Goal: Transaction & Acquisition: Purchase product/service

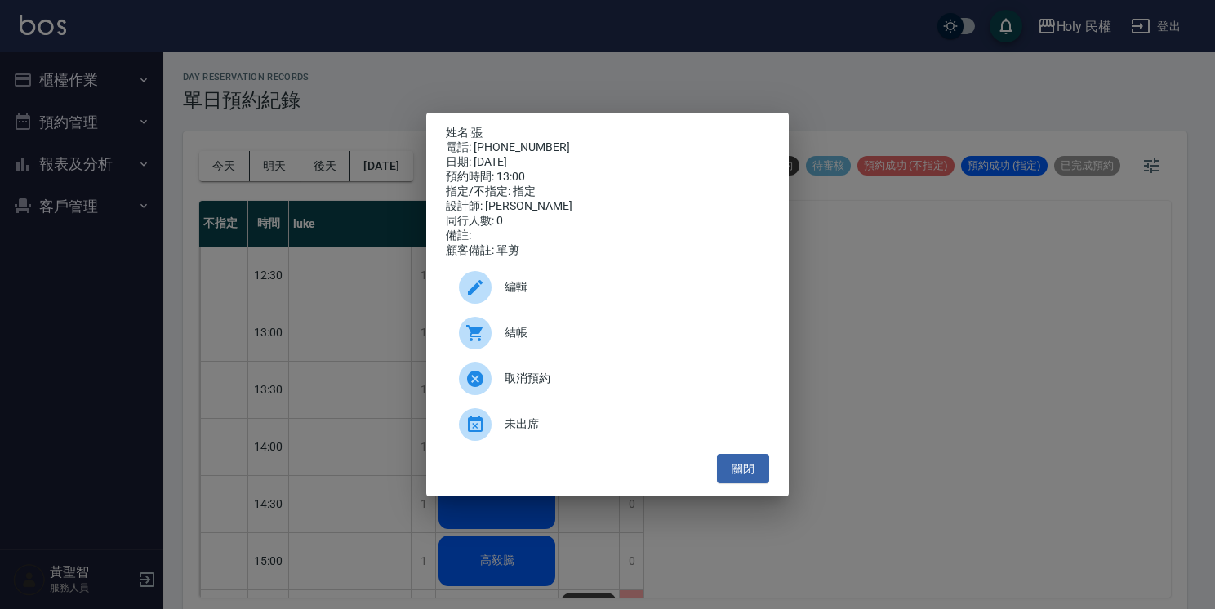
click at [546, 292] on span "編輯" at bounding box center [631, 287] width 252 height 17
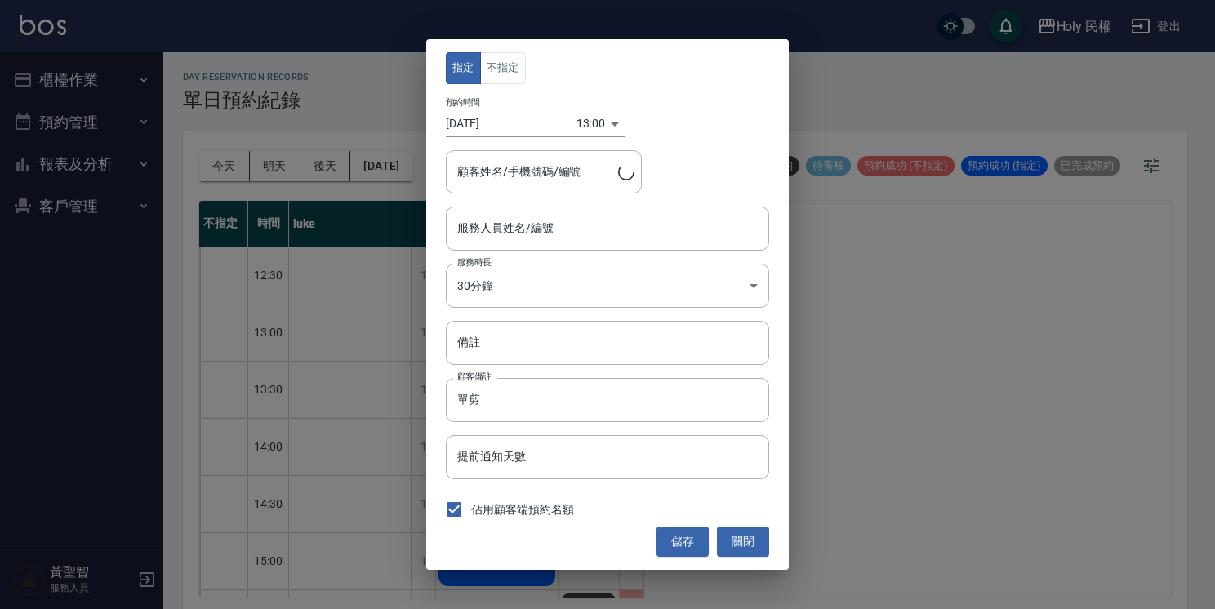
type input "Ella(無代號)"
type input "張/0933822068/"
click at [744, 547] on button "關閉" at bounding box center [743, 542] width 52 height 30
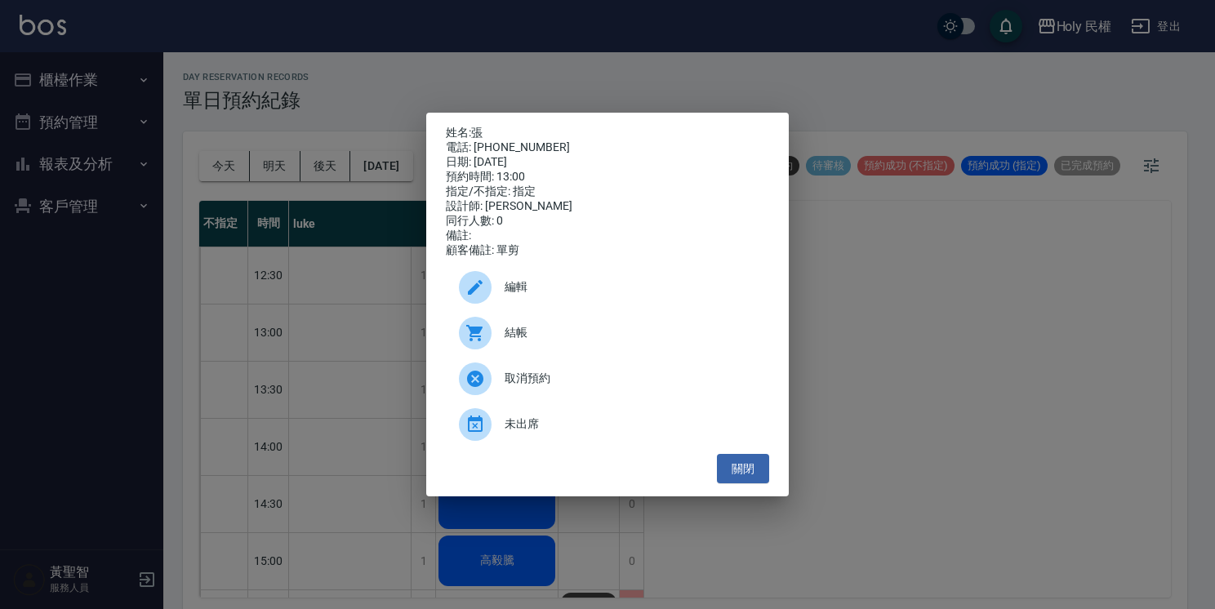
click at [516, 341] on span "結帳" at bounding box center [631, 332] width 252 height 17
click at [757, 484] on button "關閉" at bounding box center [743, 469] width 52 height 30
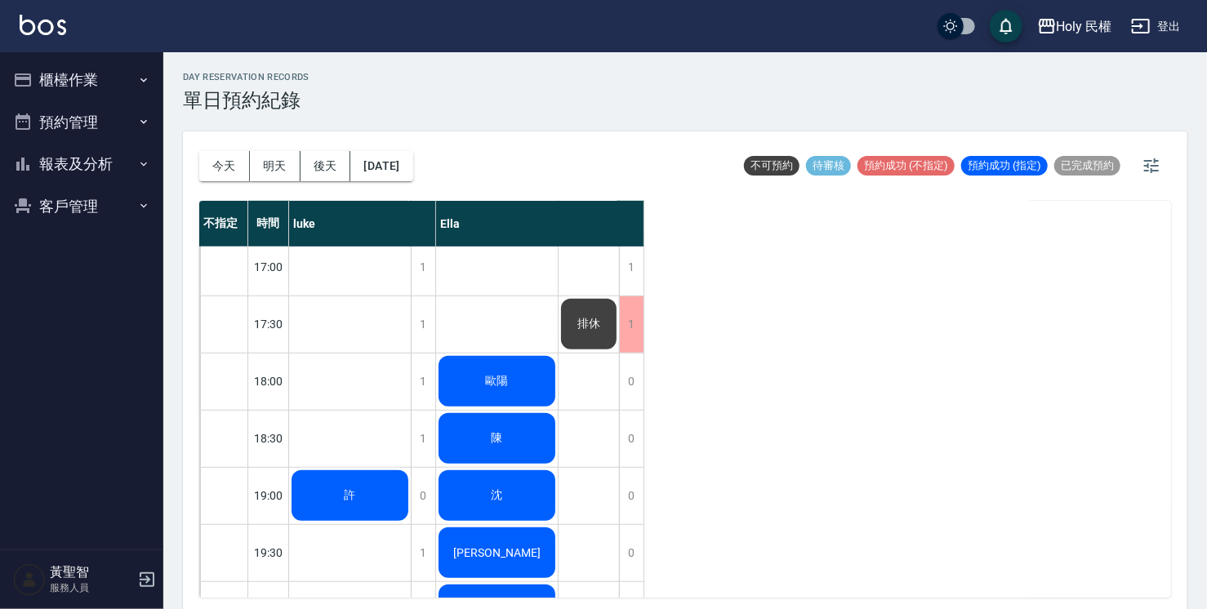
scroll to position [494, 0]
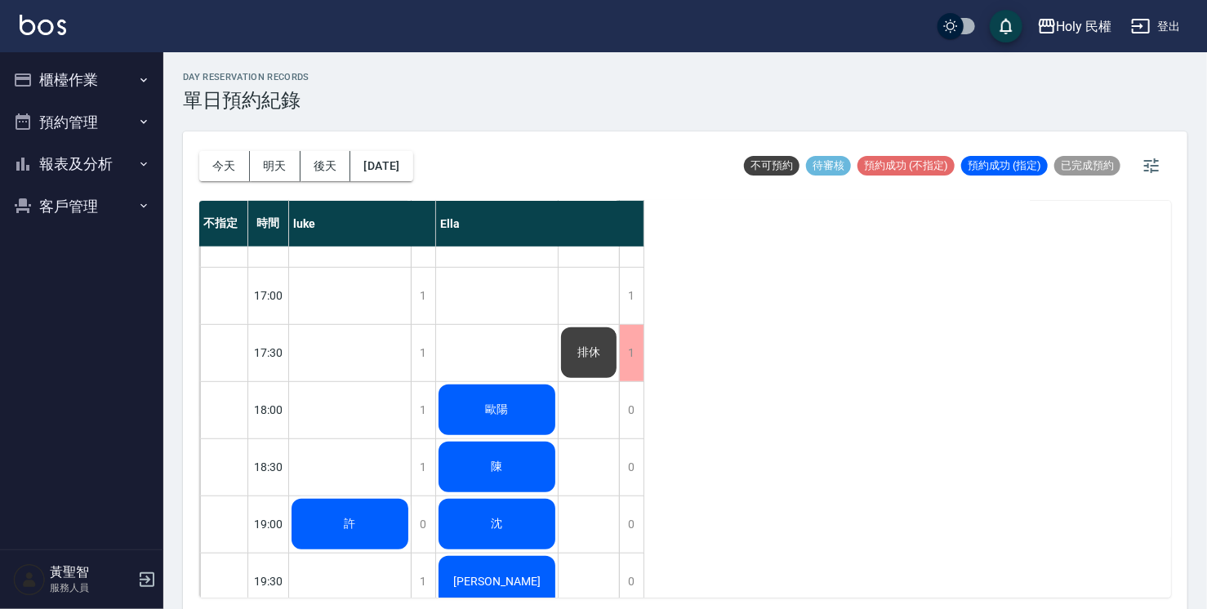
click at [411, 497] on div "陳" at bounding box center [350, 525] width 122 height 56
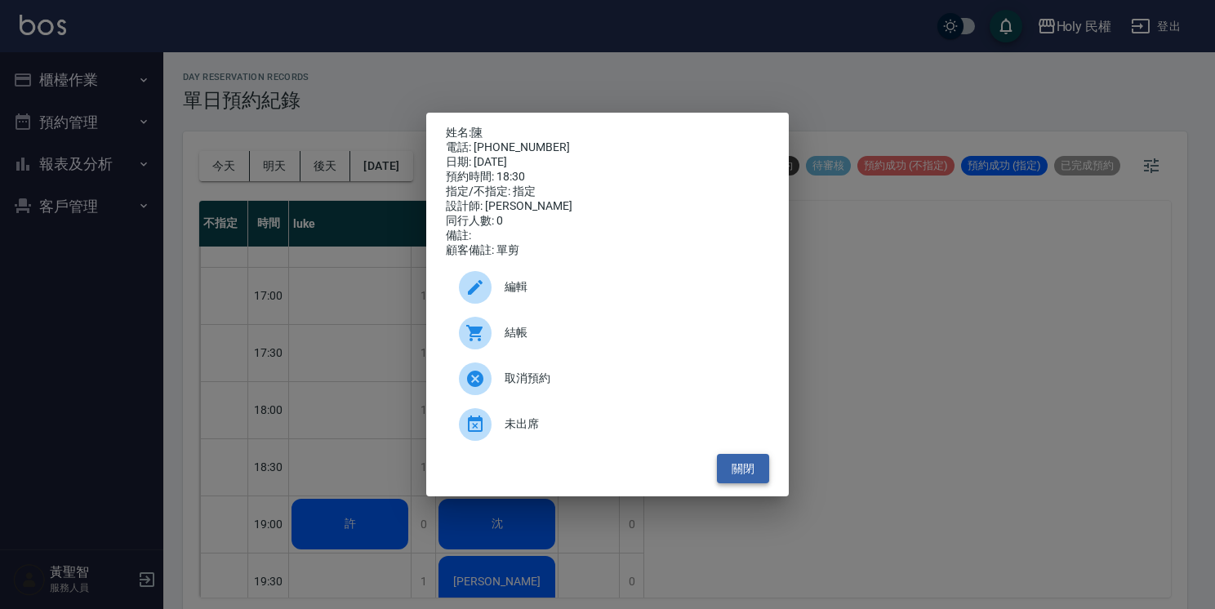
click at [742, 475] on button "關閉" at bounding box center [743, 469] width 52 height 30
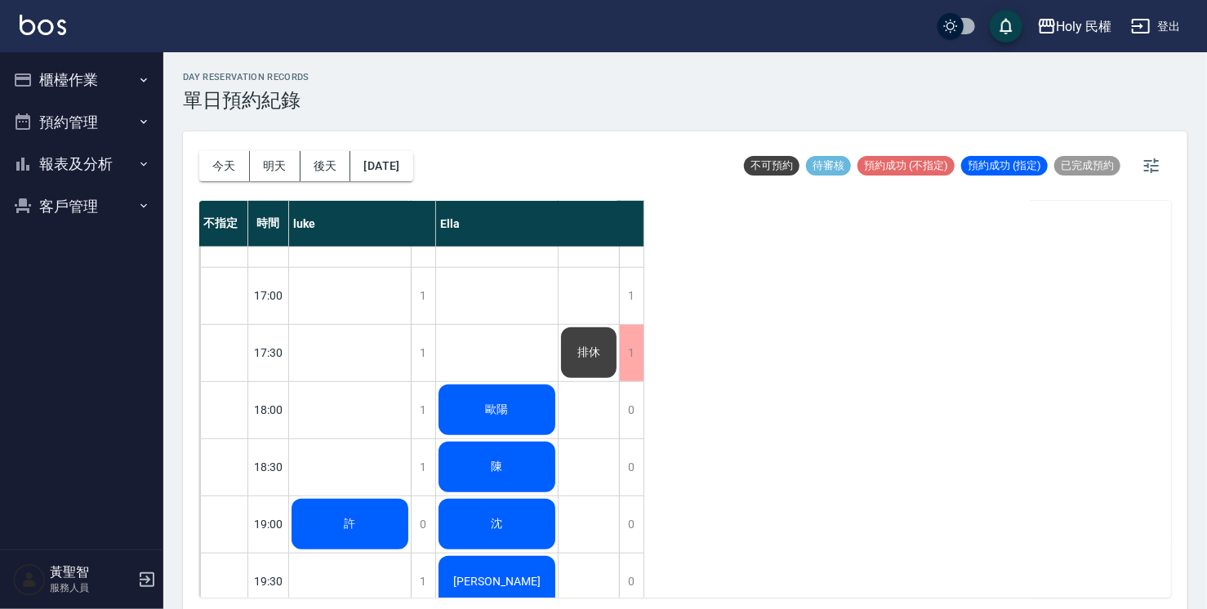
click at [359, 517] on span "歐陽" at bounding box center [350, 524] width 18 height 15
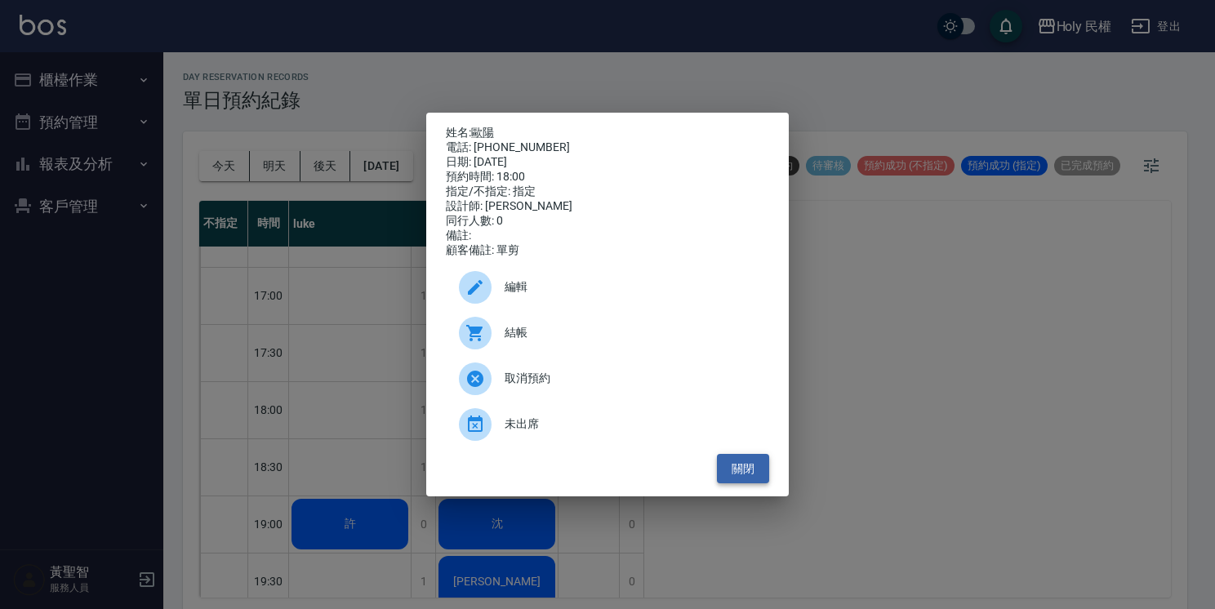
click at [755, 480] on button "關閉" at bounding box center [743, 469] width 52 height 30
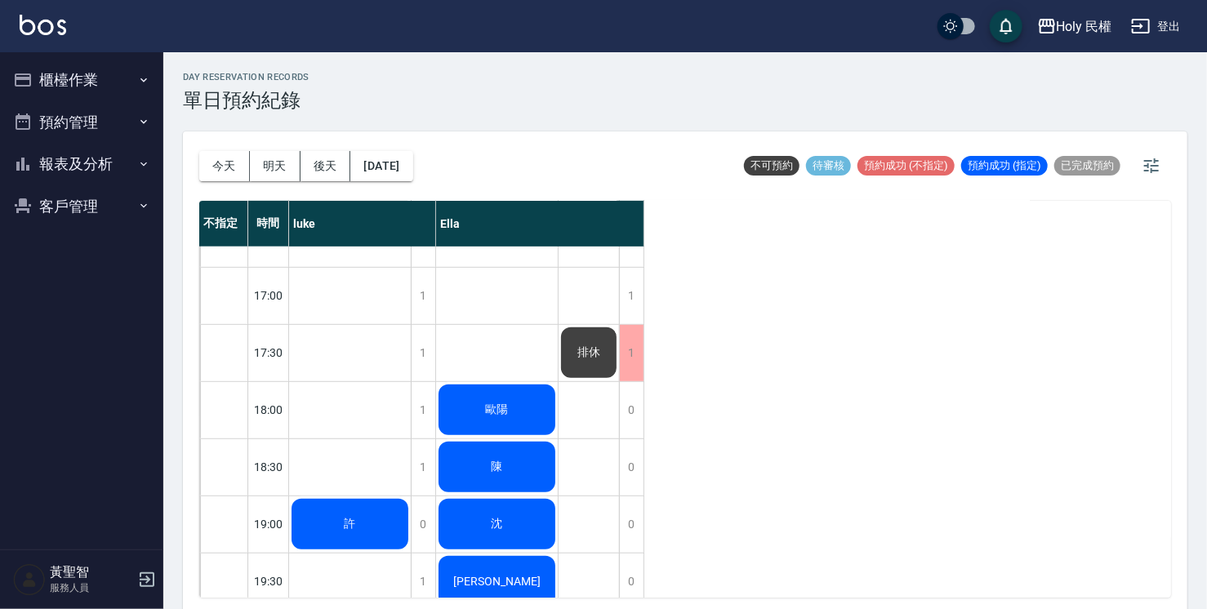
click at [411, 521] on div "沈" at bounding box center [350, 525] width 122 height 56
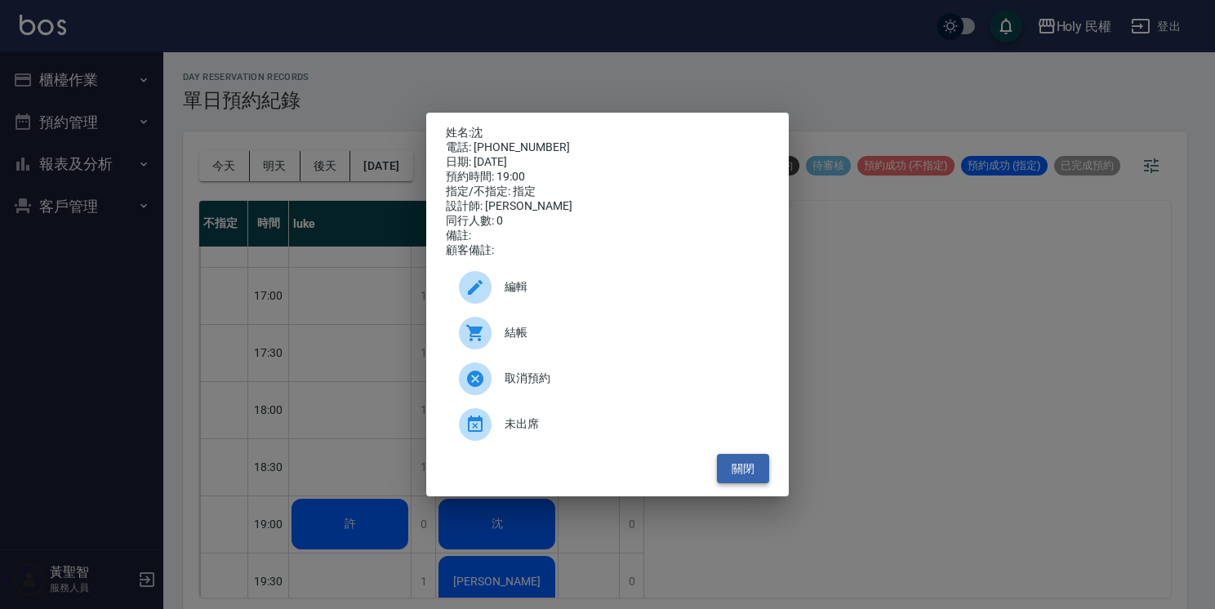
click at [753, 471] on button "關閉" at bounding box center [743, 469] width 52 height 30
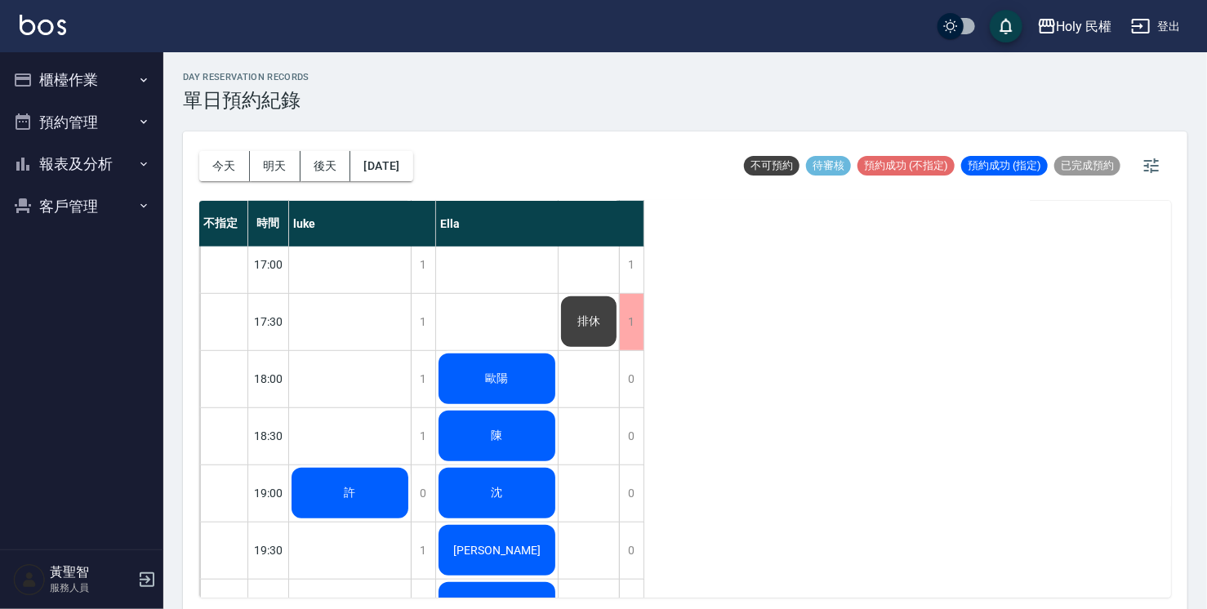
scroll to position [576, 0]
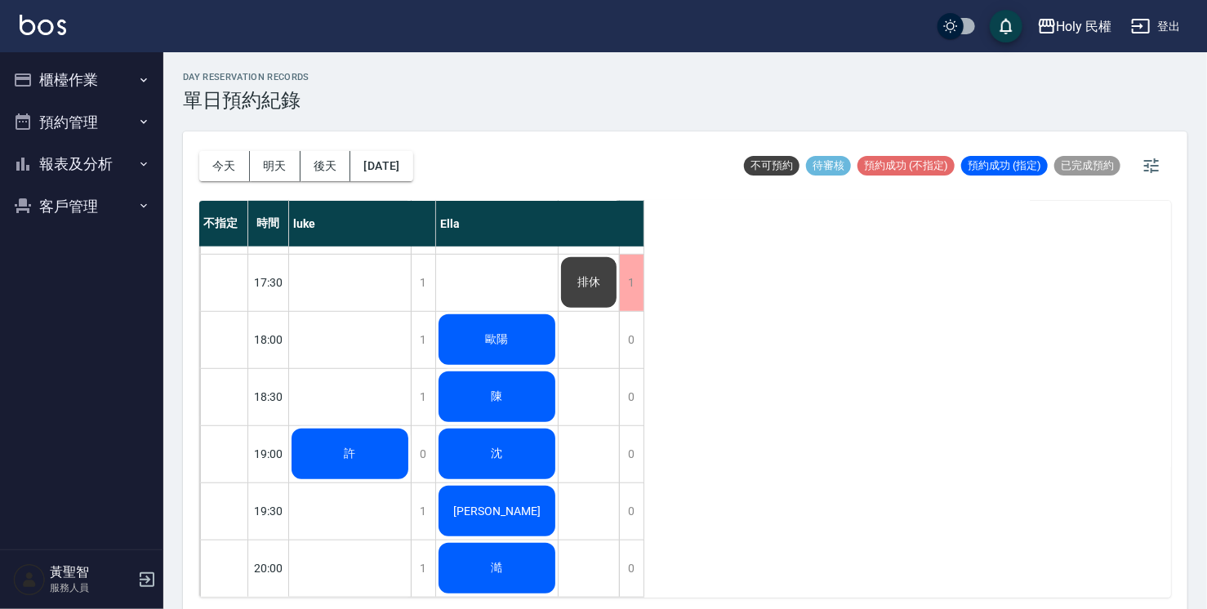
drag, startPoint x: 572, startPoint y: 467, endPoint x: 546, endPoint y: 493, distance: 35.8
click at [568, 472] on div "排休 排休" at bounding box center [589, 139] width 61 height 915
click at [411, 482] on div "廖昱晴" at bounding box center [350, 454] width 122 height 56
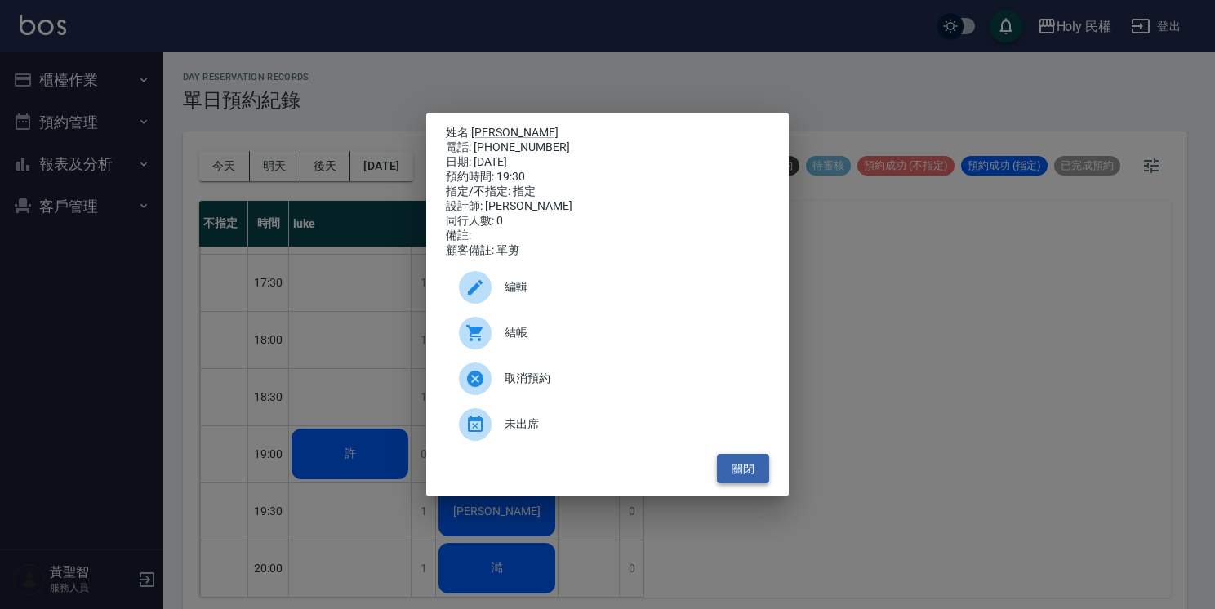
click at [732, 484] on button "關閉" at bounding box center [743, 469] width 52 height 30
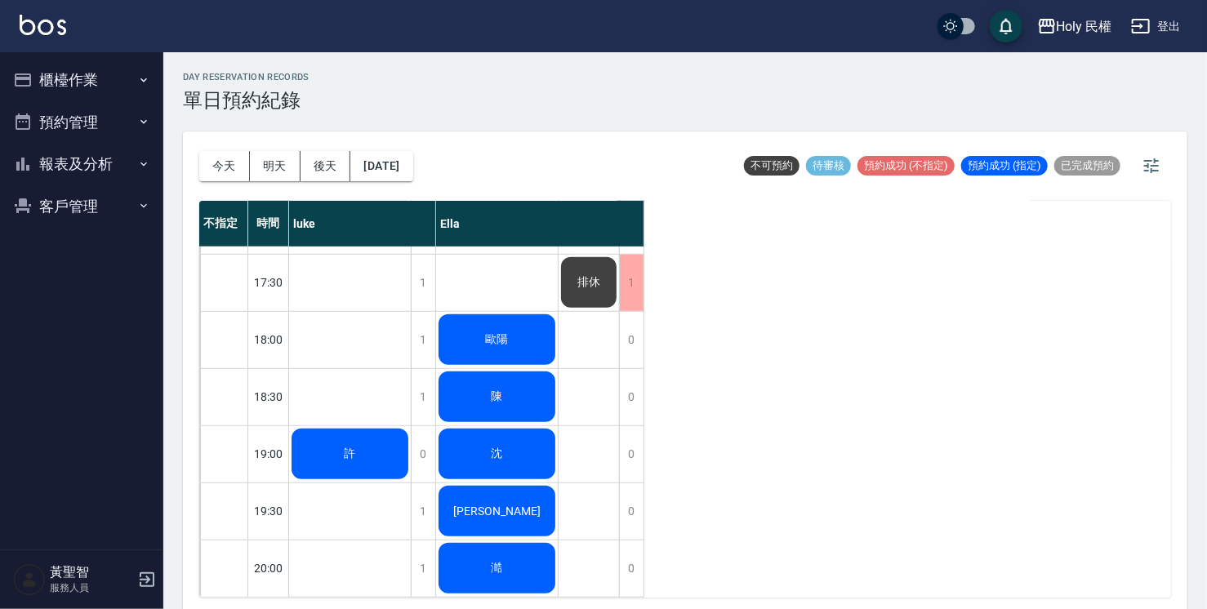
click at [411, 482] on div "澔" at bounding box center [350, 454] width 122 height 56
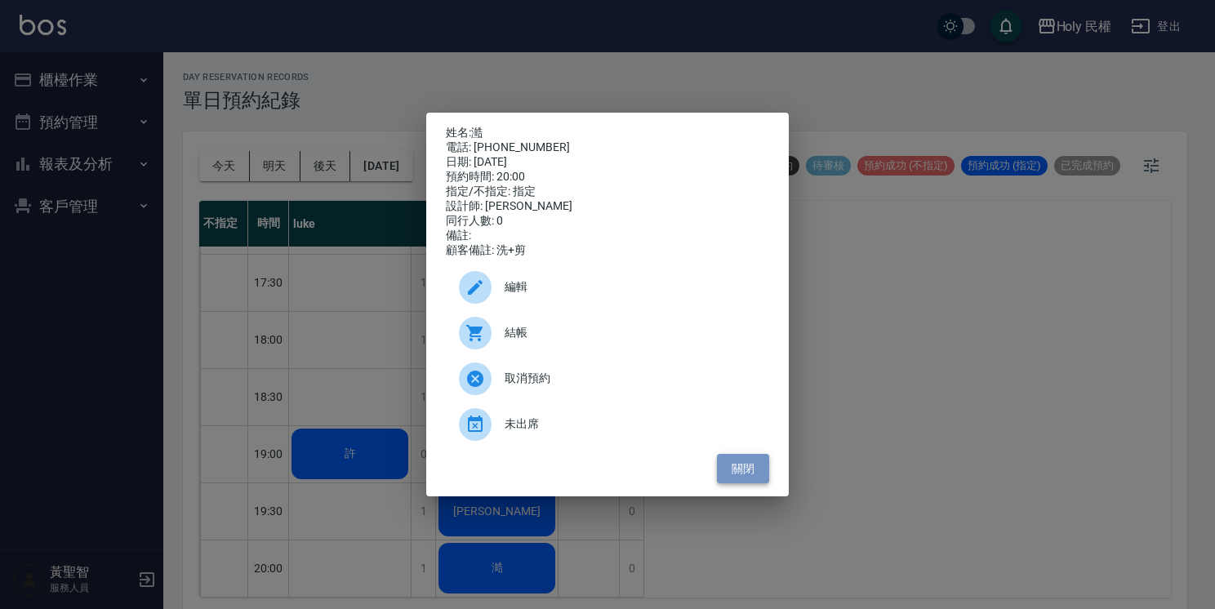
click at [748, 471] on button "關閉" at bounding box center [743, 469] width 52 height 30
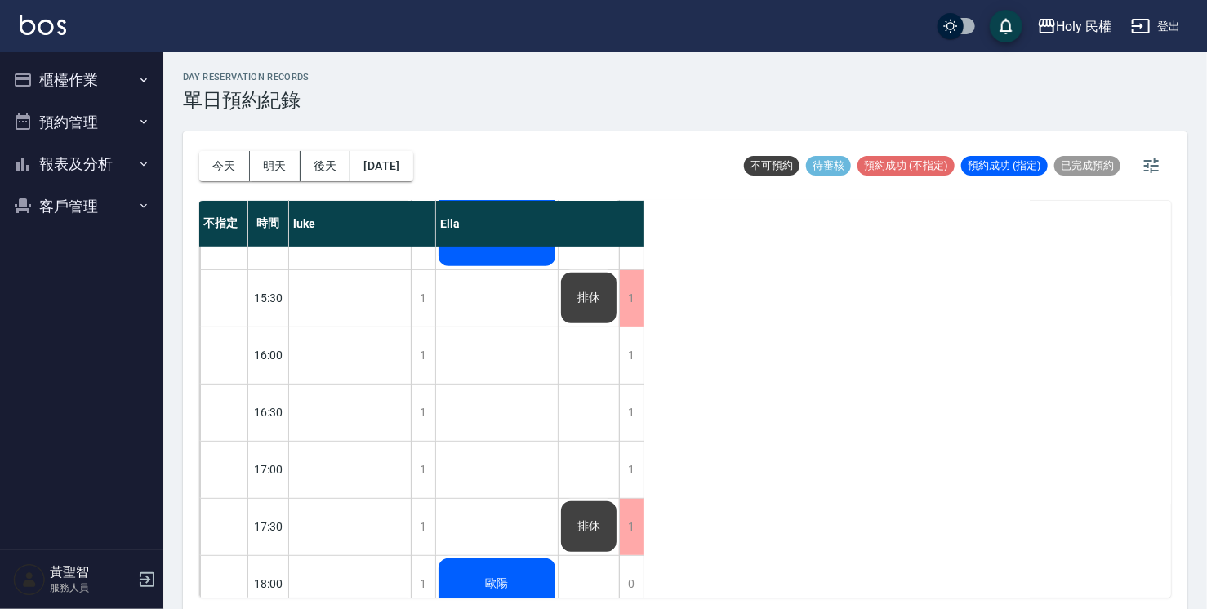
scroll to position [167, 0]
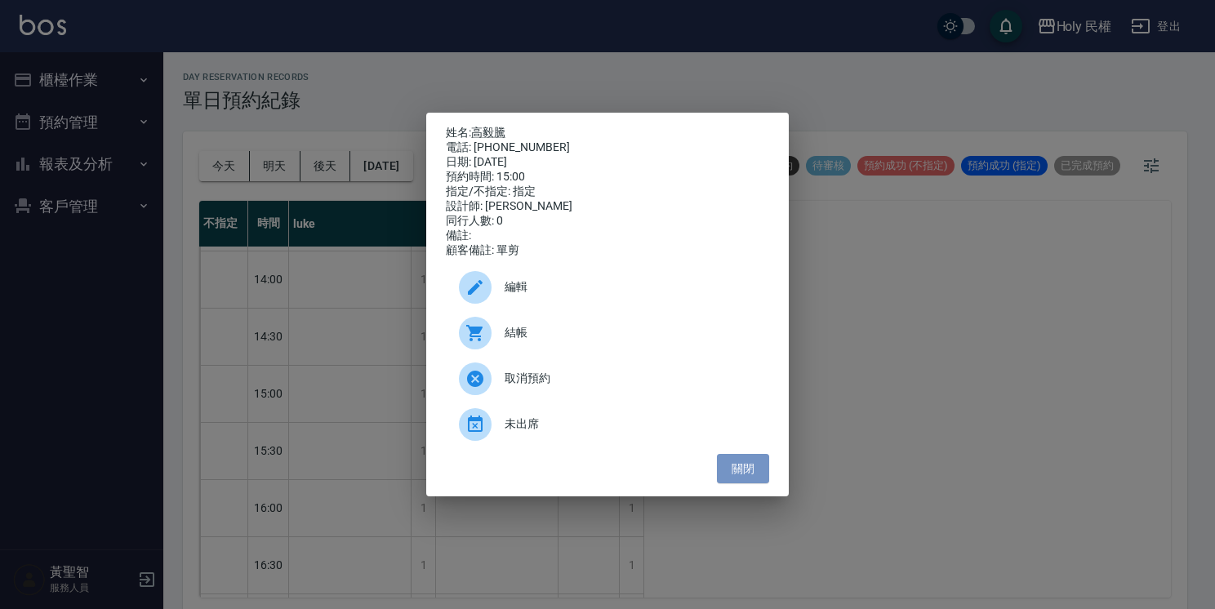
drag, startPoint x: 749, startPoint y: 473, endPoint x: 680, endPoint y: 450, distance: 72.3
click at [749, 475] on button "關閉" at bounding box center [743, 469] width 52 height 30
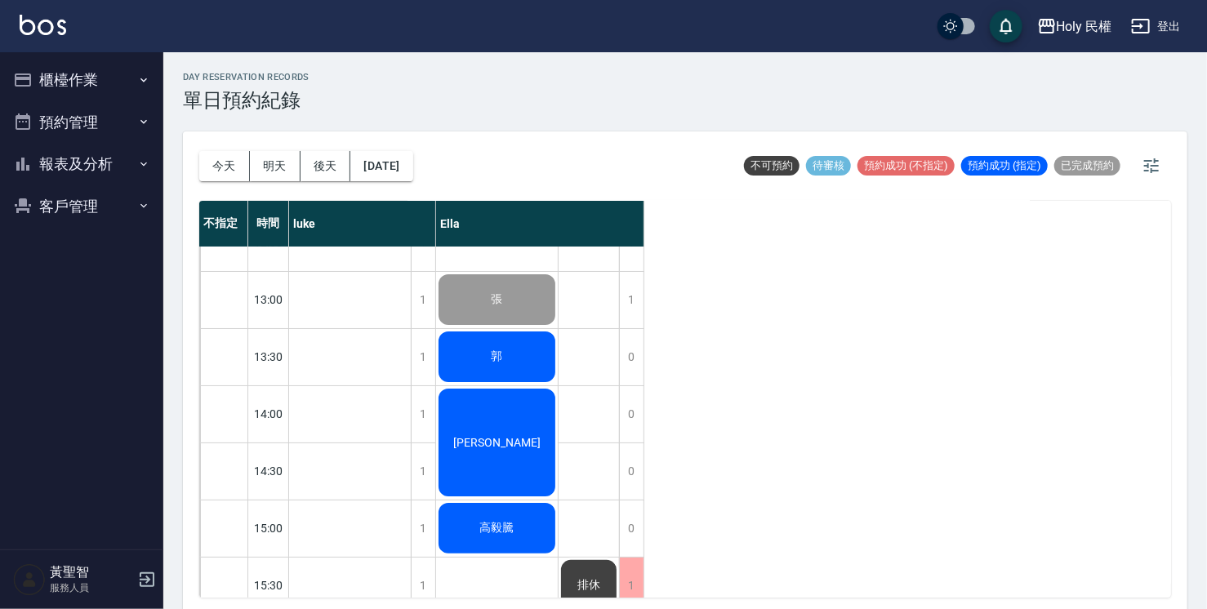
scroll to position [4, 0]
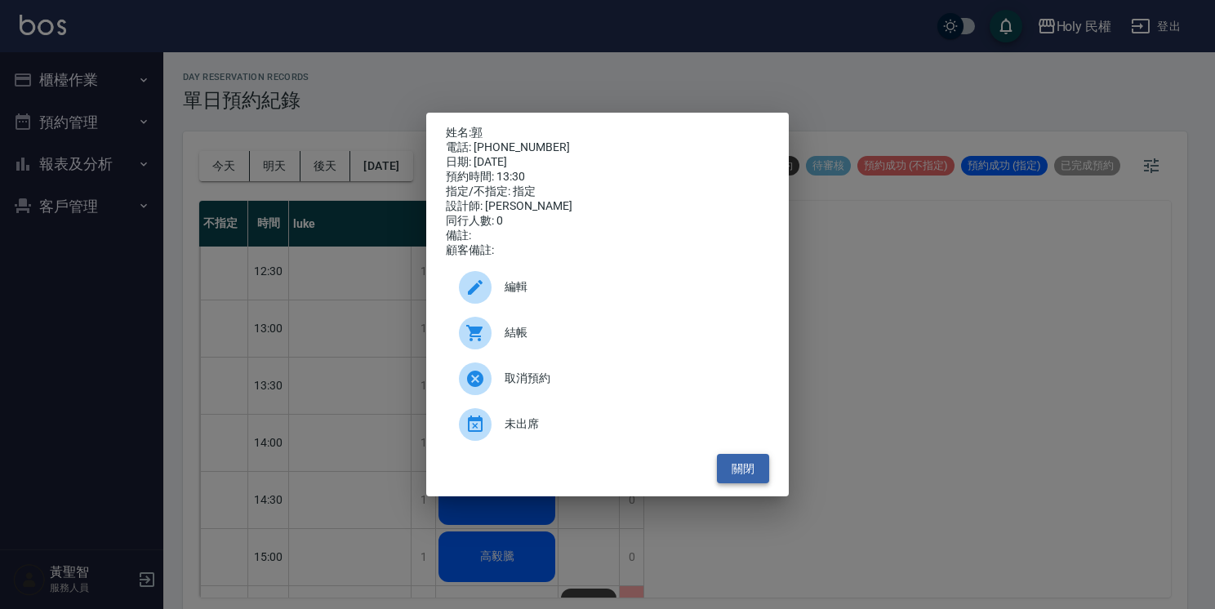
click at [766, 465] on button "關閉" at bounding box center [743, 469] width 52 height 30
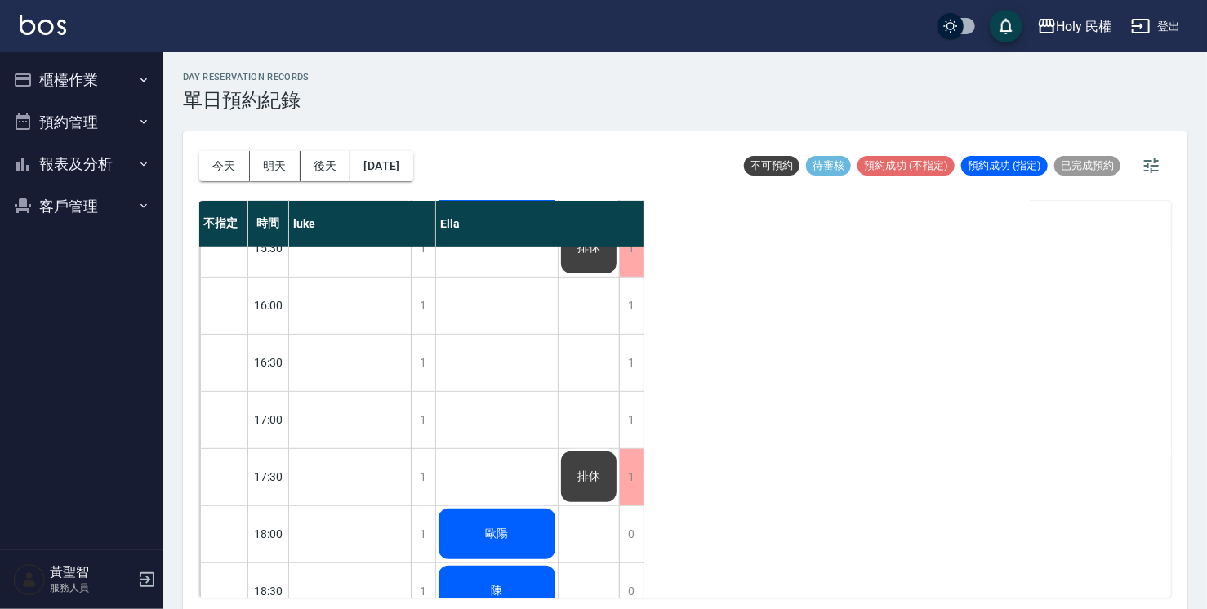
scroll to position [331, 0]
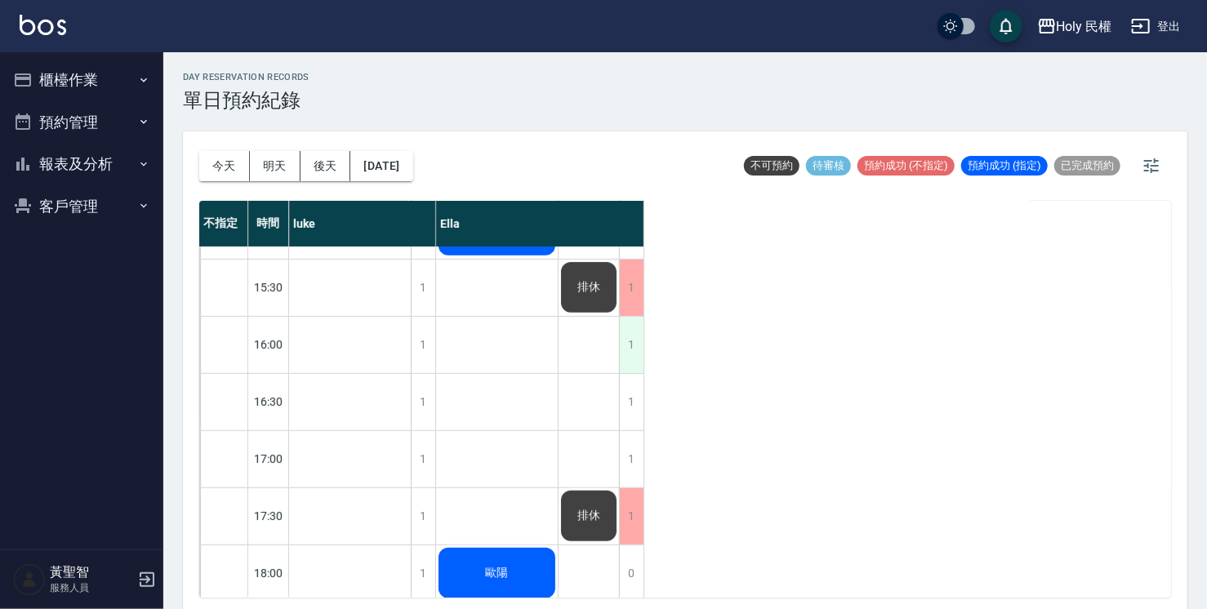
click at [638, 338] on div "1" at bounding box center [631, 345] width 25 height 56
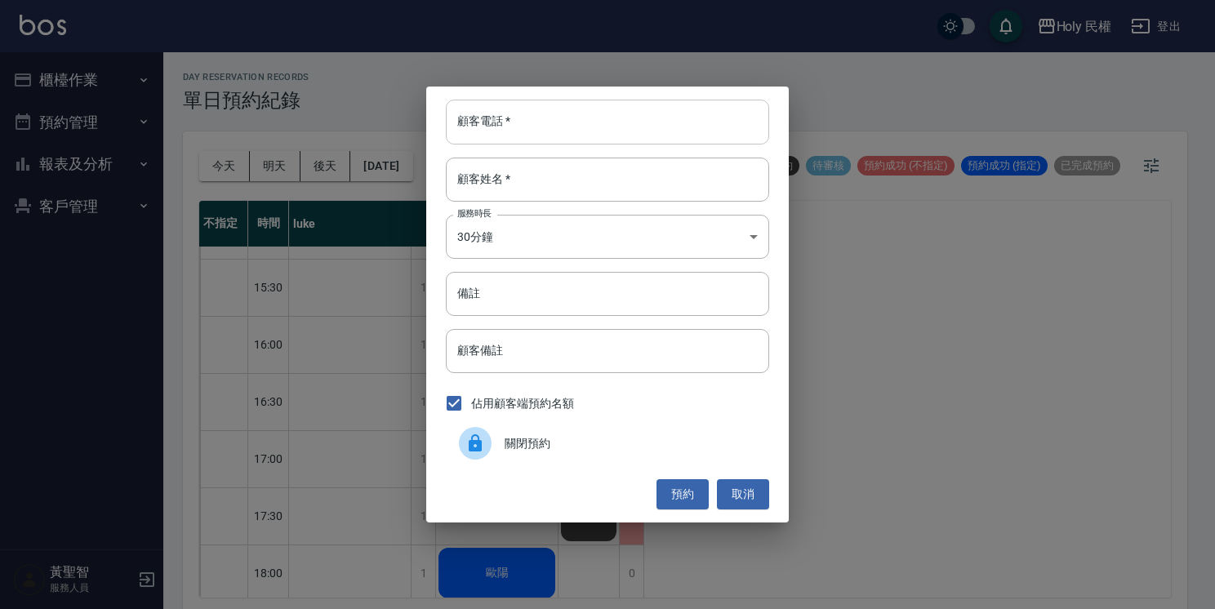
click at [658, 123] on input "顧客電話   *" at bounding box center [607, 122] width 323 height 44
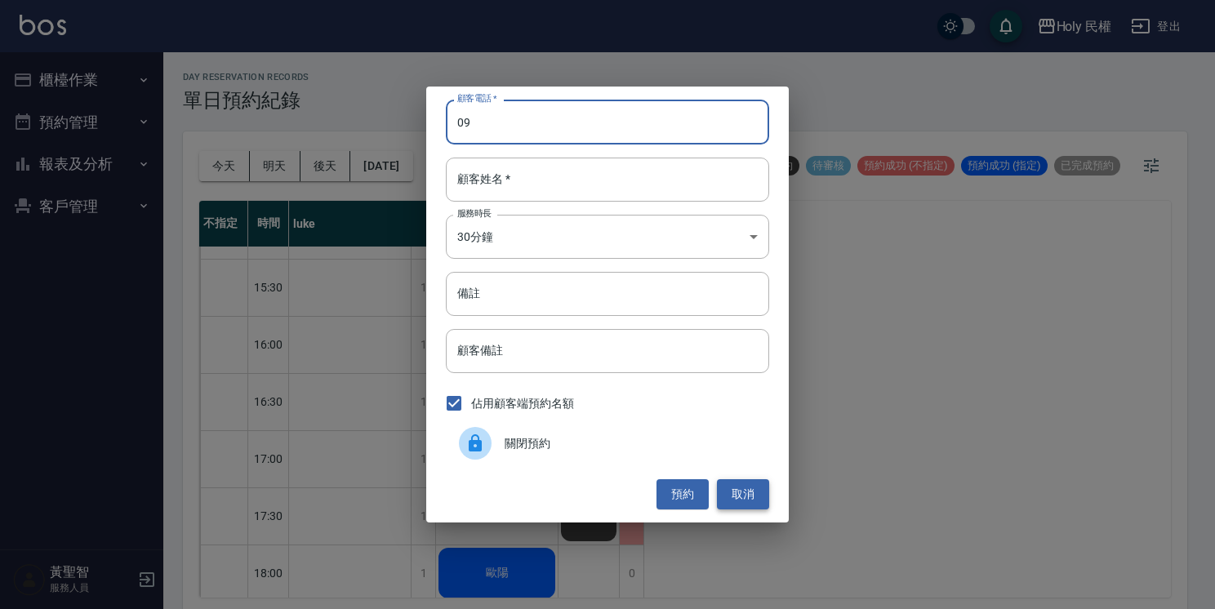
type input "09"
click at [747, 487] on button "取消" at bounding box center [743, 494] width 52 height 30
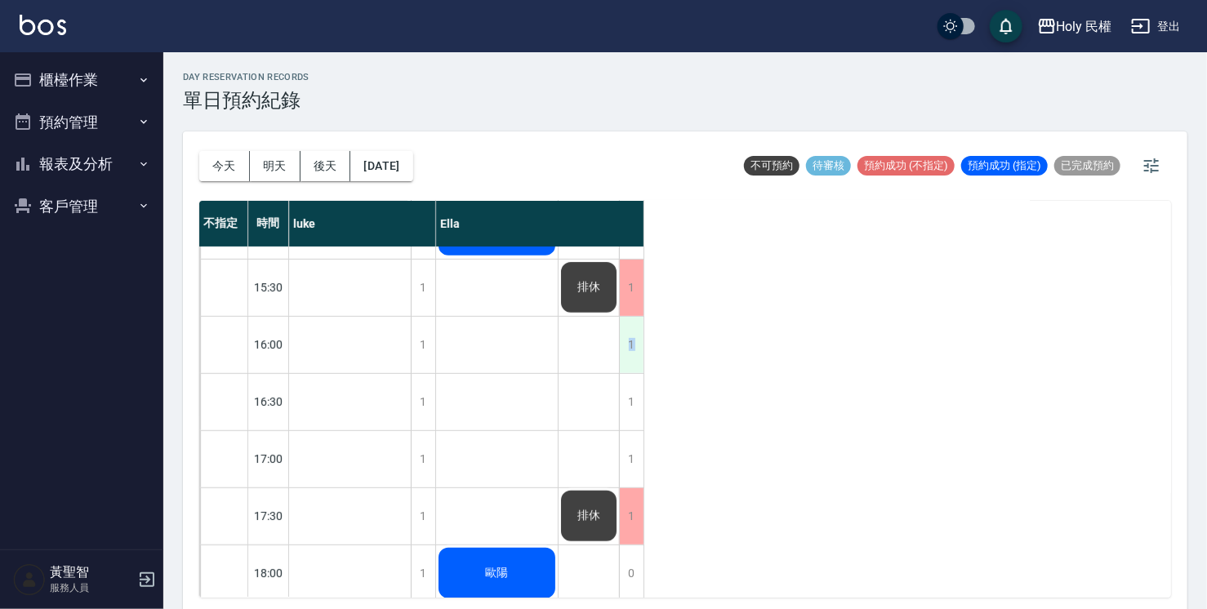
click at [637, 333] on div "1" at bounding box center [631, 345] width 25 height 56
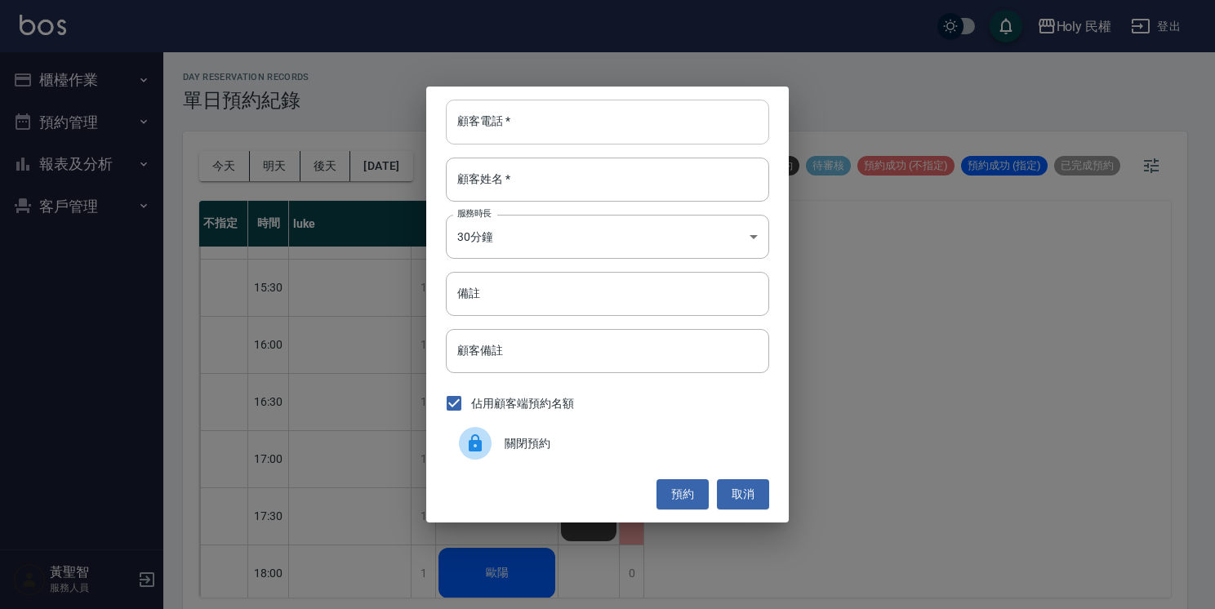
drag, startPoint x: 637, startPoint y: 333, endPoint x: 540, endPoint y: 123, distance: 232.1
click at [540, 123] on input "顧客電話   *" at bounding box center [607, 122] width 323 height 44
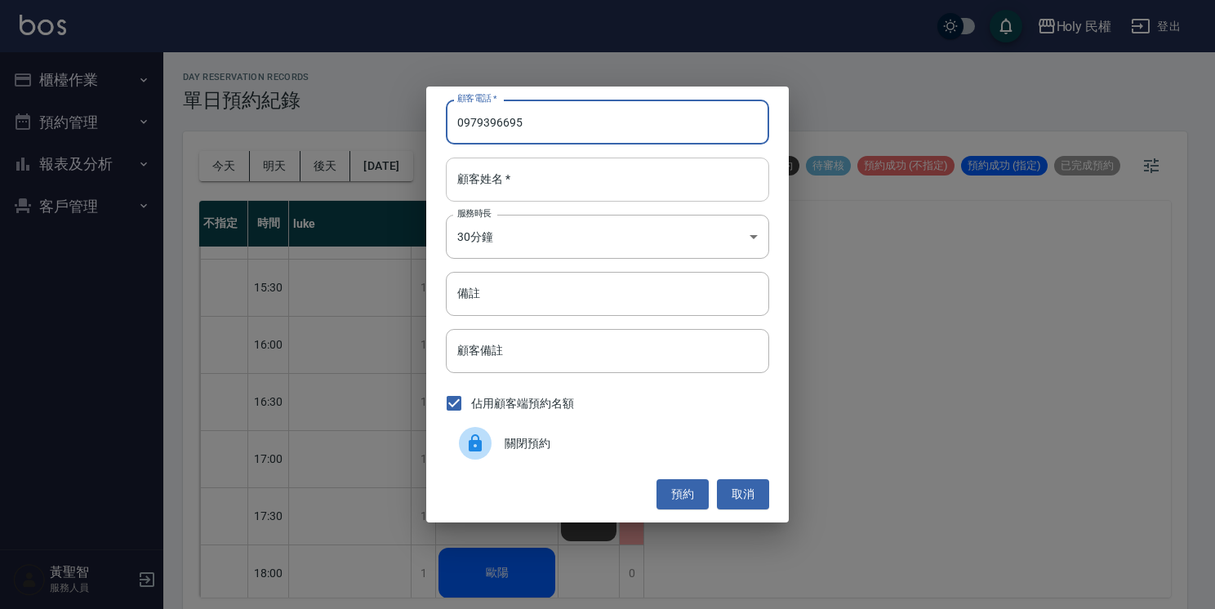
type input "0979396695"
click at [523, 192] on input "顧客姓名   *" at bounding box center [607, 180] width 323 height 44
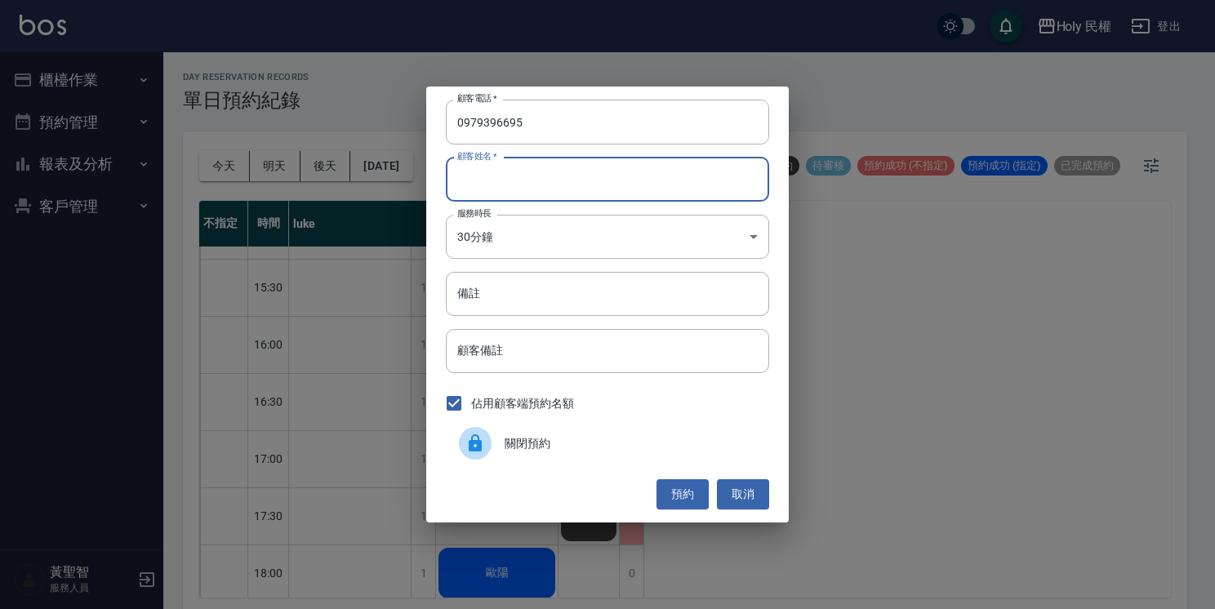
type input "郭"
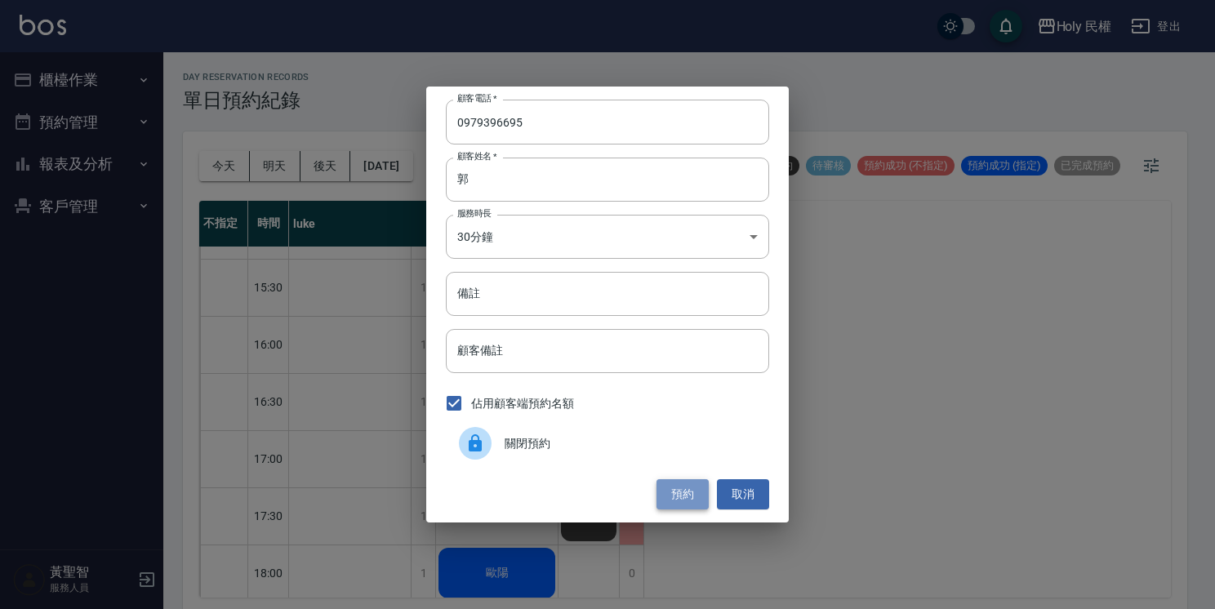
click at [697, 487] on button "預約" at bounding box center [683, 494] width 52 height 30
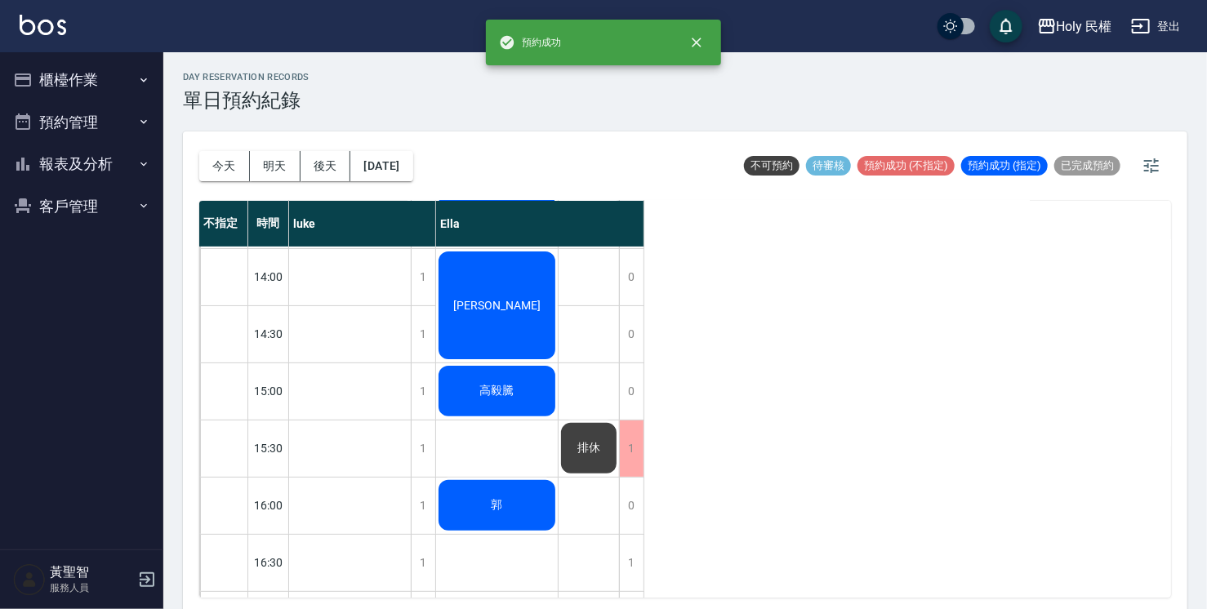
scroll to position [86, 0]
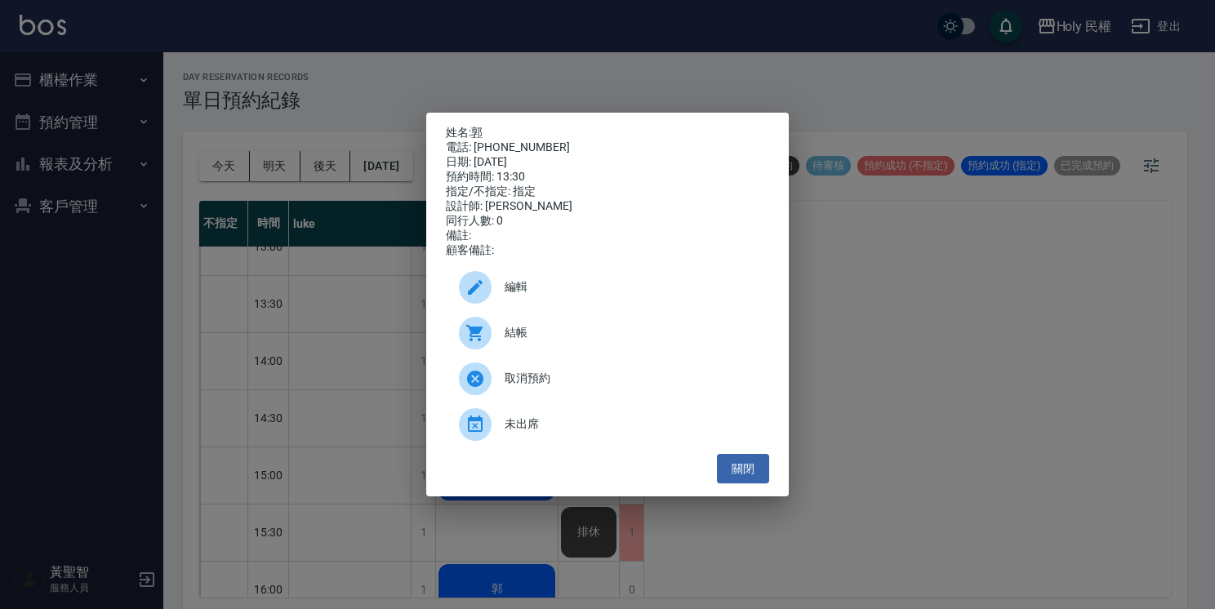
click at [526, 341] on span "結帳" at bounding box center [631, 332] width 252 height 17
click at [741, 475] on button "關閉" at bounding box center [743, 469] width 52 height 30
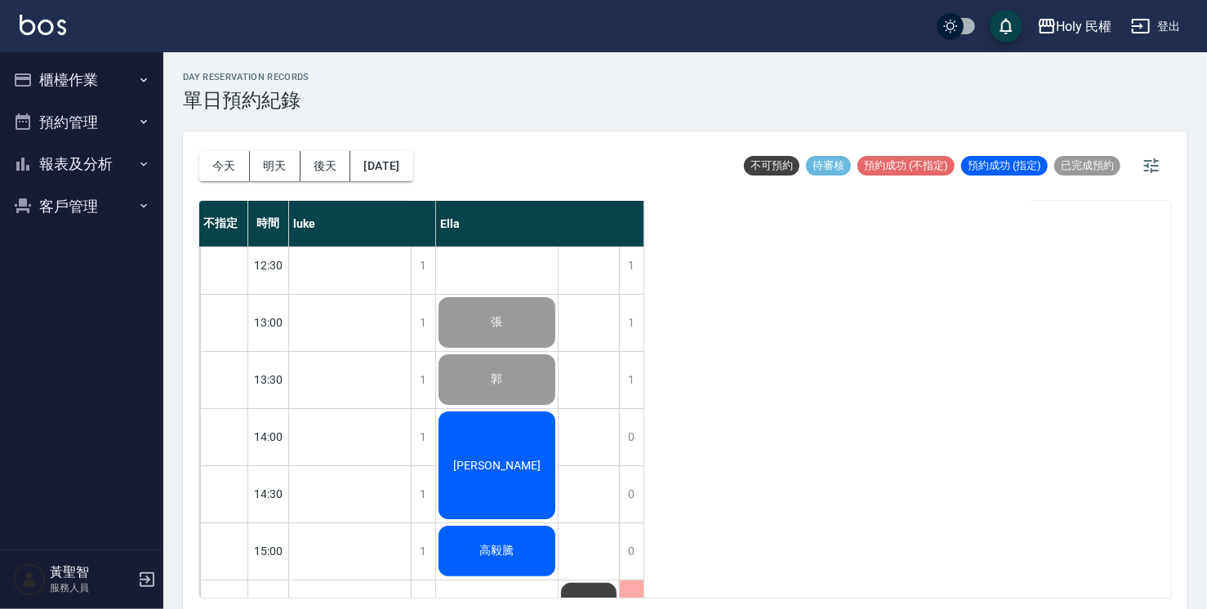
scroll to position [0, 0]
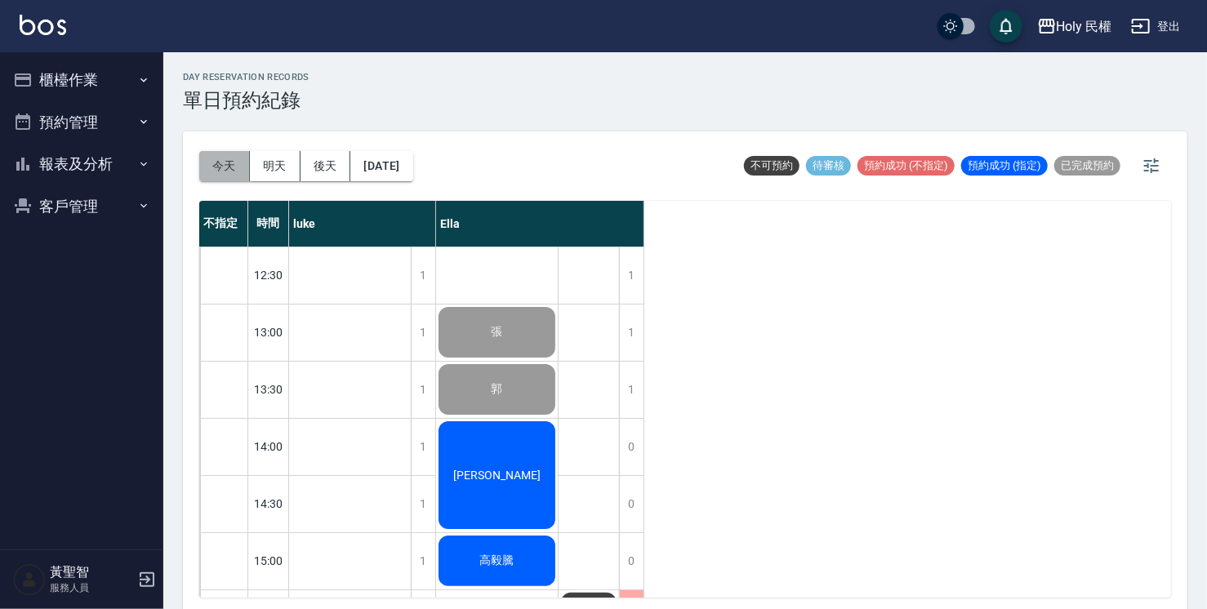
click at [232, 159] on button "今天" at bounding box center [224, 166] width 51 height 30
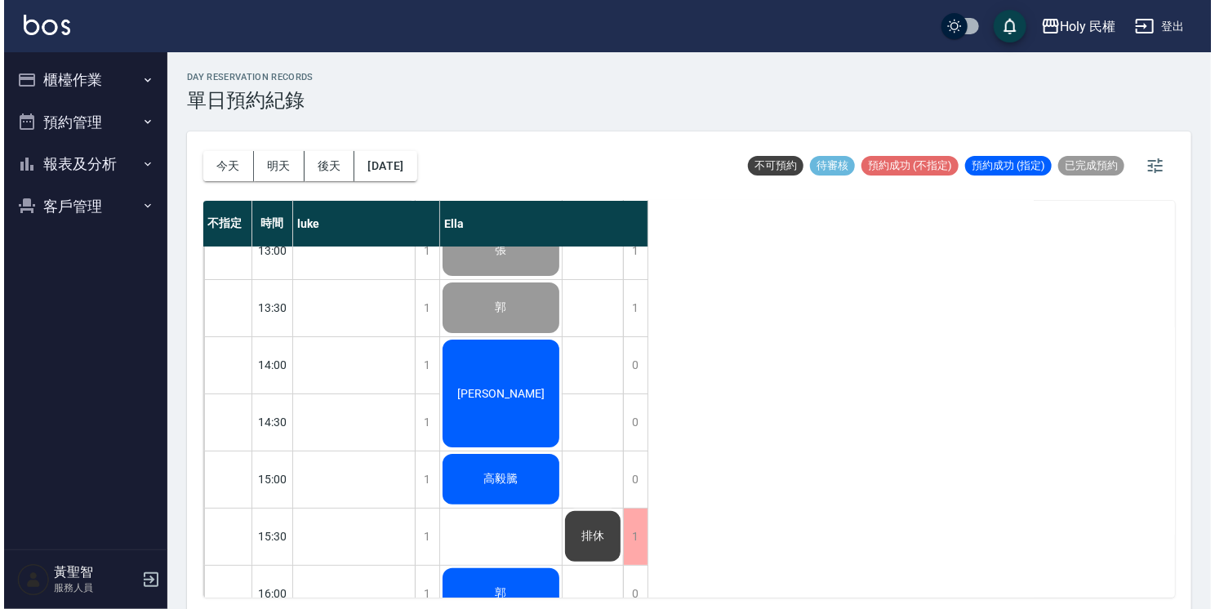
scroll to position [327, 0]
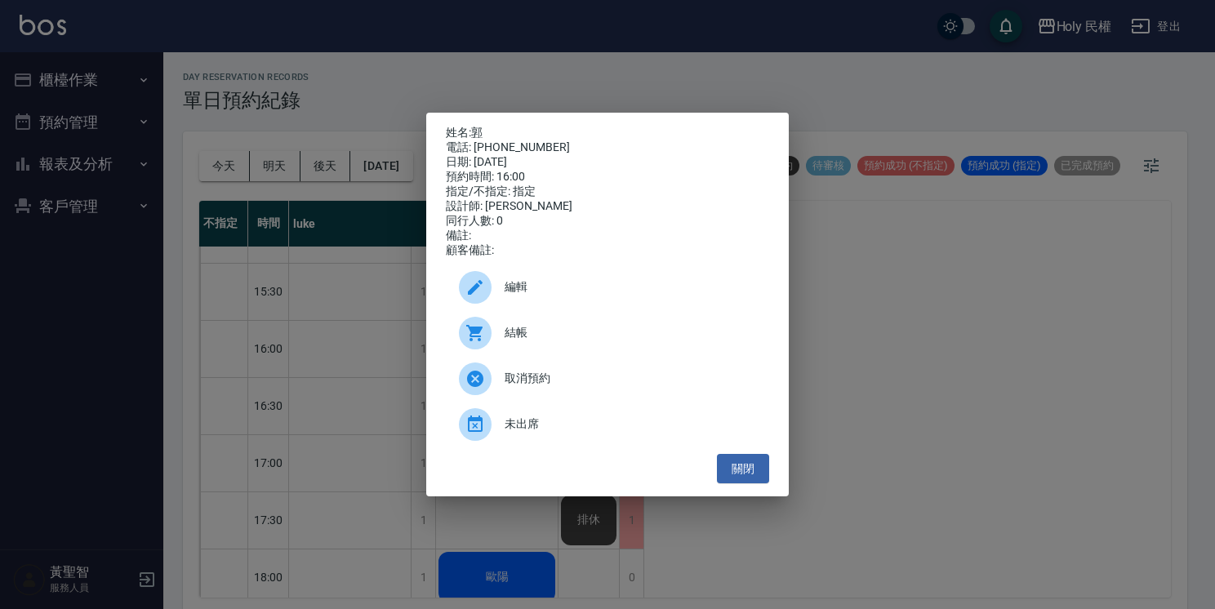
click at [528, 304] on div "編輯" at bounding box center [607, 288] width 323 height 46
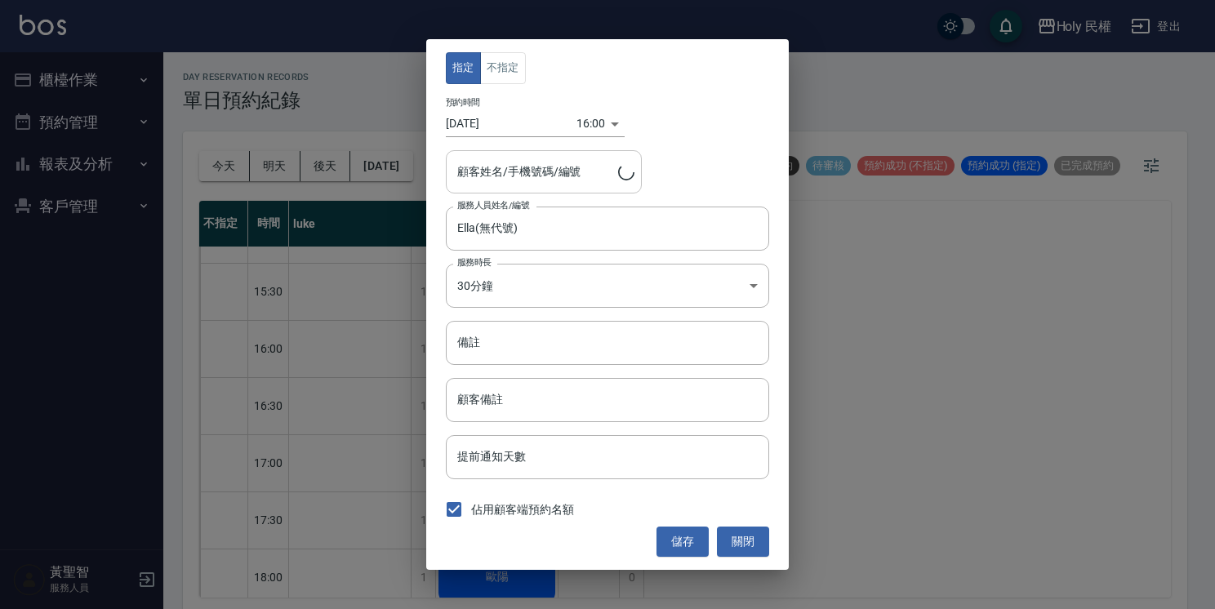
type input "郭/0979396695/"
click at [603, 122] on div "16:00 1755590400000" at bounding box center [601, 123] width 48 height 27
click at [614, 123] on div "16:00 1755590400000" at bounding box center [601, 123] width 48 height 27
click at [614, 121] on div "16:00 1755590400000" at bounding box center [601, 123] width 48 height 27
click at [596, 120] on body "Holy 民權 登出 櫃檯作業 打帳單 帳單列表 營業儀表板 現場電腦打卡 預約管理 預約管理 單日預約紀錄 單週預約紀錄 報表及分析 報表目錄 店家日報表 …" at bounding box center [607, 307] width 1215 height 614
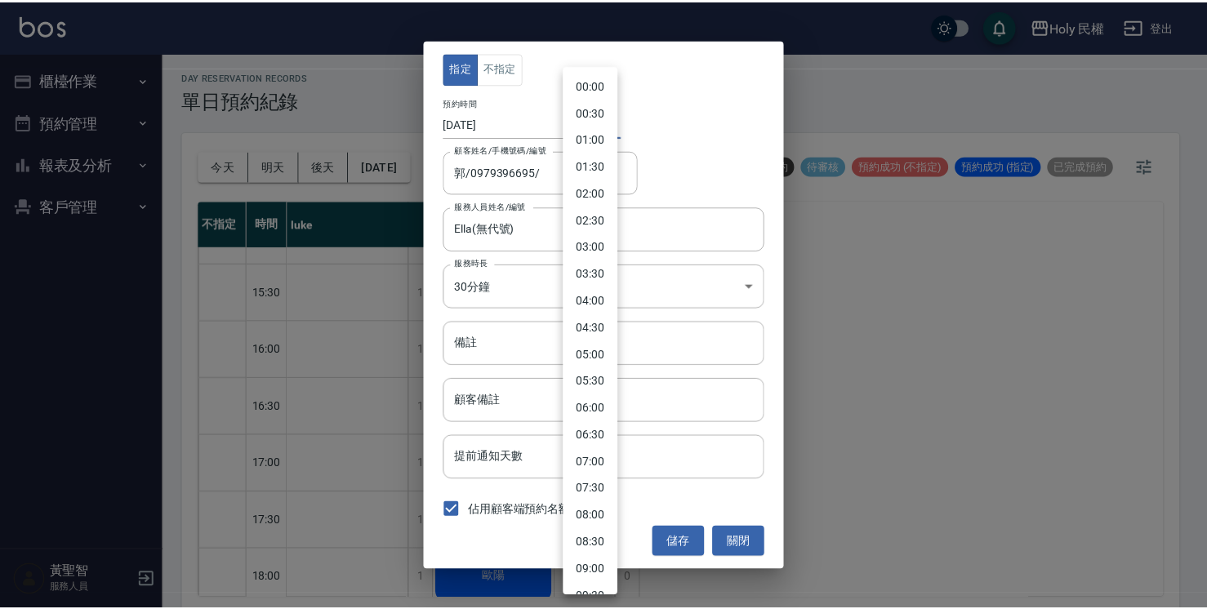
scroll to position [617, 0]
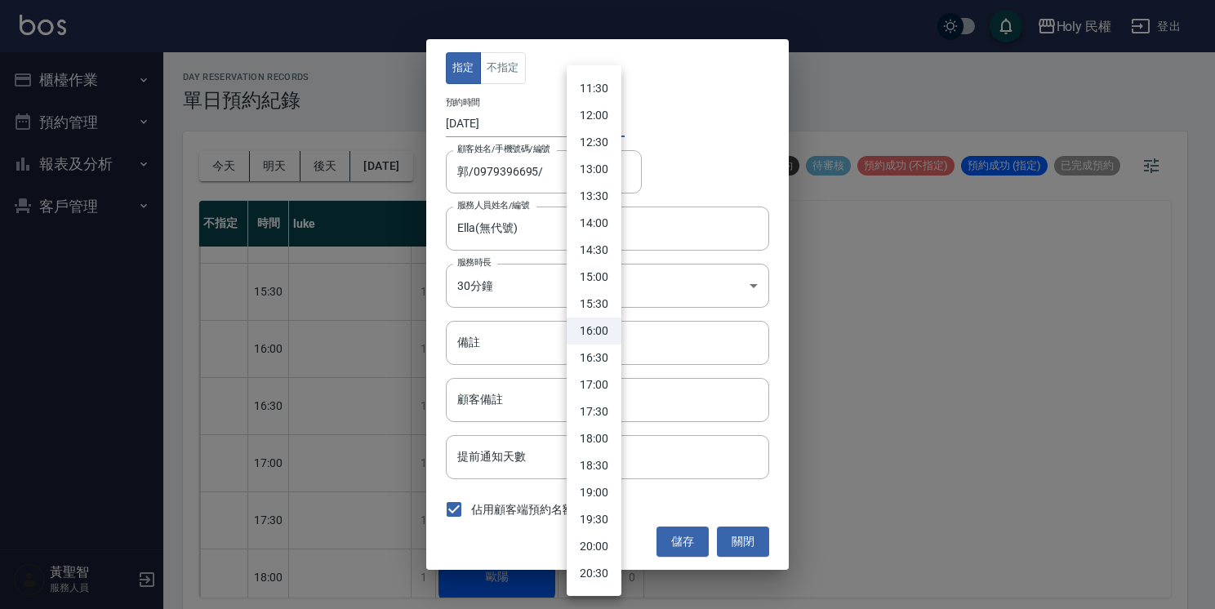
click at [595, 379] on li "17:00" at bounding box center [594, 385] width 55 height 27
type input "1755594000000"
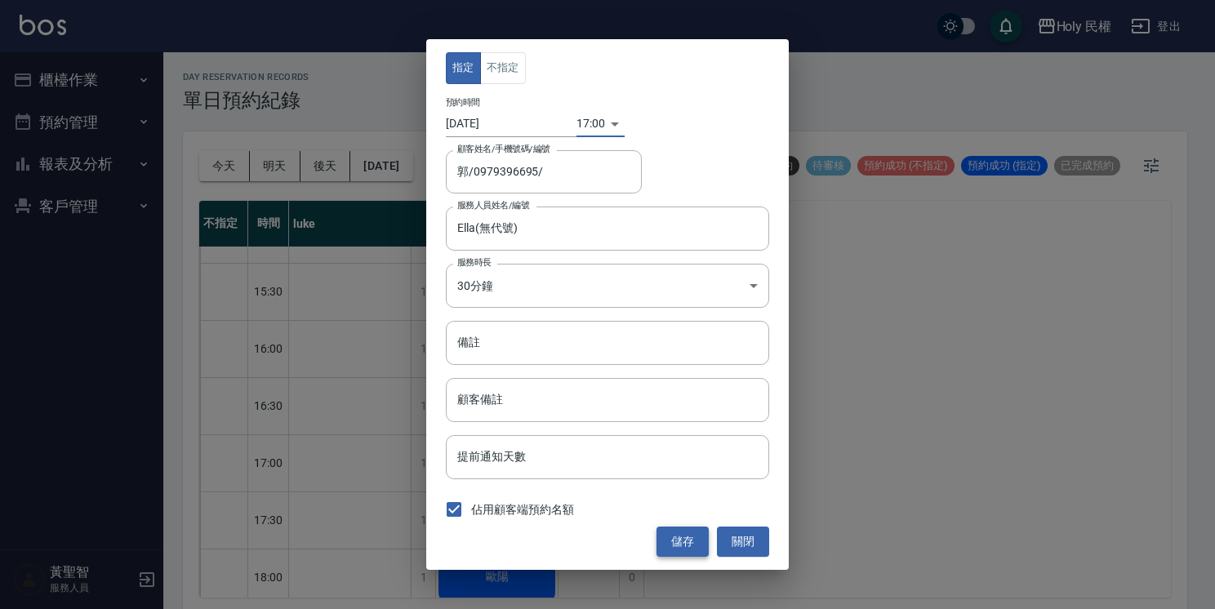
click at [686, 551] on button "儲存" at bounding box center [683, 542] width 52 height 30
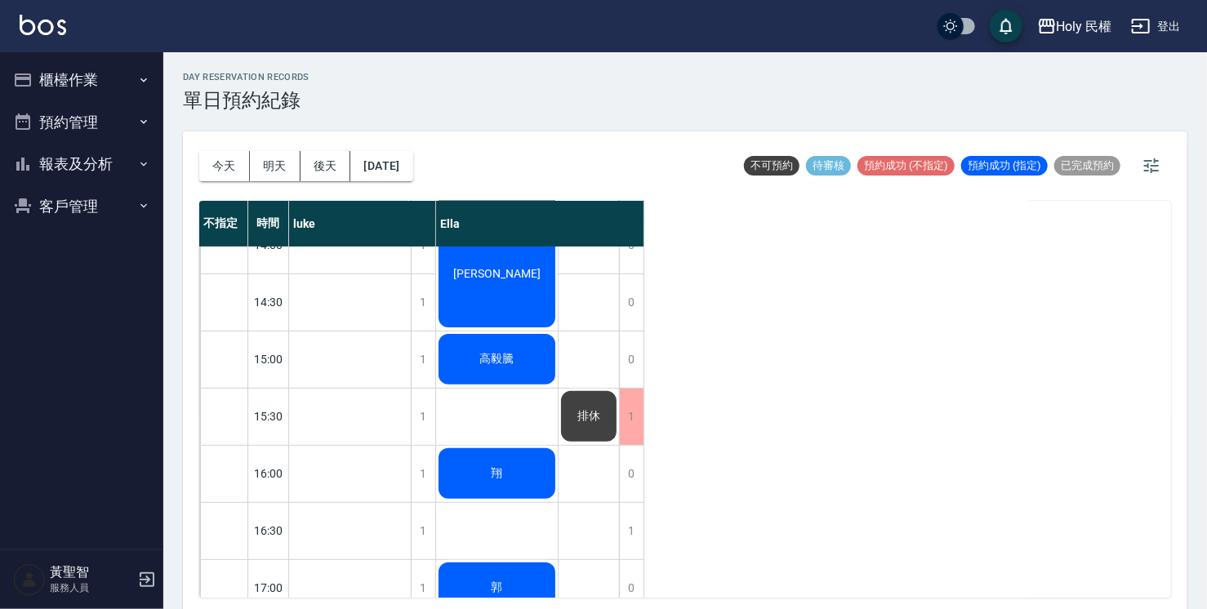
scroll to position [331, 0]
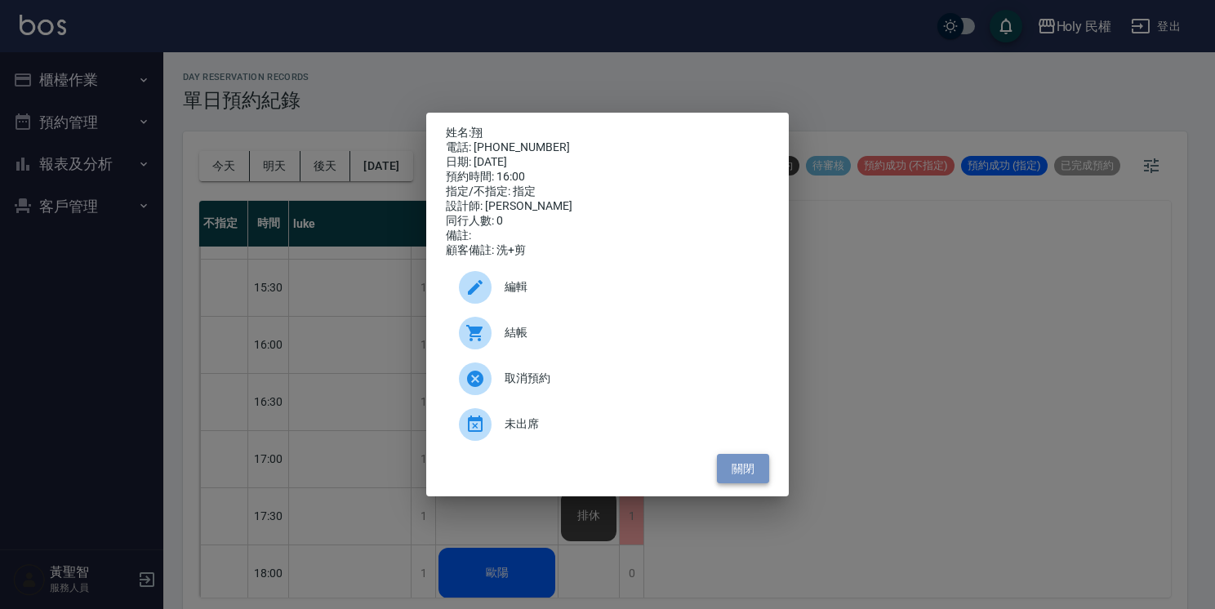
click at [755, 471] on button "關閉" at bounding box center [743, 469] width 52 height 30
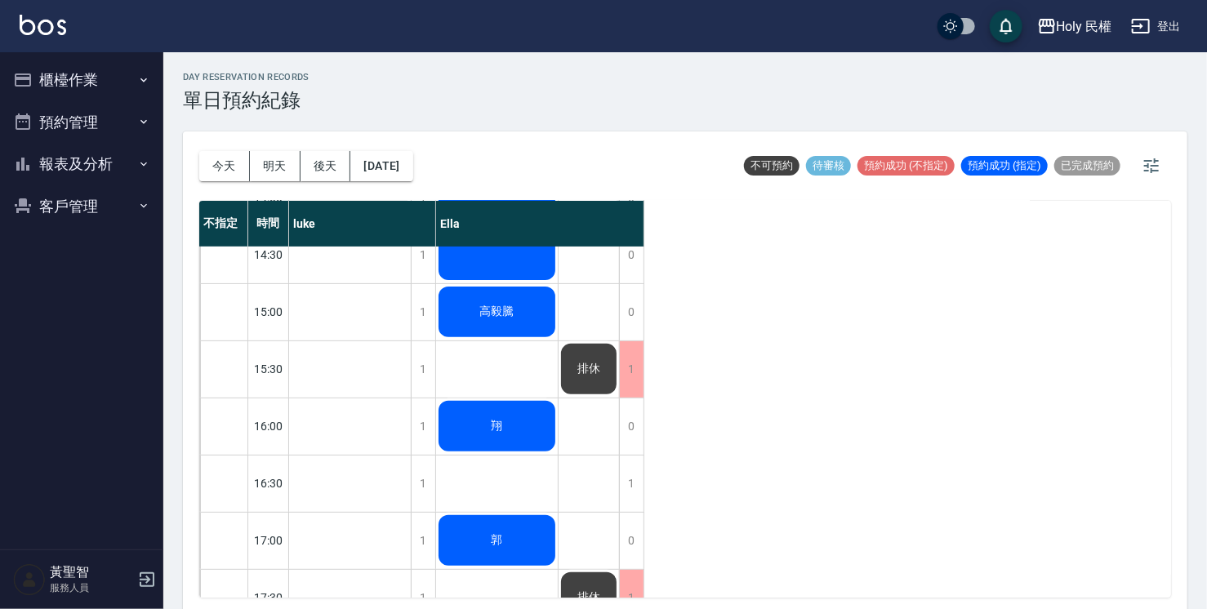
scroll to position [86, 0]
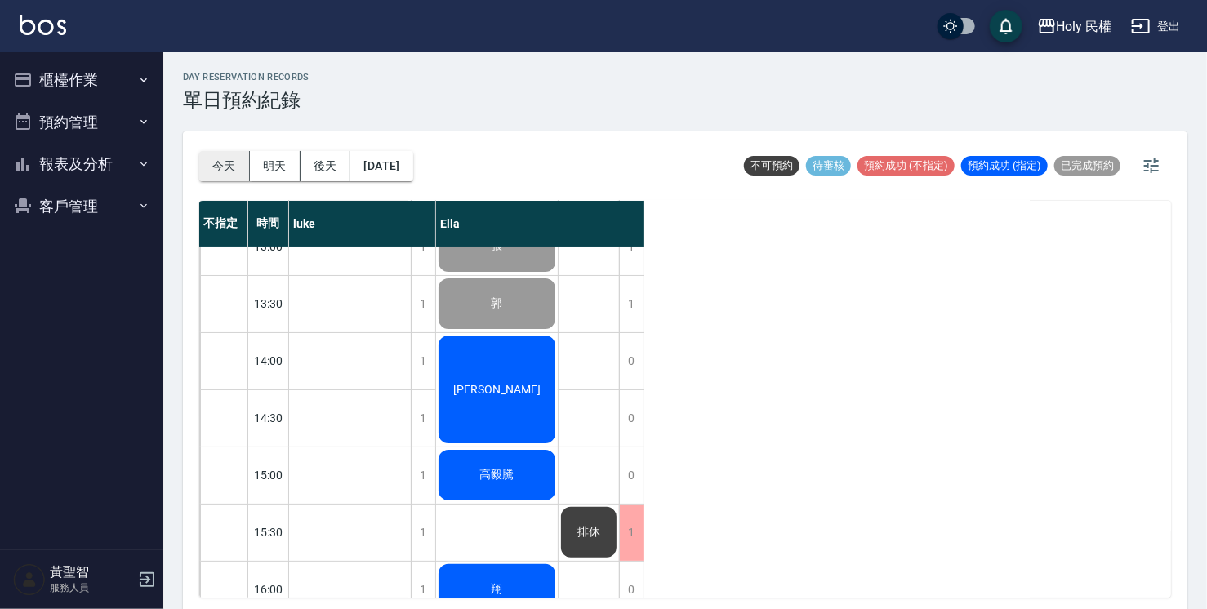
click at [221, 158] on button "今天" at bounding box center [224, 166] width 51 height 30
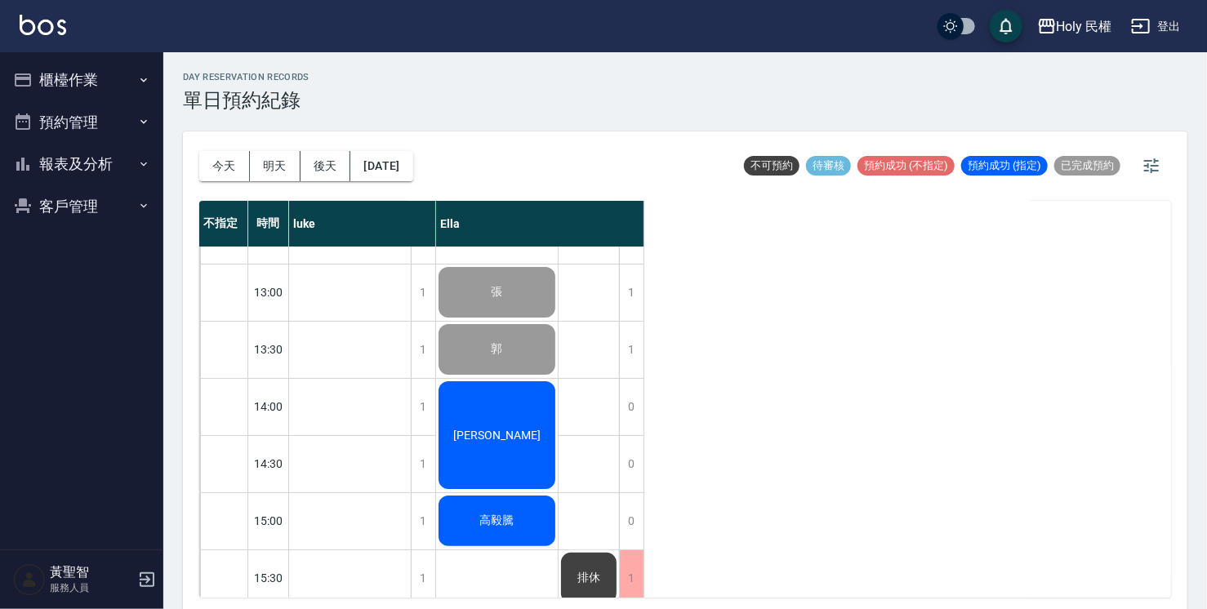
scroll to position [0, 0]
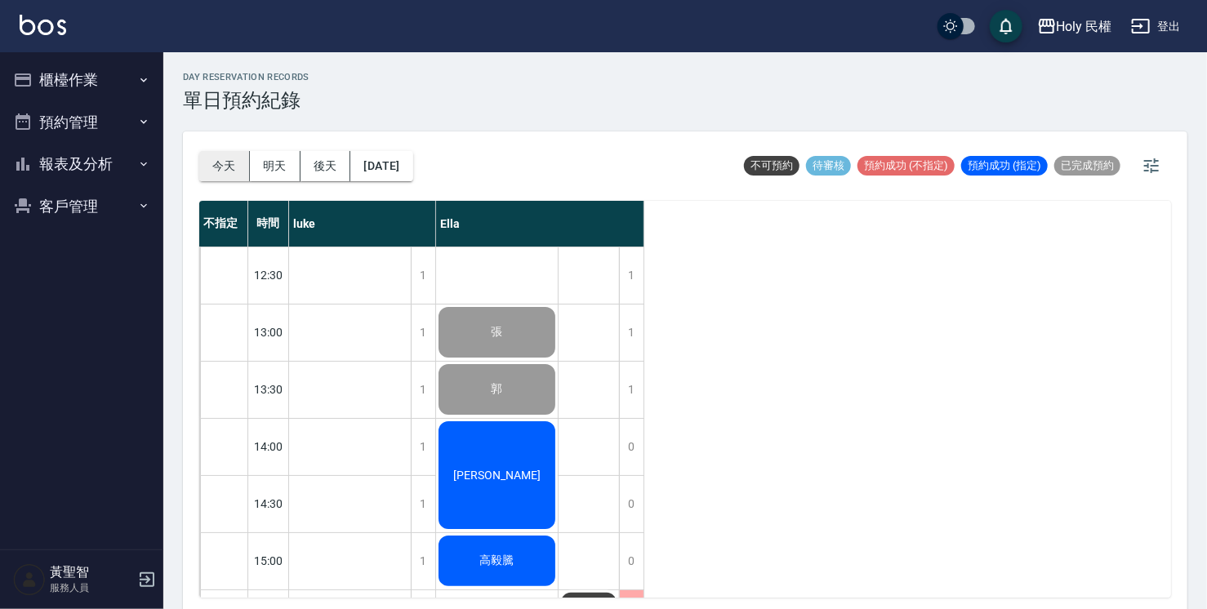
click at [223, 172] on button "今天" at bounding box center [224, 166] width 51 height 30
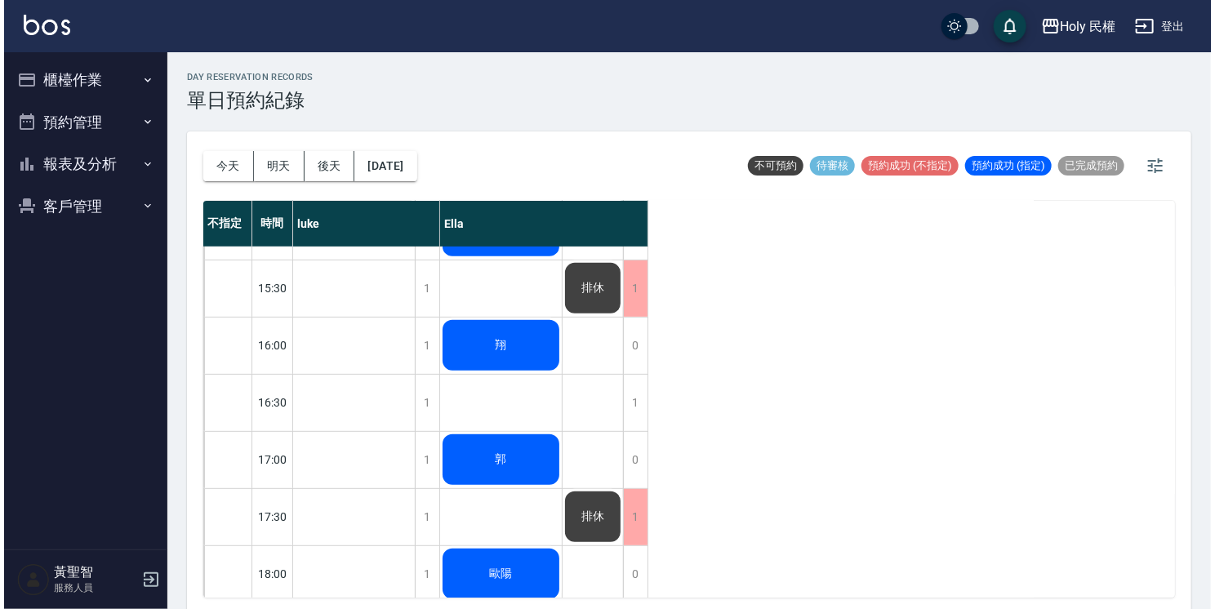
scroll to position [327, 0]
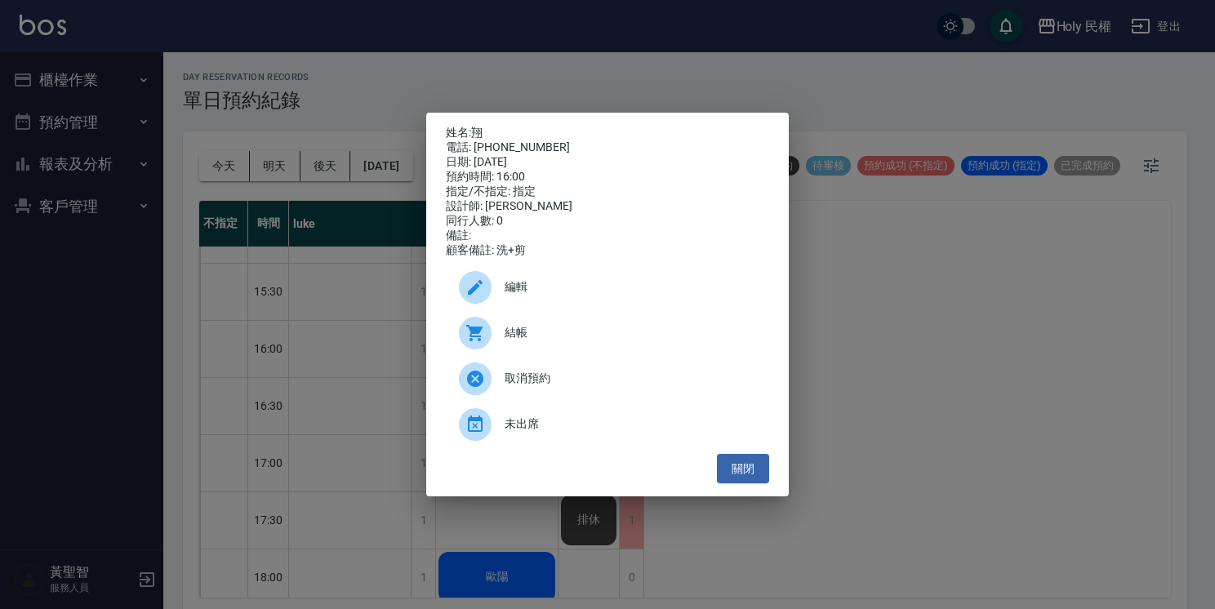
click at [500, 299] on div at bounding box center [482, 287] width 46 height 33
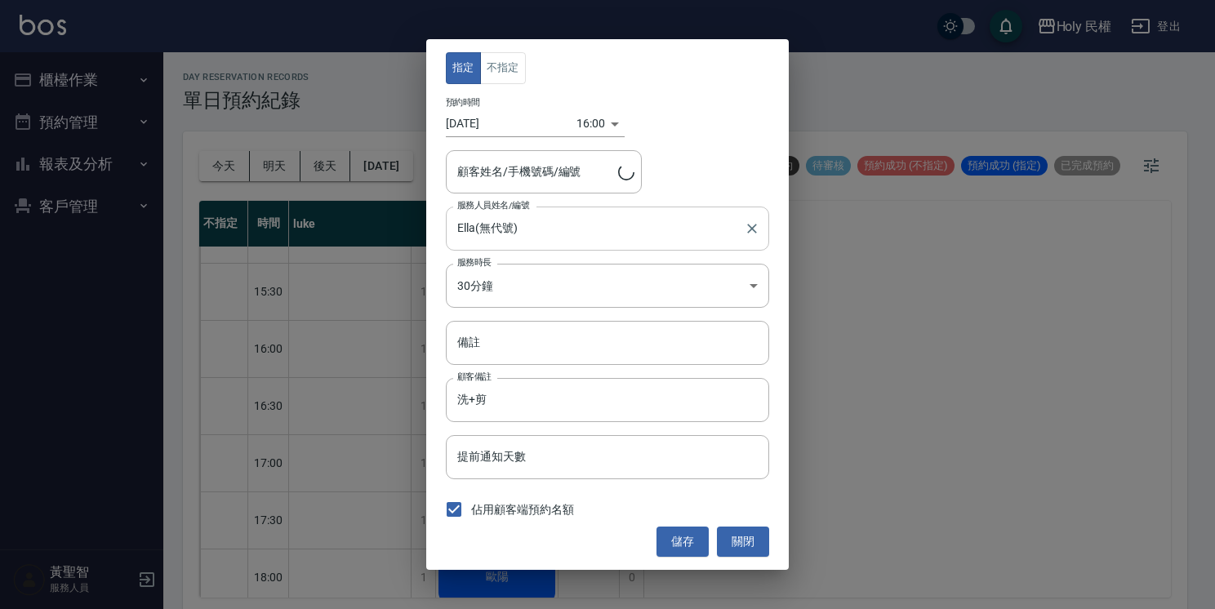
type input "翔/0963302308"
click at [565, 280] on body "Holy 民權 登出 櫃檯作業 打帳單 帳單列表 營業儀表板 現場電腦打卡 預約管理 預約管理 單日預約紀錄 單週預約紀錄 報表及分析 報表目錄 店家日報表 …" at bounding box center [607, 307] width 1215 height 614
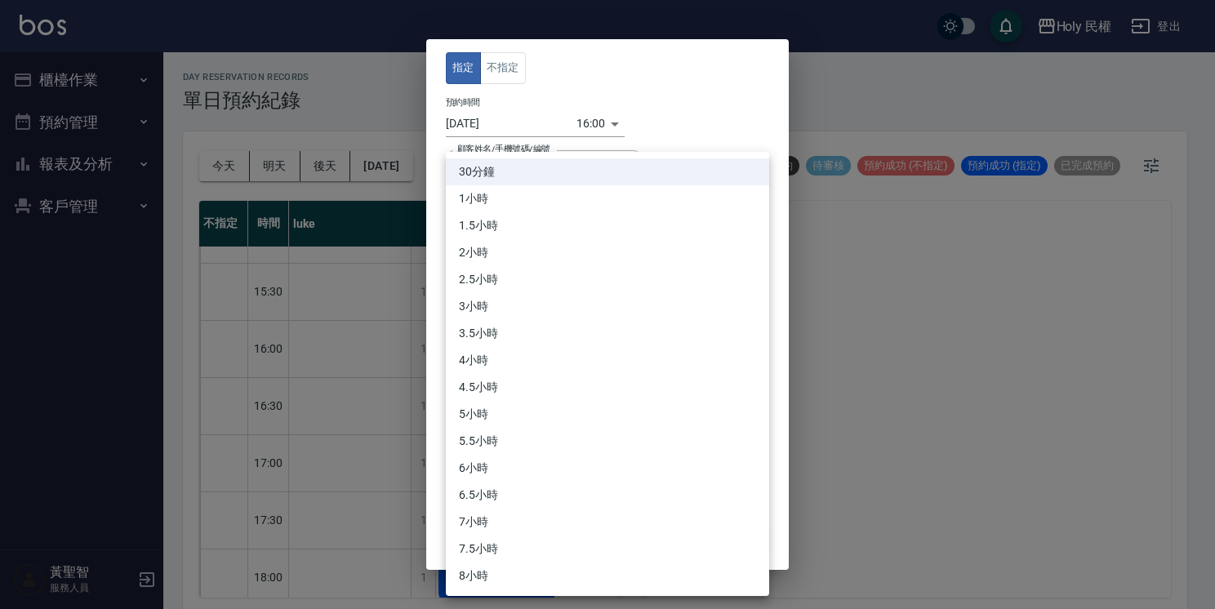
click at [945, 158] on div at bounding box center [607, 304] width 1215 height 609
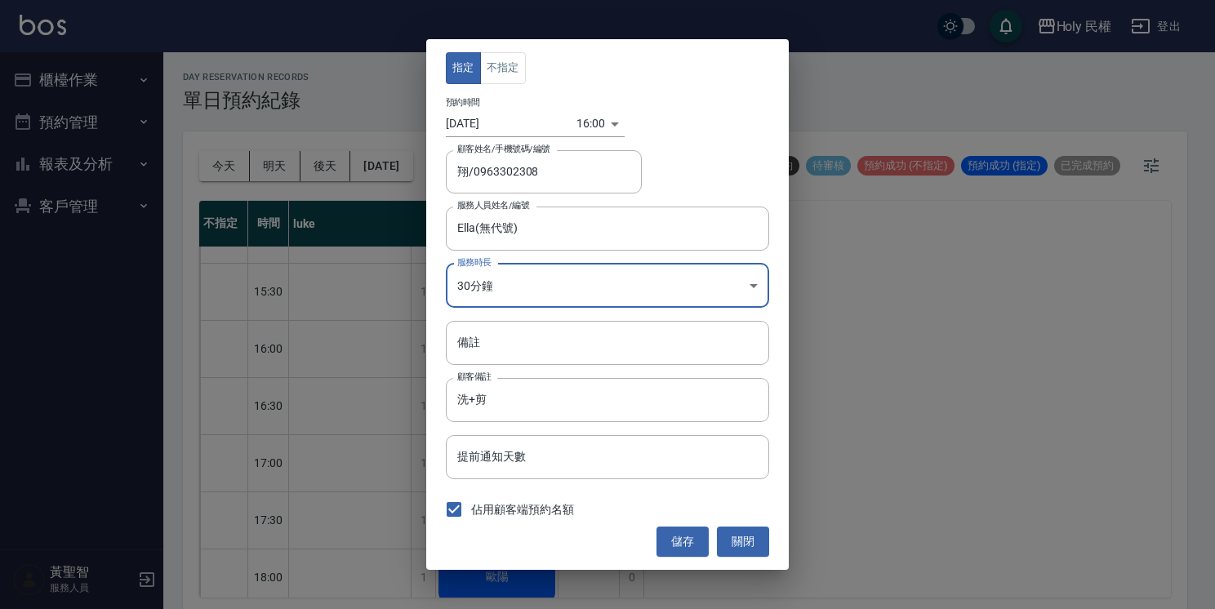
click at [599, 127] on body "Holy 民權 登出 櫃檯作業 打帳單 帳單列表 營業儀表板 現場電腦打卡 預約管理 預約管理 單日預約紀錄 單週預約紀錄 報表及分析 報表目錄 店家日報表 …" at bounding box center [607, 307] width 1215 height 614
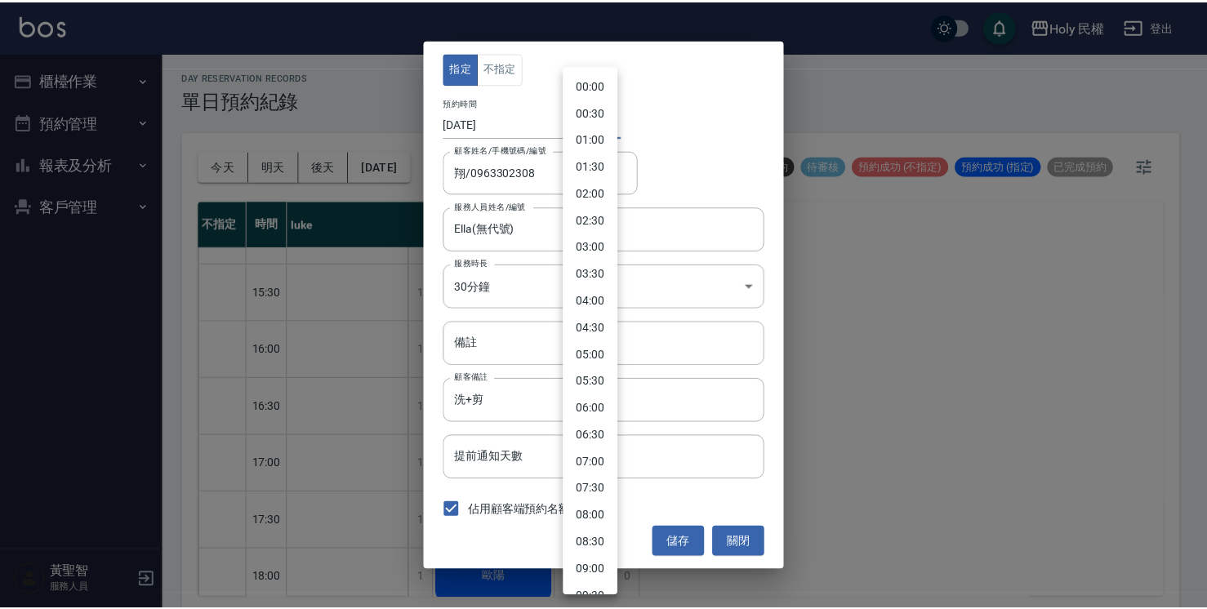
scroll to position [617, 0]
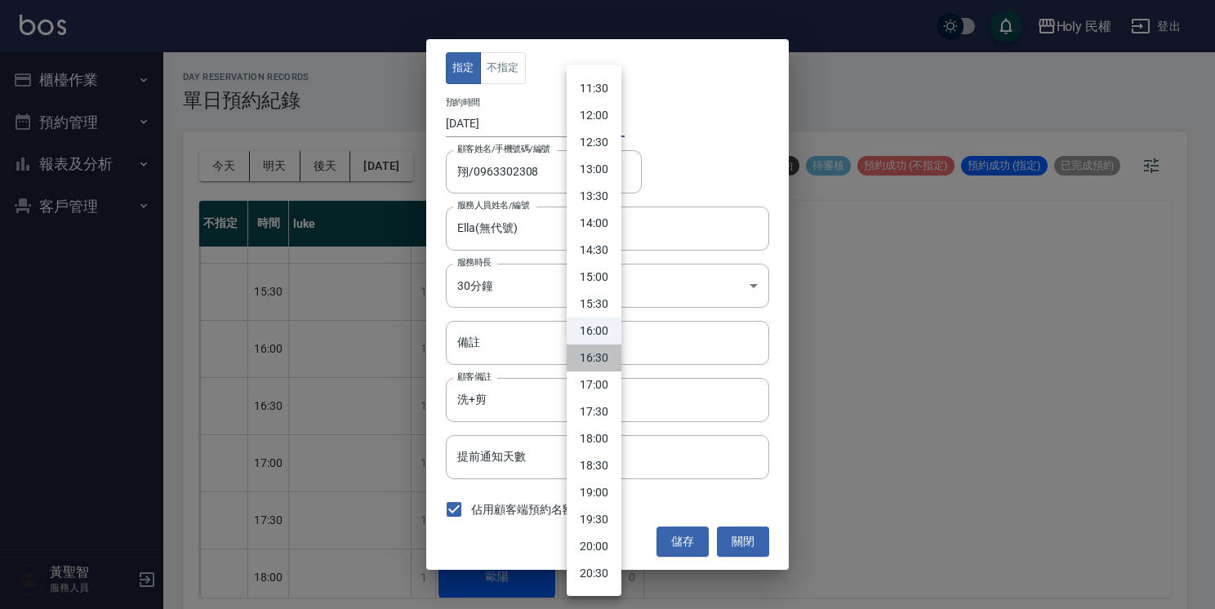
click at [592, 357] on li "16:30" at bounding box center [594, 358] width 55 height 27
type input "1755592200000"
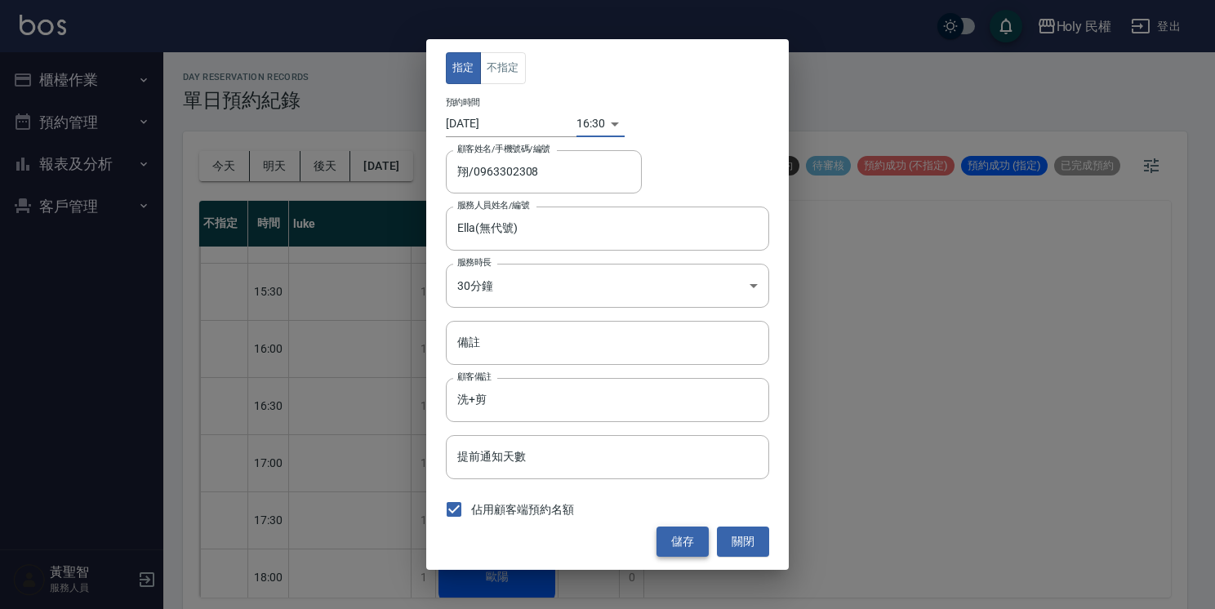
click at [674, 542] on button "儲存" at bounding box center [683, 542] width 52 height 30
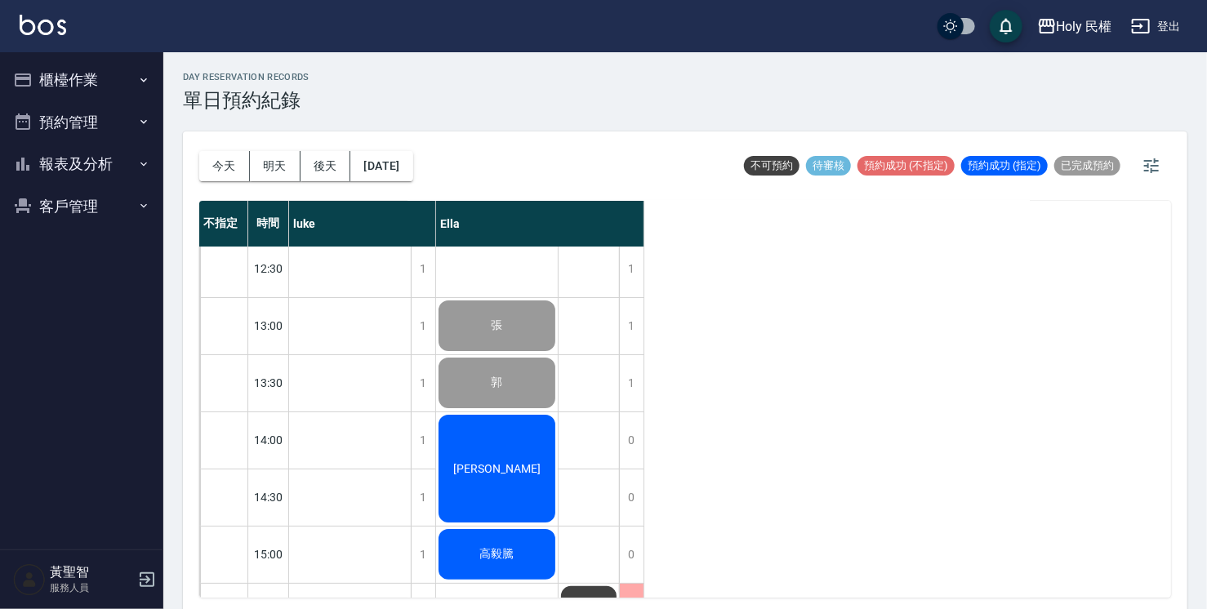
scroll to position [4, 0]
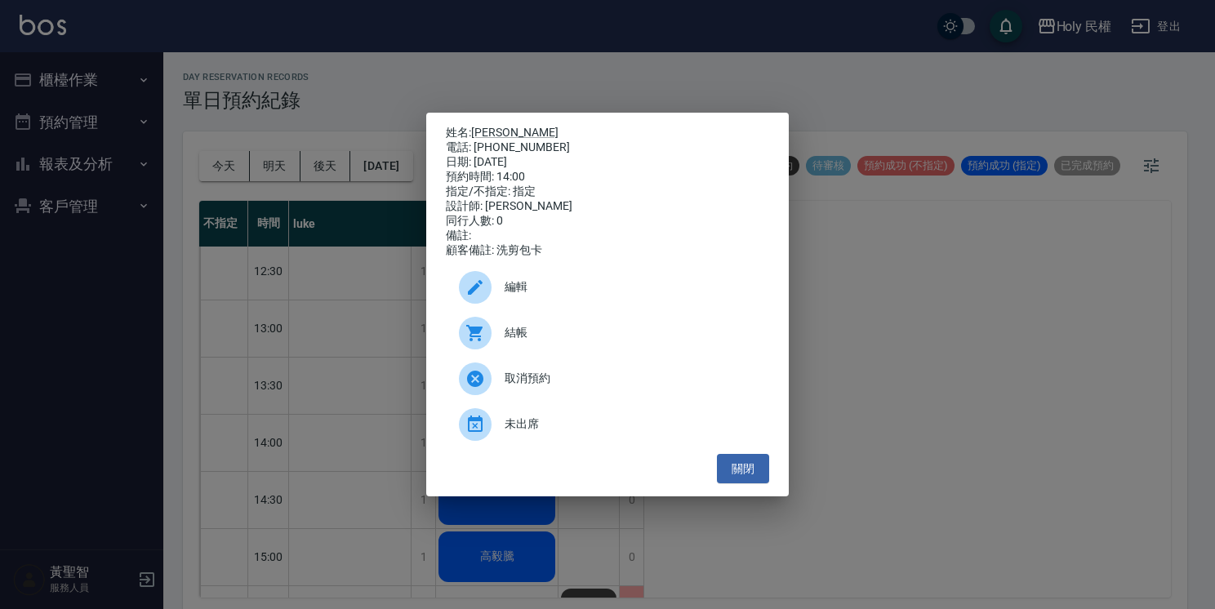
click at [549, 341] on span "結帳" at bounding box center [631, 332] width 252 height 17
click at [742, 479] on button "關閉" at bounding box center [743, 469] width 52 height 30
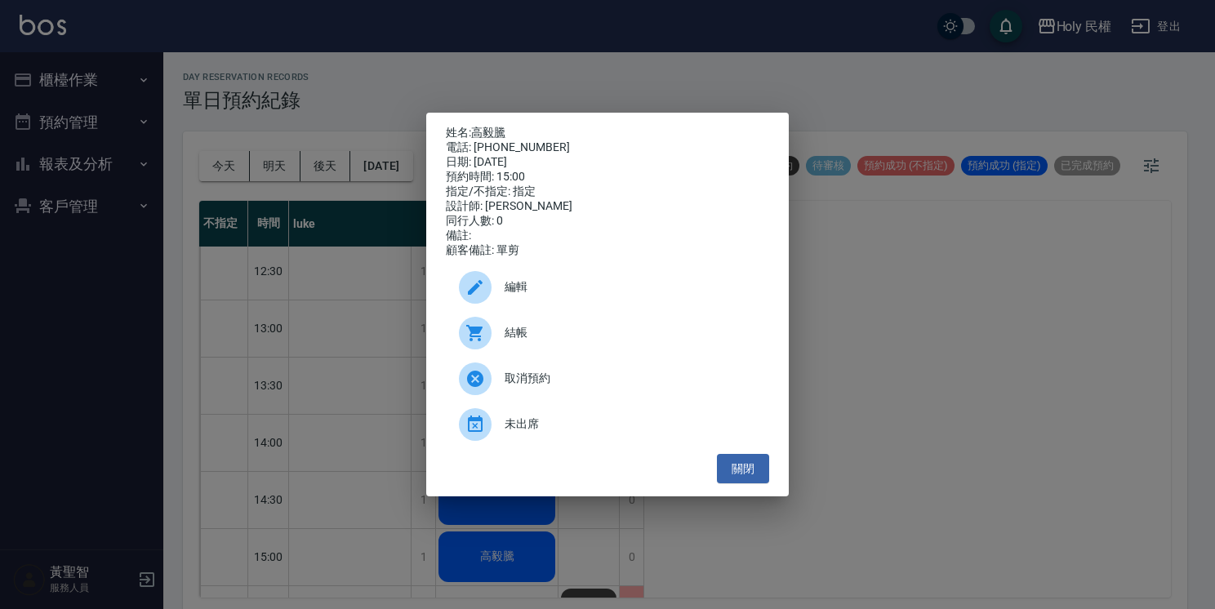
click at [581, 332] on span "結帳" at bounding box center [631, 332] width 252 height 17
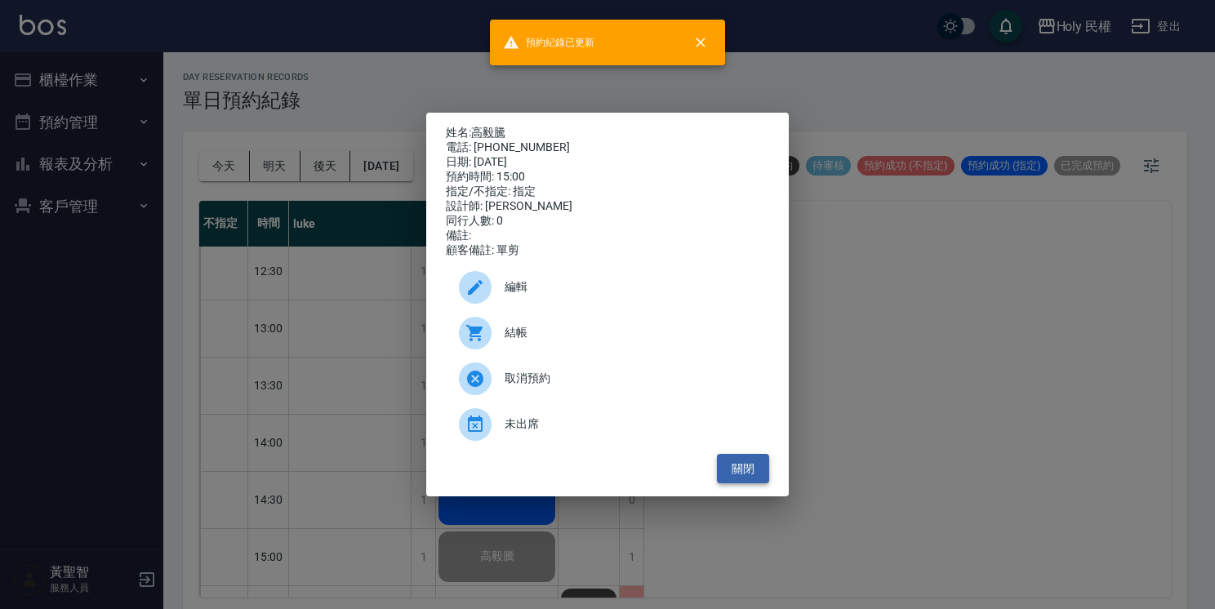
click at [742, 470] on button "關閉" at bounding box center [743, 469] width 52 height 30
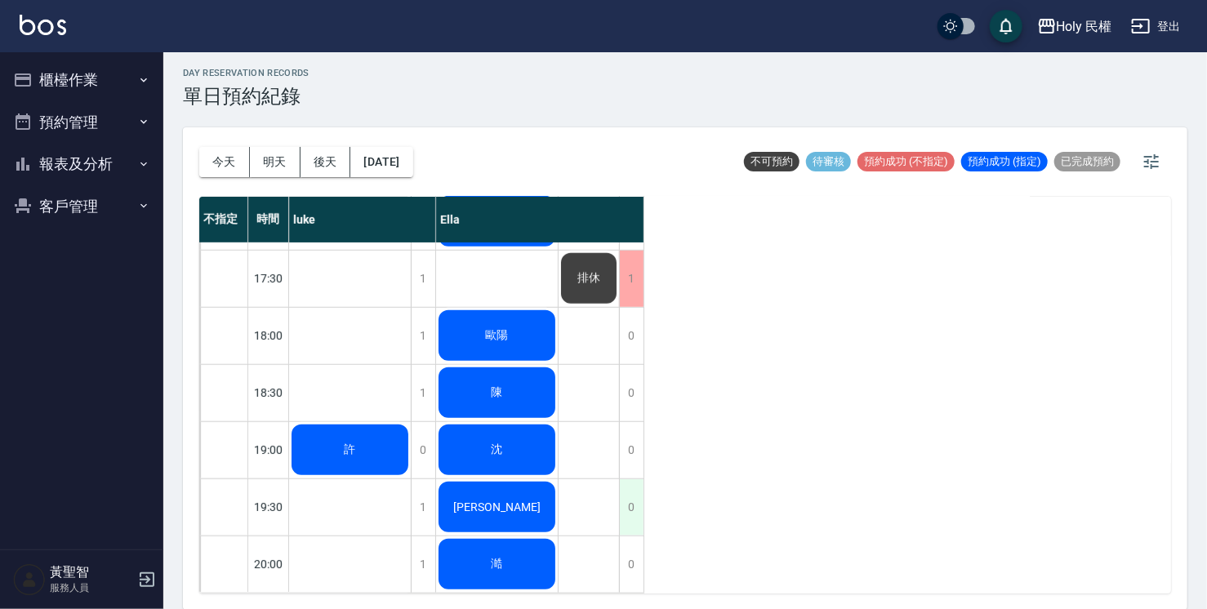
scroll to position [412, 0]
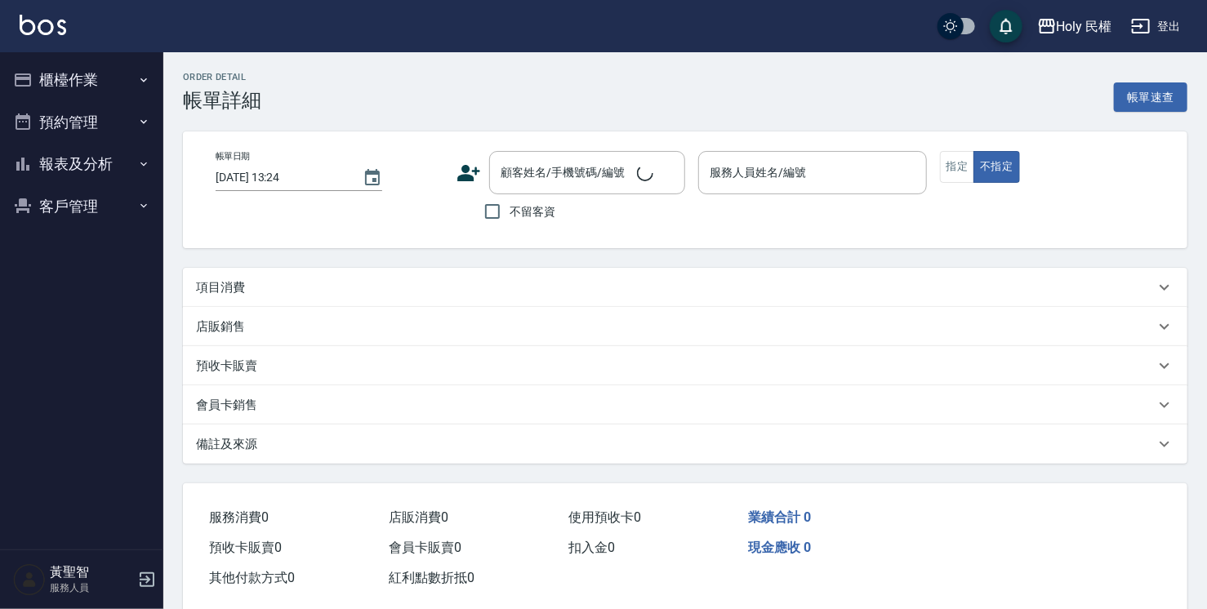
type input "2025/08/19 13:00"
type input "Ella(無代號)"
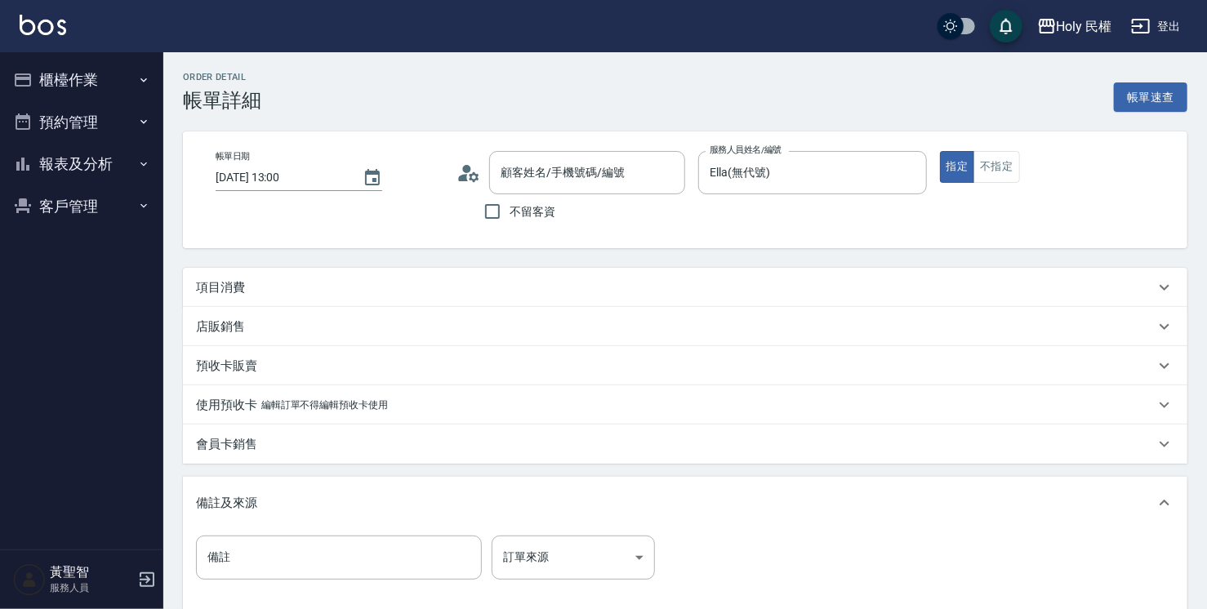
type input "張/0933822068/"
click at [490, 300] on div "項目消費" at bounding box center [685, 287] width 1005 height 39
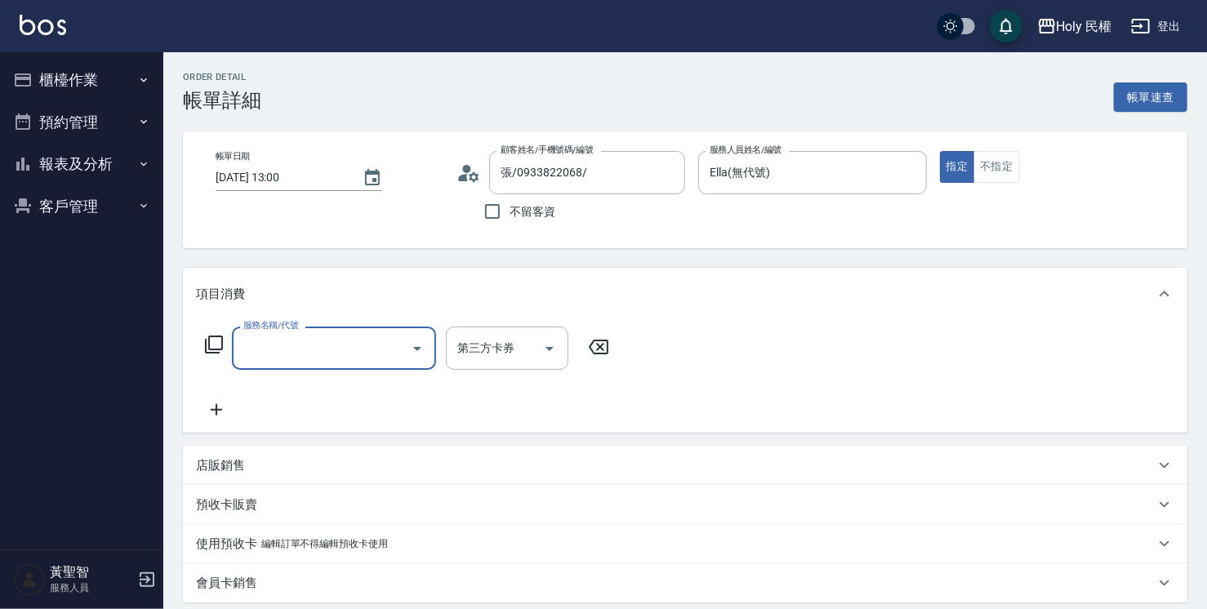
click at [285, 342] on input "服務名稱/代號" at bounding box center [321, 348] width 165 height 29
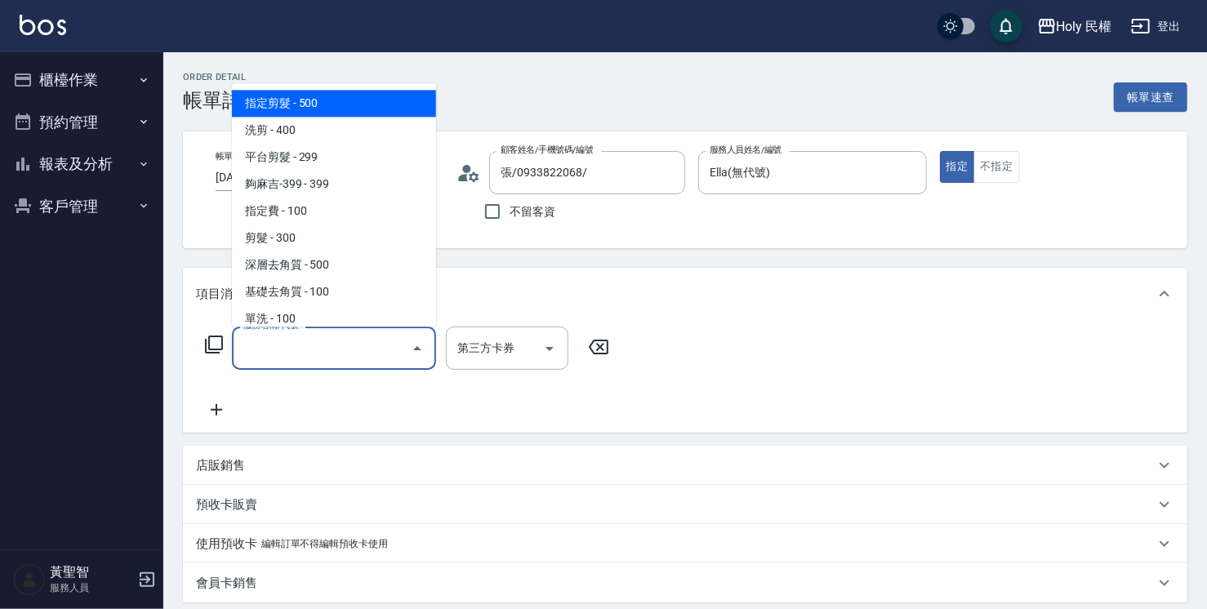
click at [317, 358] on input "服務名稱/代號" at bounding box center [321, 348] width 165 height 29
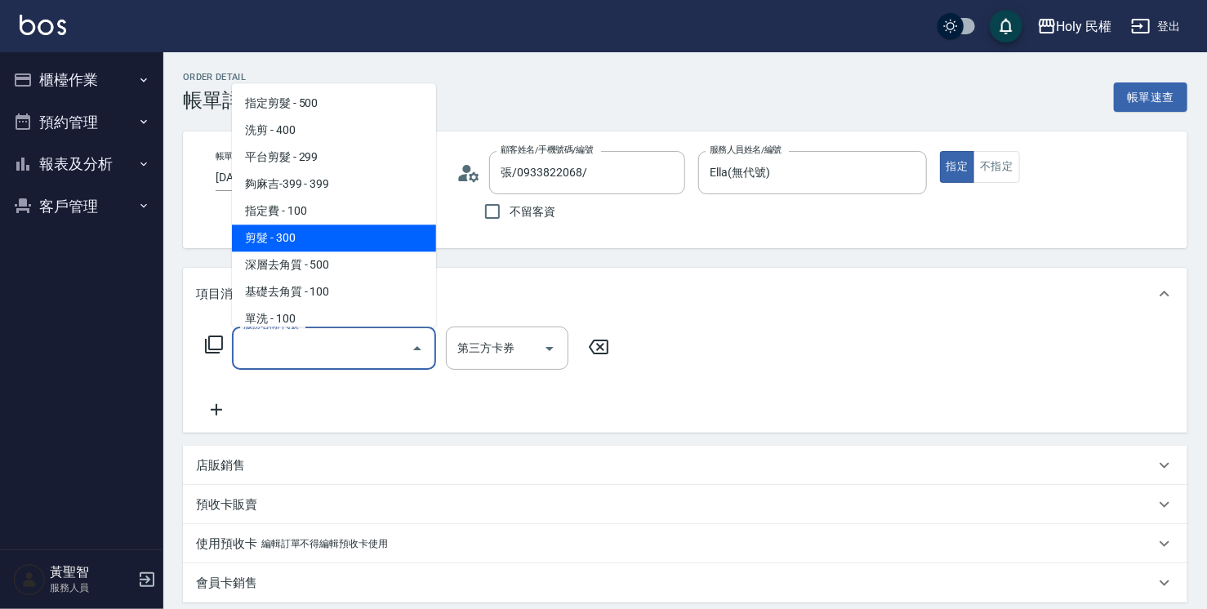
click at [277, 235] on span "剪髮 - 300" at bounding box center [334, 238] width 204 height 27
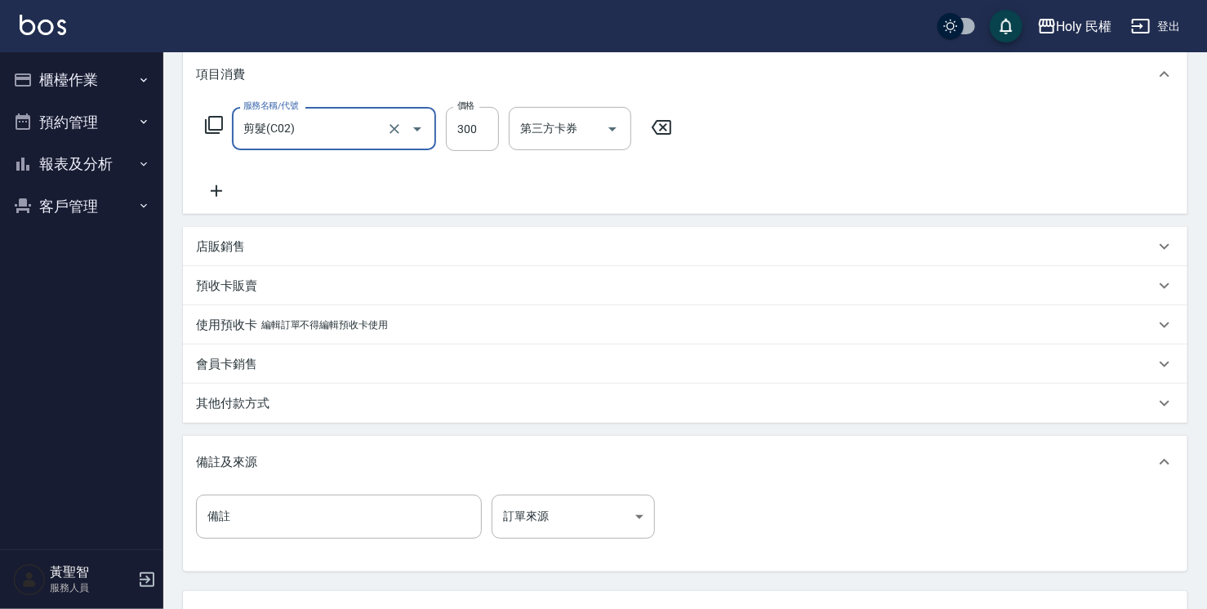
scroll to position [327, 0]
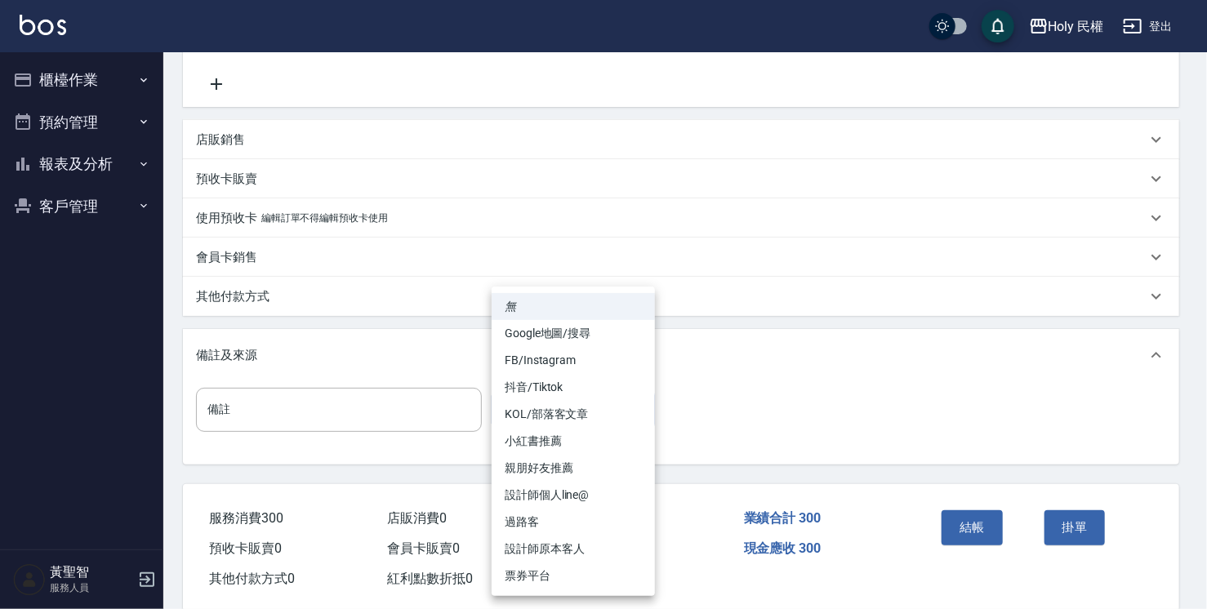
click at [515, 403] on body "Holy 民權 登出 櫃檯作業 打帳單 帳單列表 營業儀表板 現場電腦打卡 預約管理 預約管理 單日預約紀錄 單週預約紀錄 報表及分析 報表目錄 店家日報表 …" at bounding box center [603, 153] width 1207 height 961
click at [742, 193] on div at bounding box center [607, 304] width 1215 height 609
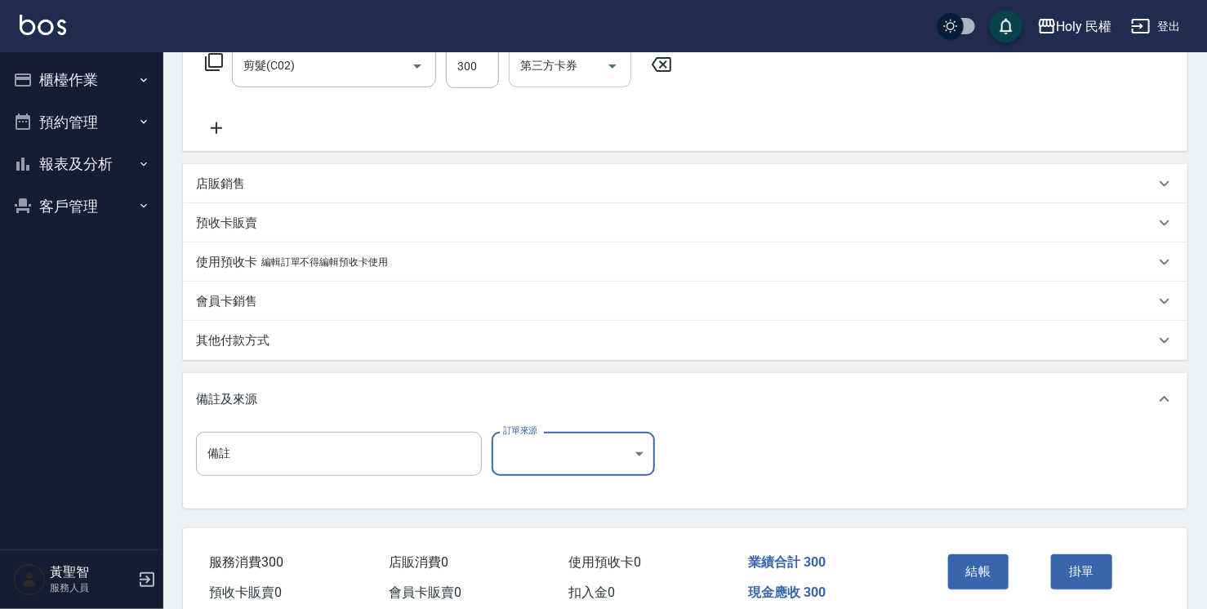
scroll to position [163, 0]
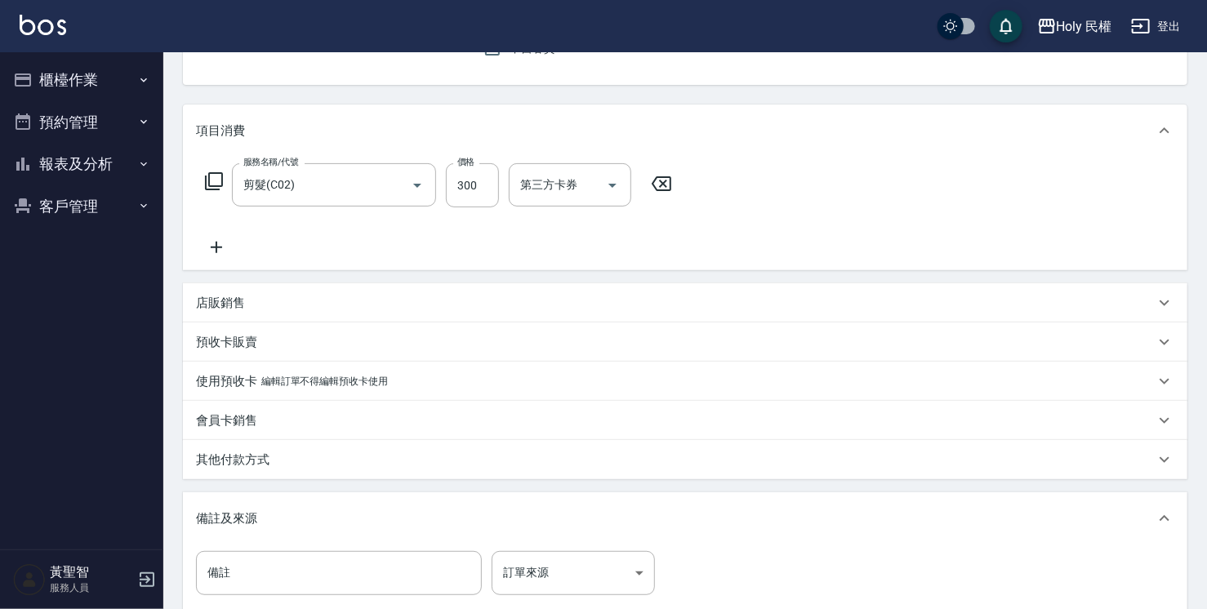
click at [377, 152] on div "項目消費" at bounding box center [685, 131] width 1005 height 52
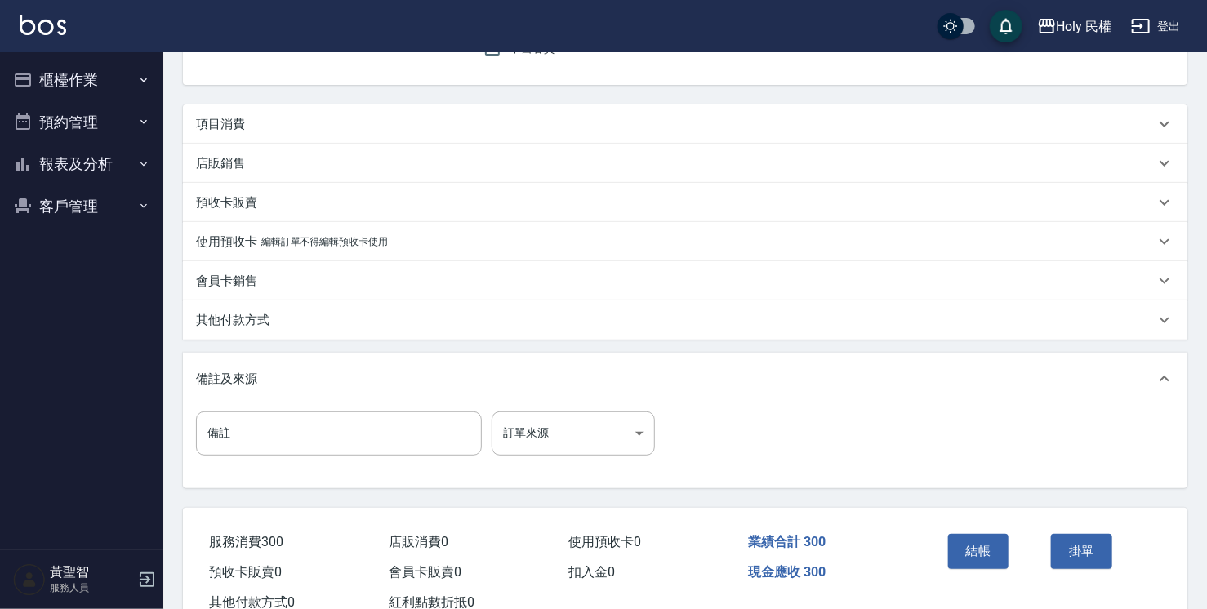
scroll to position [0, 0]
click at [375, 174] on div "店販銷售" at bounding box center [685, 163] width 1005 height 39
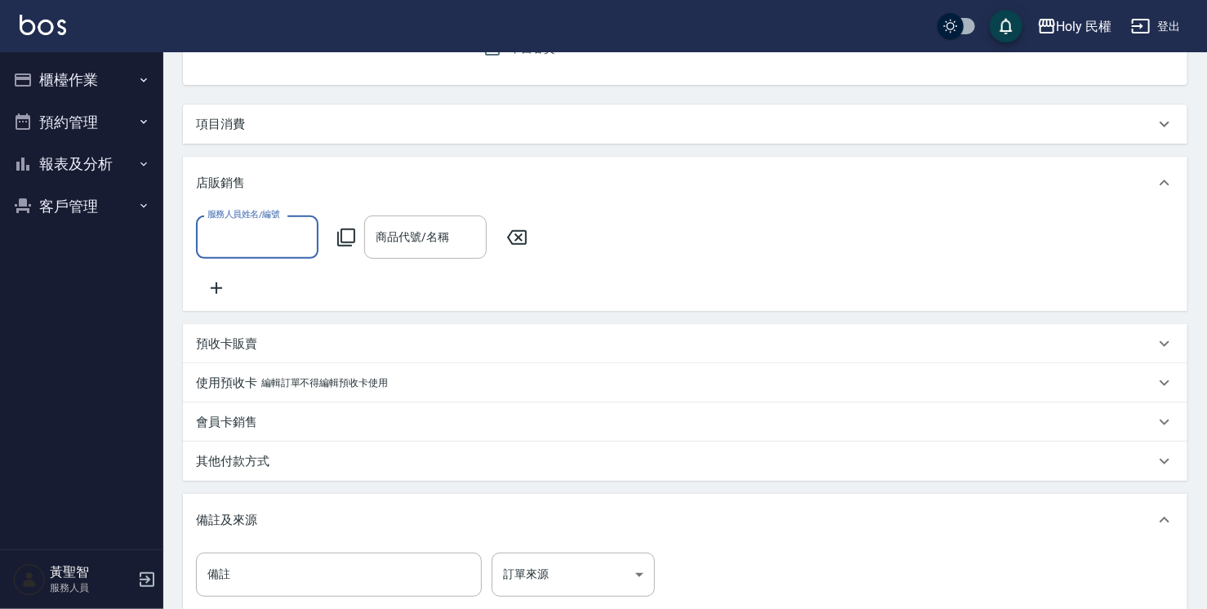
click at [315, 124] on div "項目消費" at bounding box center [675, 124] width 959 height 17
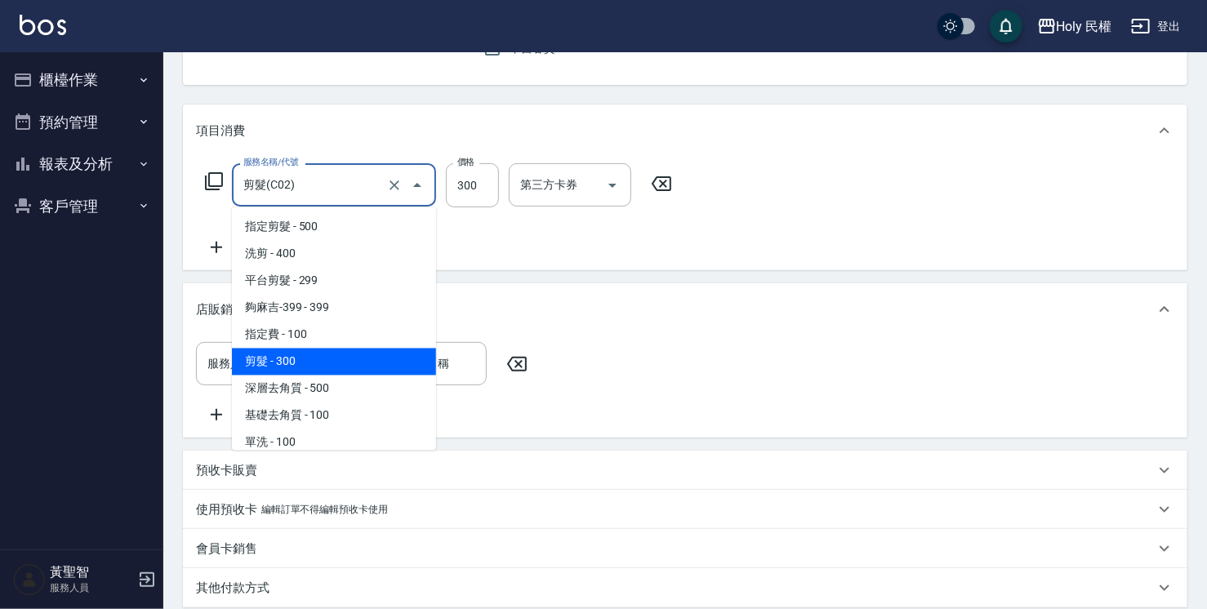
click at [299, 191] on input "剪髮(C02)" at bounding box center [311, 185] width 144 height 29
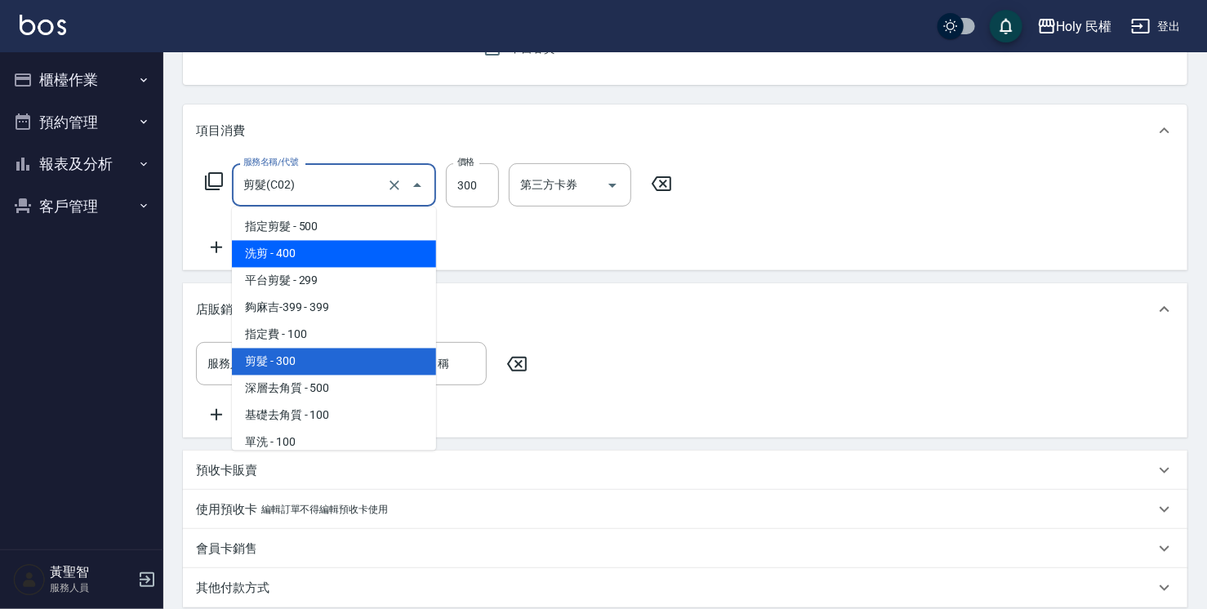
click at [309, 254] on span "洗剪 - 400" at bounding box center [334, 254] width 204 height 27
type input "洗剪(3)"
type input "400"
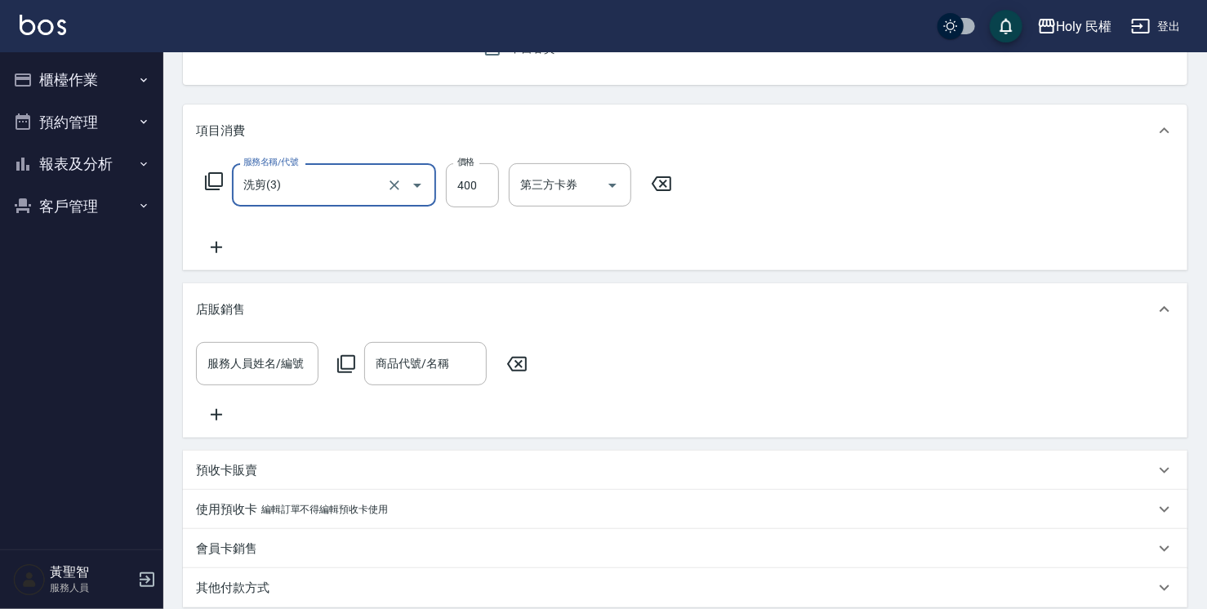
click at [1160, 309] on icon at bounding box center [1165, 310] width 20 height 20
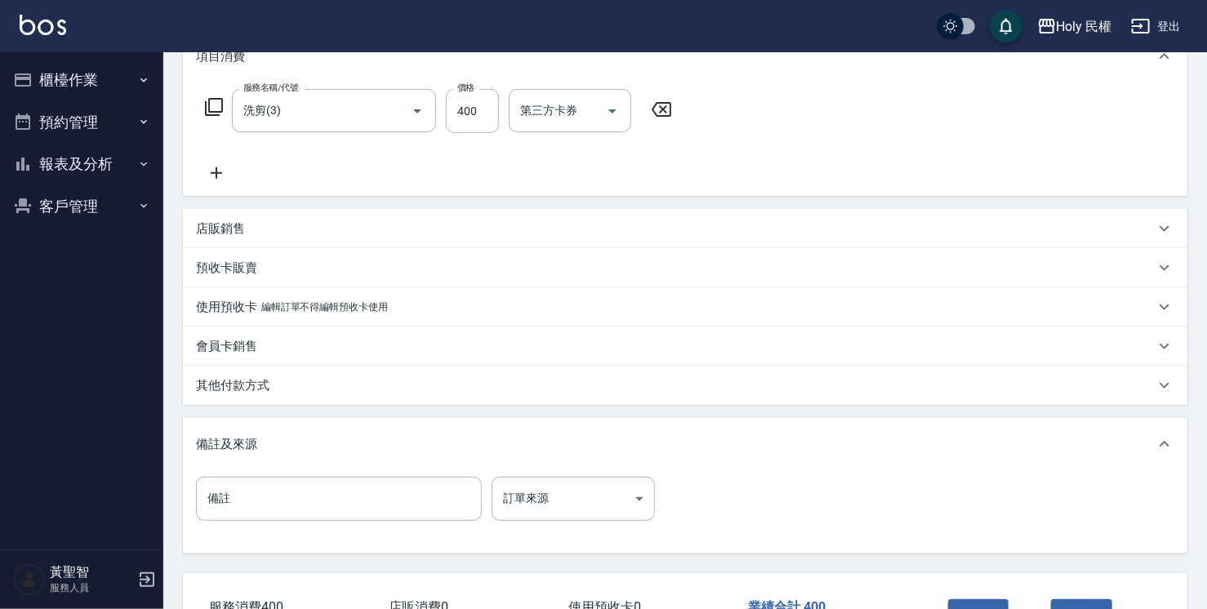
scroll to position [327, 0]
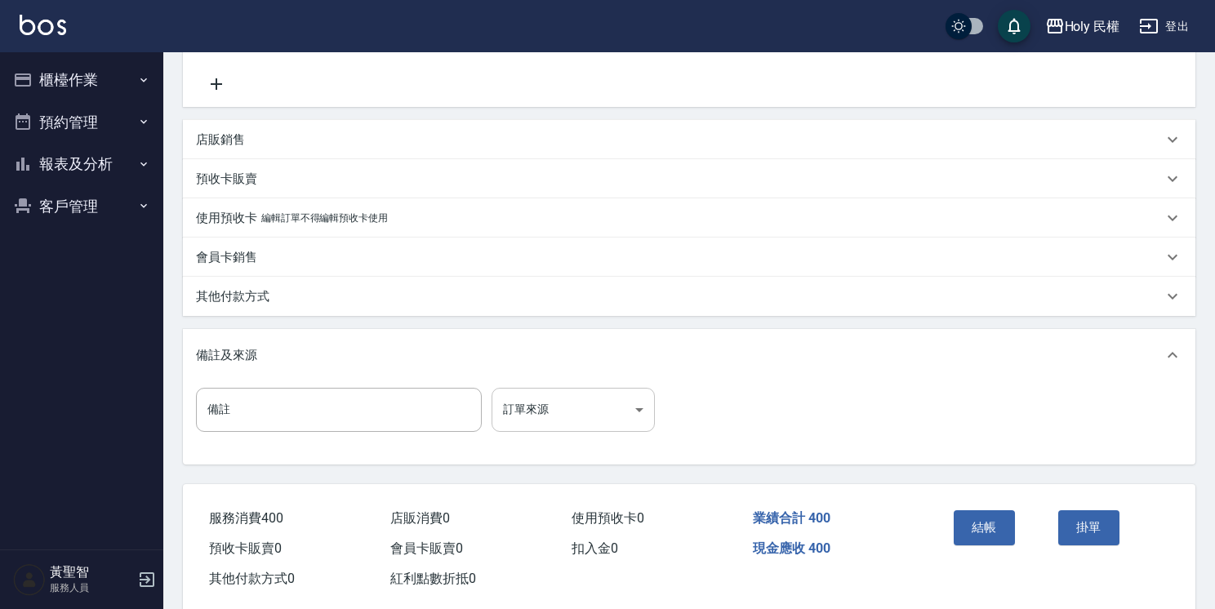
click at [628, 418] on body "Holy 民權 登出 櫃檯作業 打帳單 帳單列表 營業儀表板 現場電腦打卡 預約管理 預約管理 單日預約紀錄 單週預約紀錄 報表及分析 報表目錄 店家日報表 …" at bounding box center [607, 153] width 1215 height 961
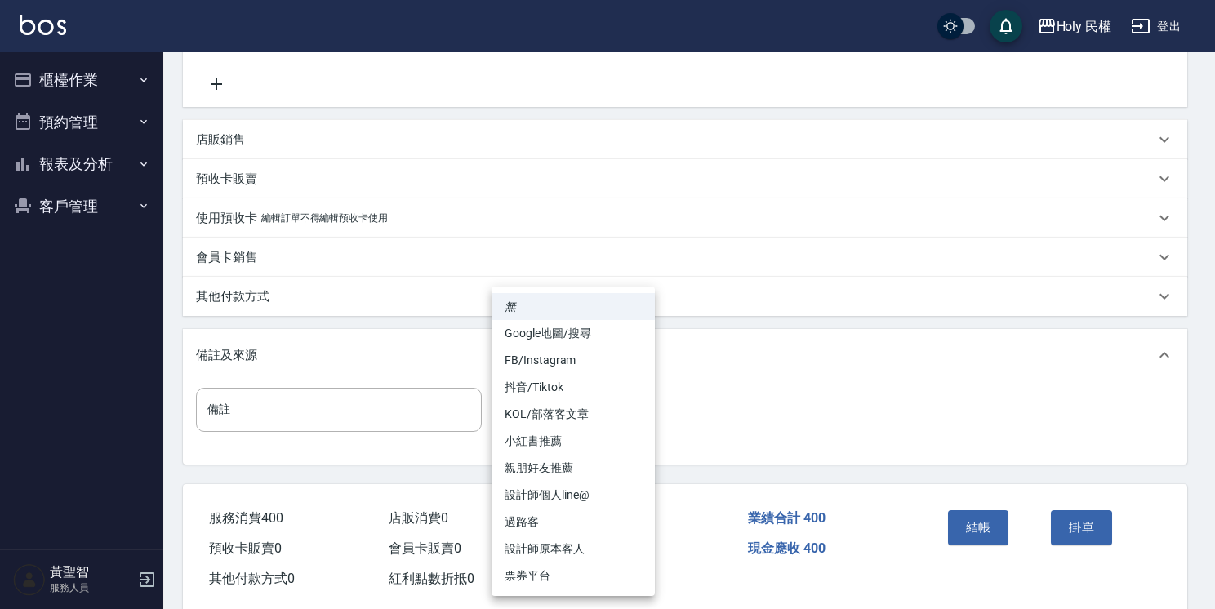
click at [617, 544] on li "設計師原本客人" at bounding box center [573, 549] width 163 height 27
type input "設計師原本客人"
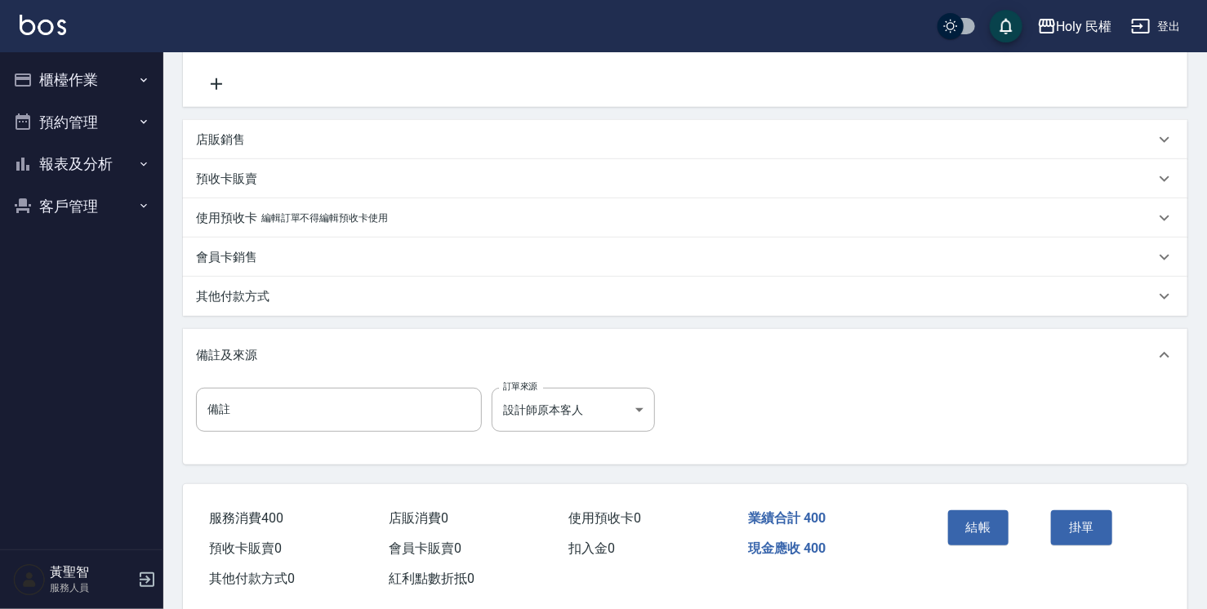
click at [1014, 515] on div "結帳" at bounding box center [994, 539] width 104 height 71
click at [1001, 518] on button "結帳" at bounding box center [978, 527] width 61 height 34
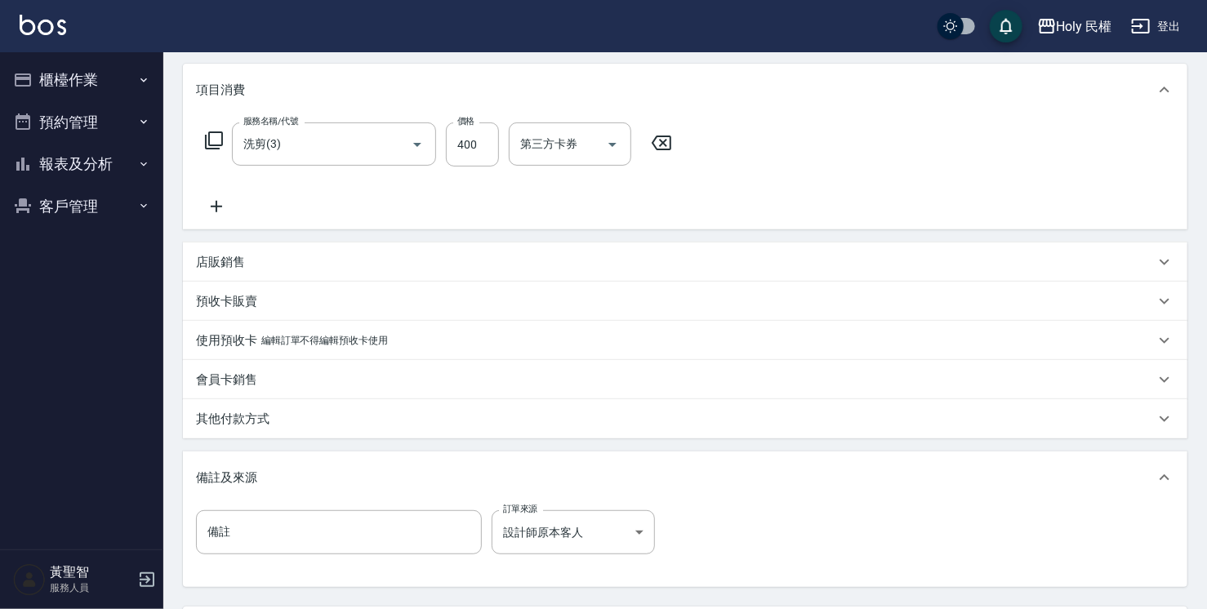
scroll to position [325, 0]
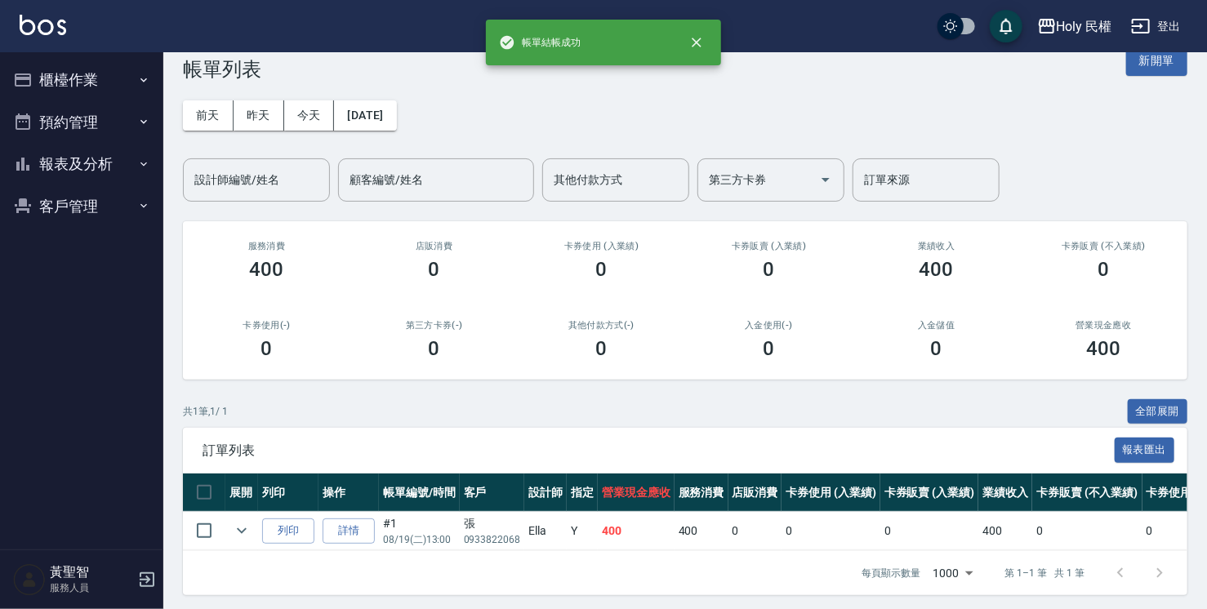
scroll to position [48, 0]
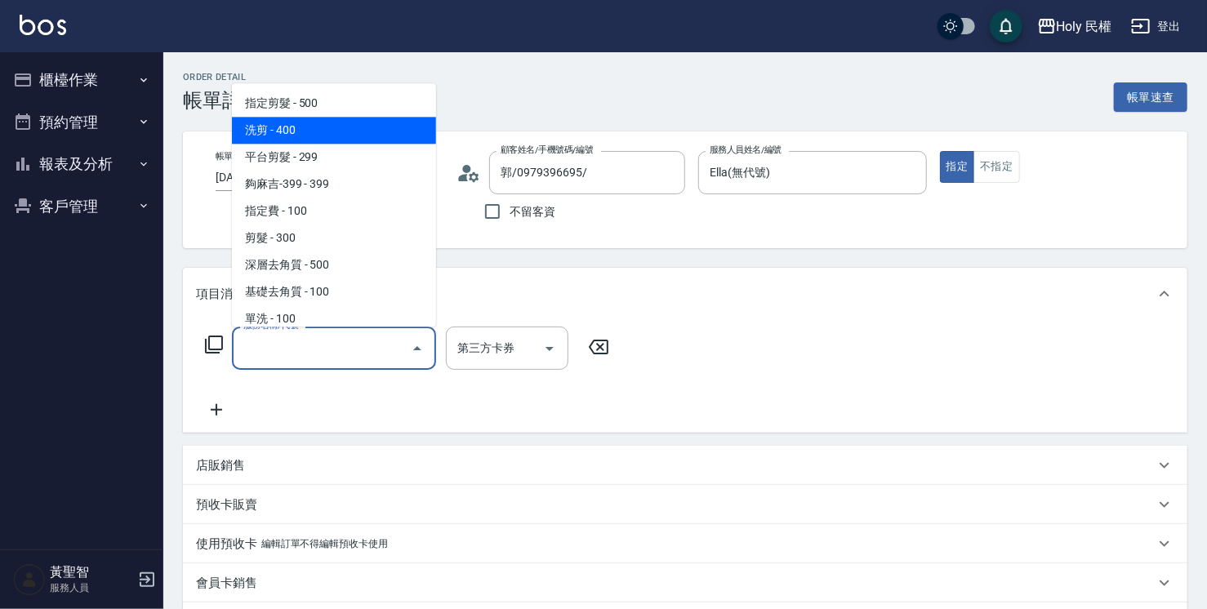
click at [345, 131] on span "洗剪 - 400" at bounding box center [334, 130] width 204 height 27
type input "洗剪(3)"
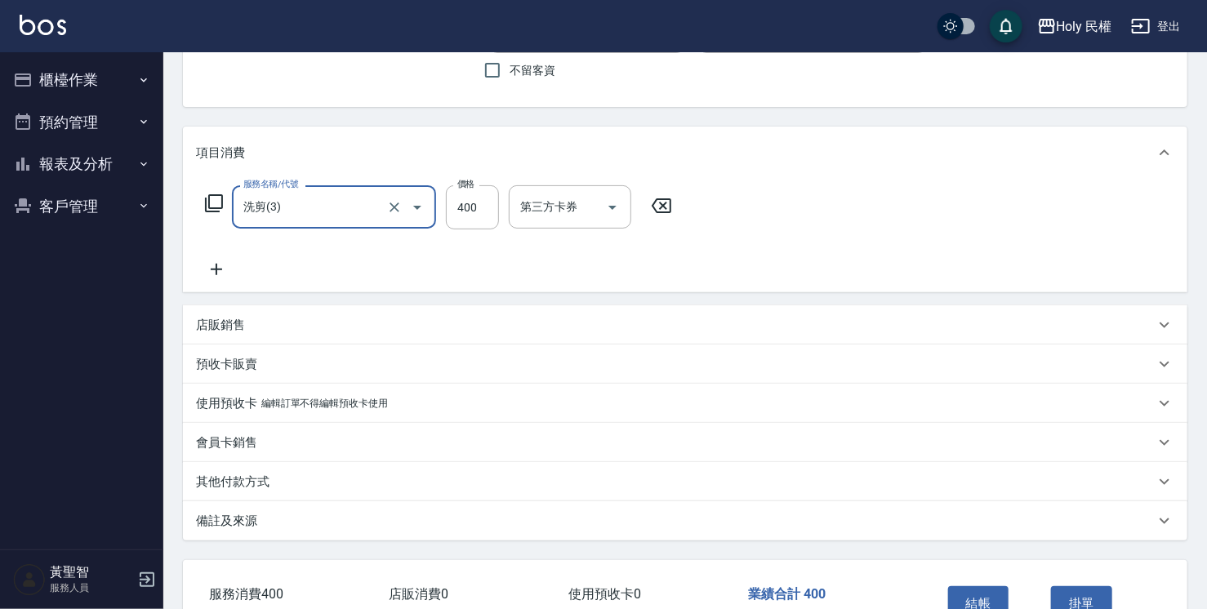
scroll to position [245, 0]
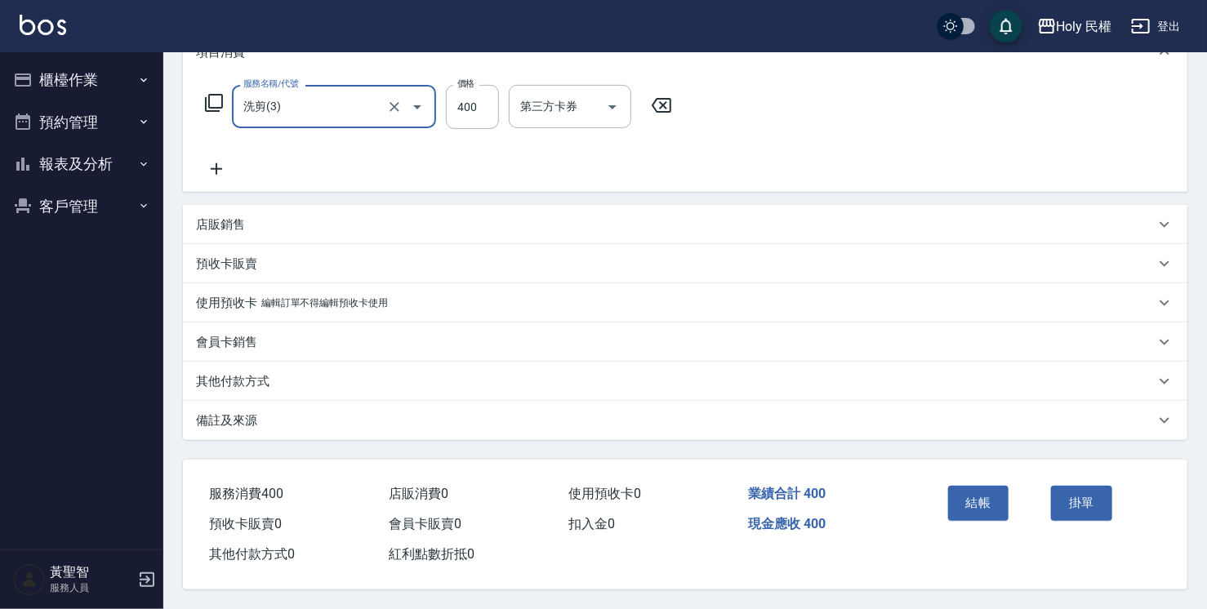
click at [595, 423] on div "備註及來源" at bounding box center [675, 420] width 959 height 17
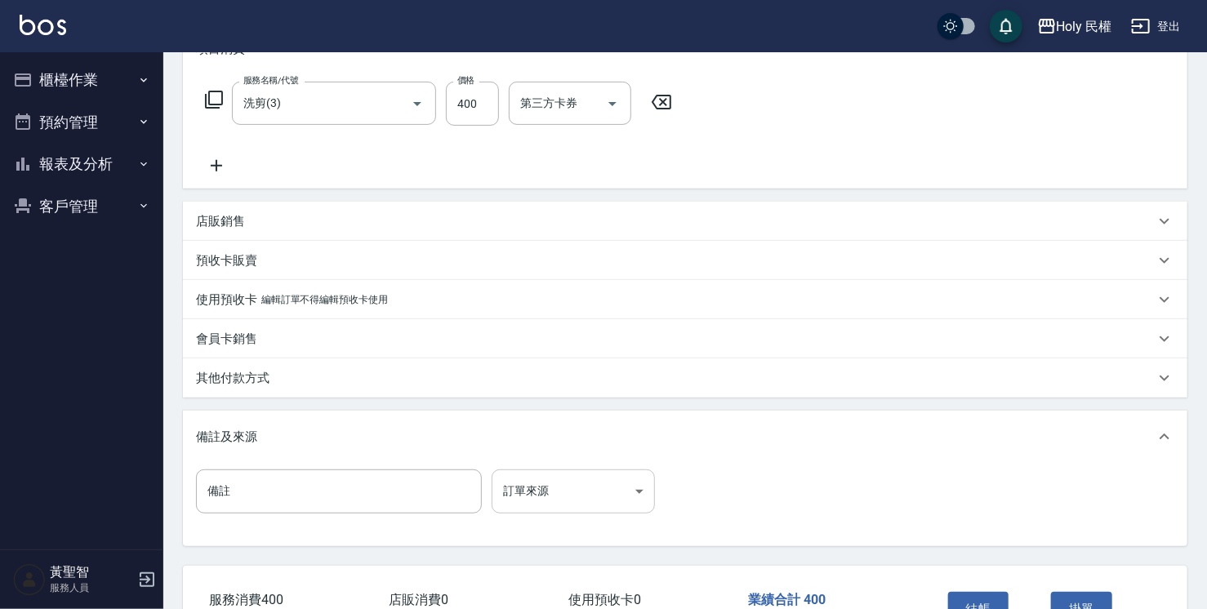
click at [598, 486] on body "Holy 民權 登出 櫃檯作業 打帳單 帳單列表 營業儀表板 現場電腦打卡 預約管理 預約管理 單日預約紀錄 單週預約紀錄 報表及分析 報表目錄 店家日報表 …" at bounding box center [603, 235] width 1207 height 961
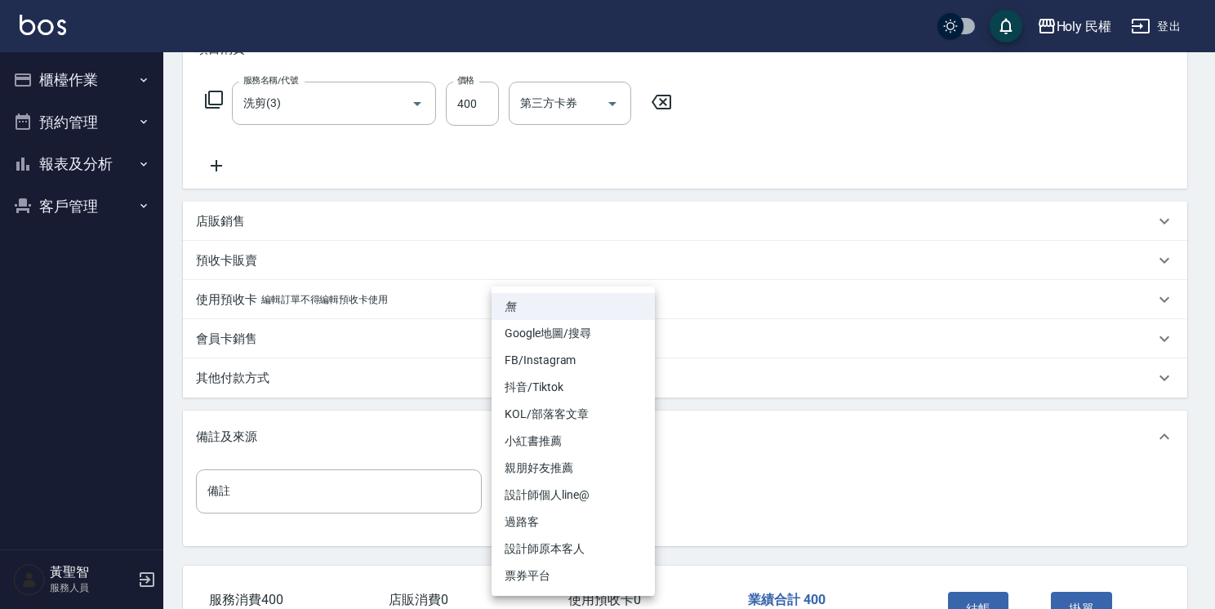
click at [588, 552] on li "設計師原本客人" at bounding box center [573, 549] width 163 height 27
type input "設計師原本客人"
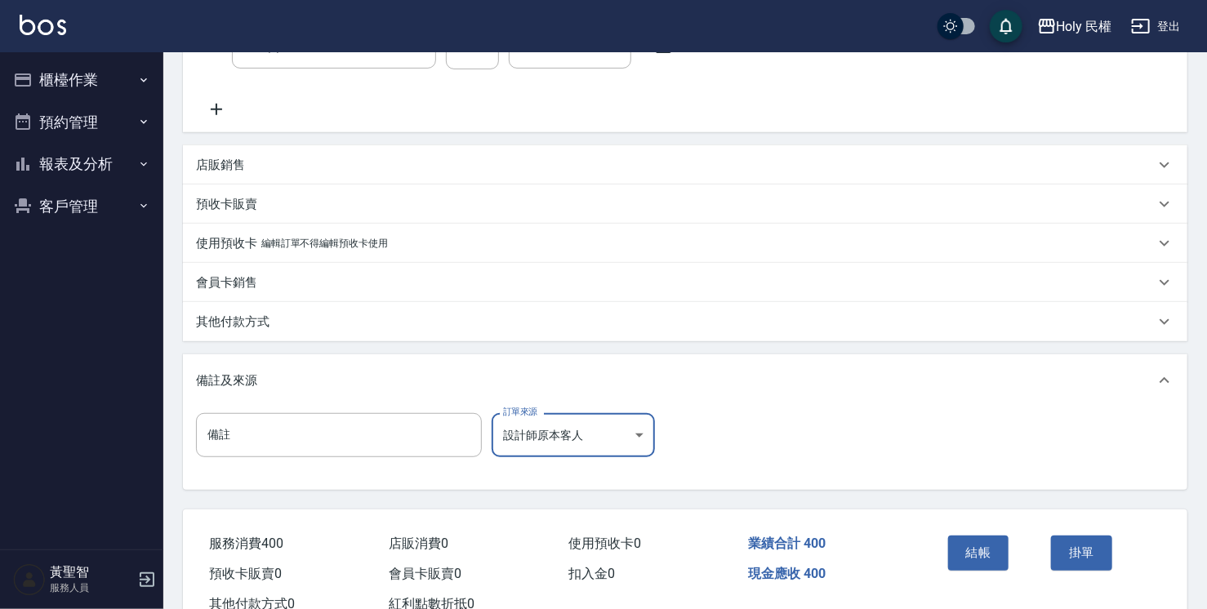
scroll to position [327, 0]
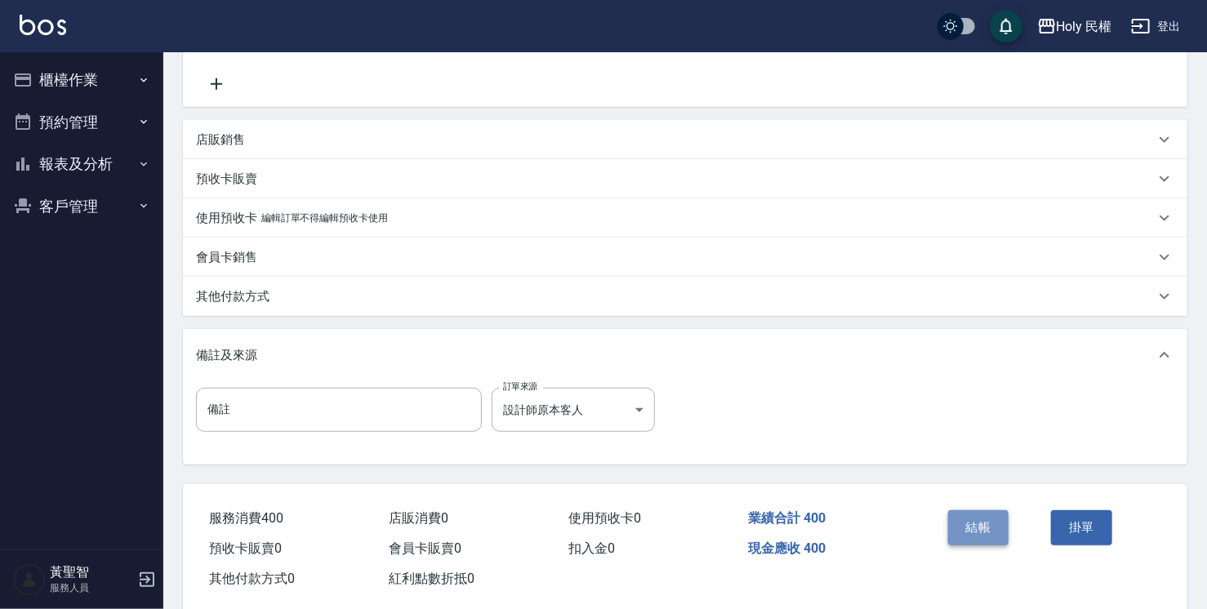
click at [967, 530] on button "結帳" at bounding box center [978, 527] width 61 height 34
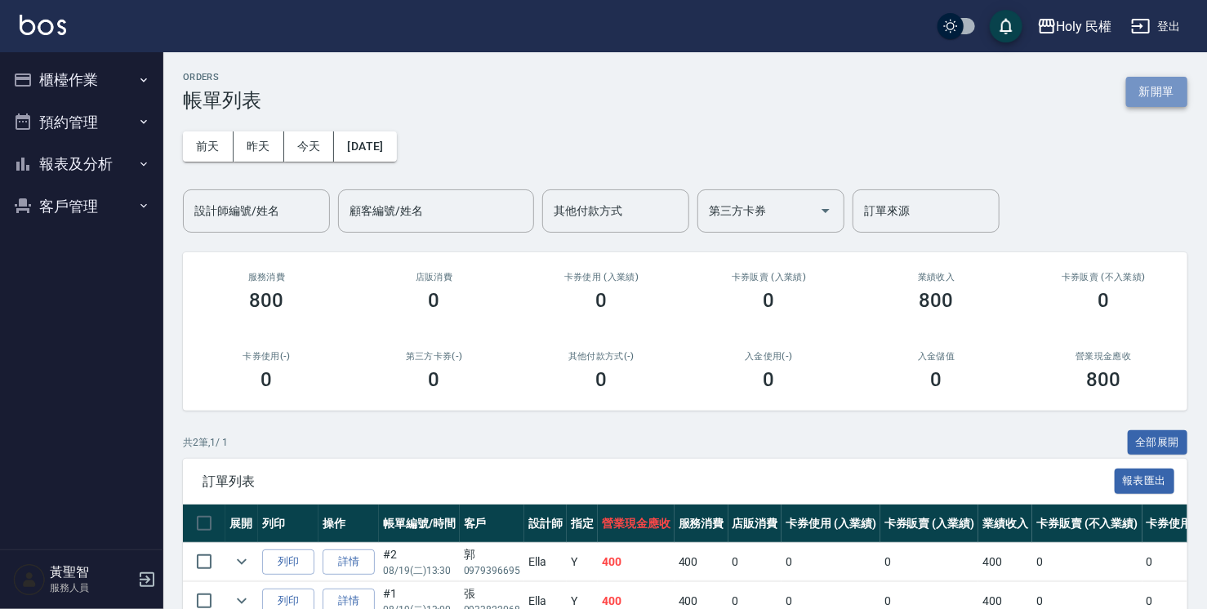
click at [1152, 91] on button "新開單" at bounding box center [1156, 92] width 61 height 30
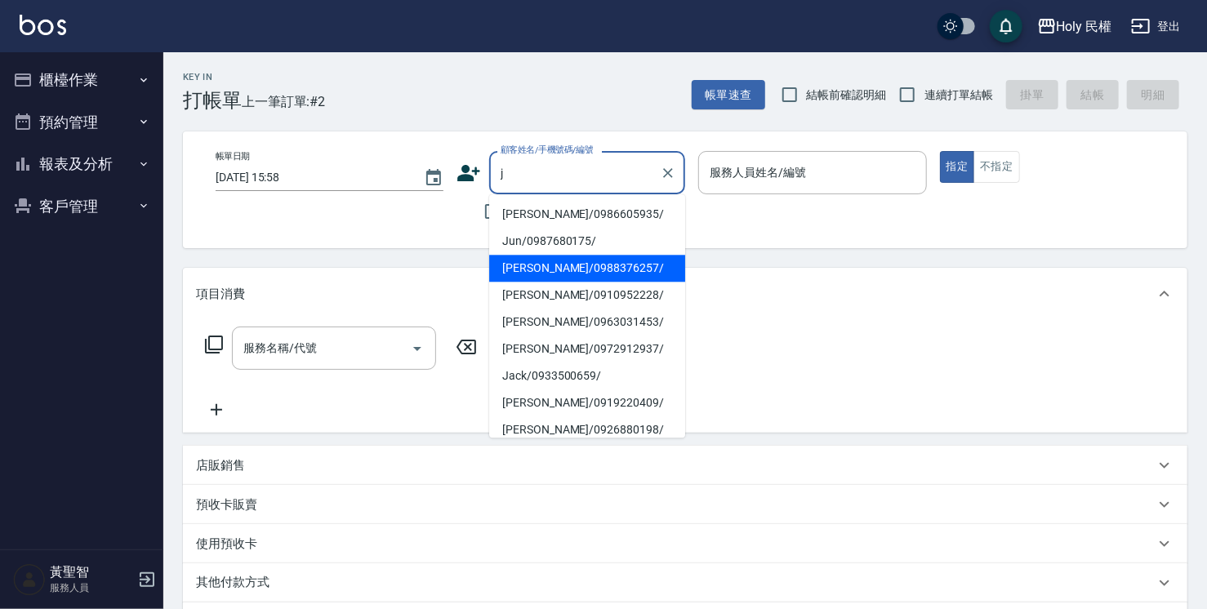
click at [549, 261] on li "Jerry/0988376257/" at bounding box center [587, 268] width 196 height 27
type input "Jerry/0988376257/"
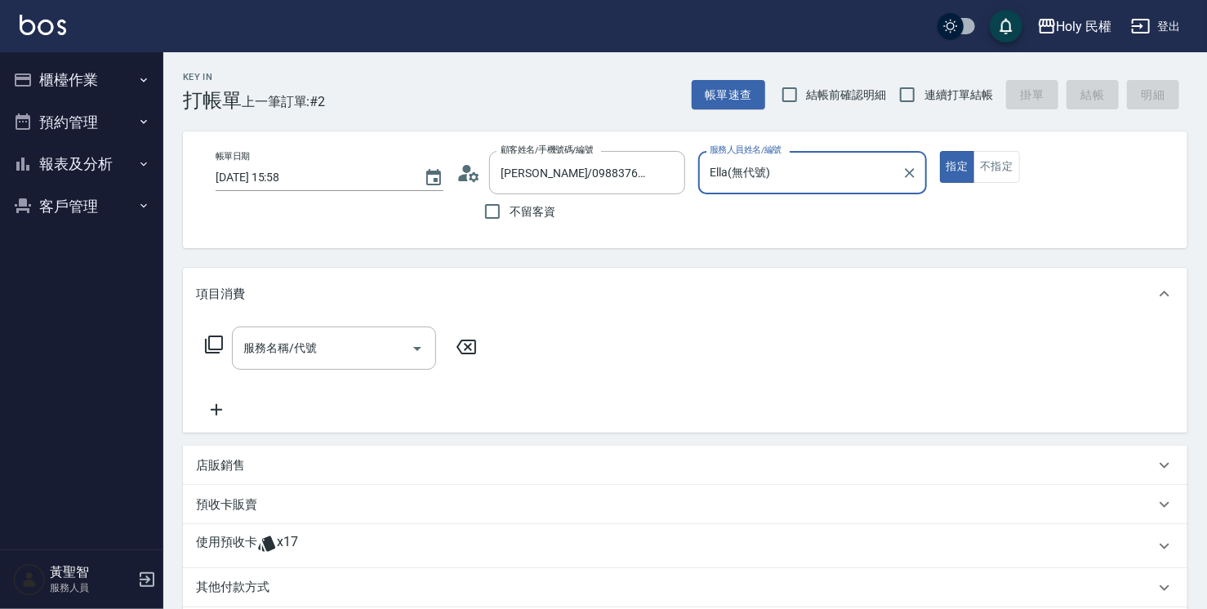
type input "Ella(無代號)"
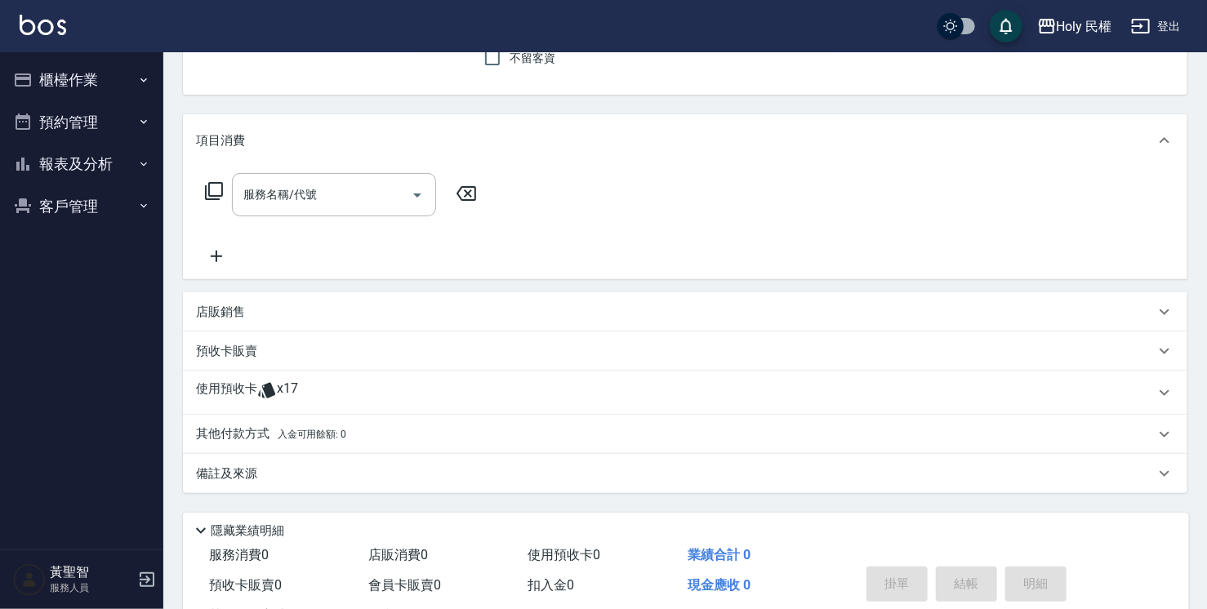
scroll to position [163, 0]
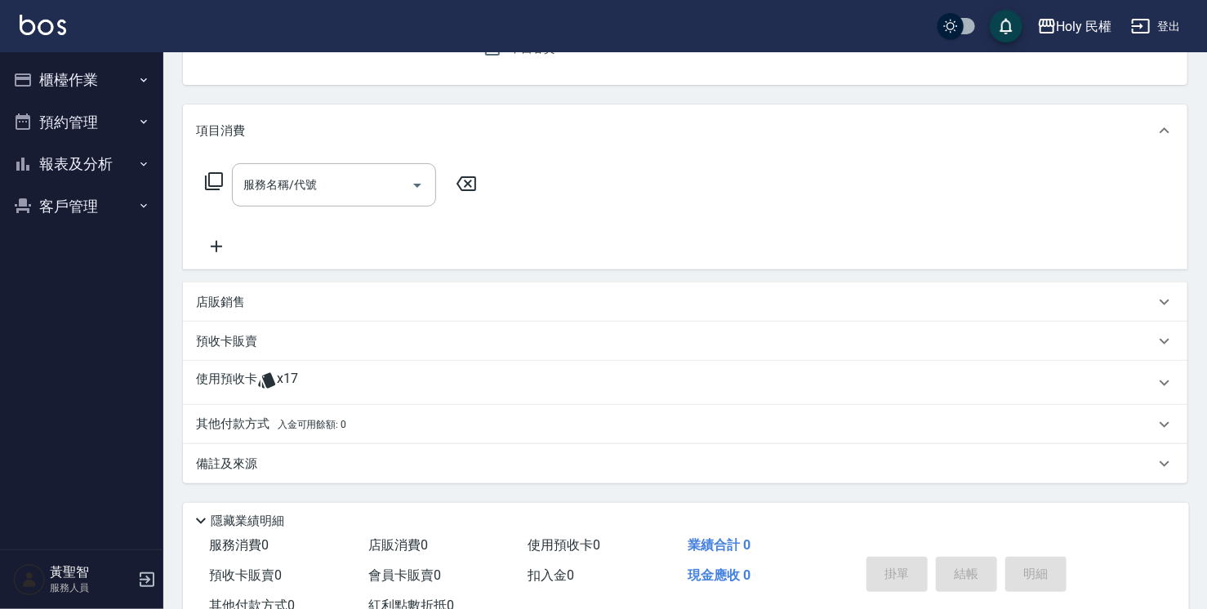
click at [334, 387] on div "使用預收卡 x17" at bounding box center [675, 383] width 959 height 25
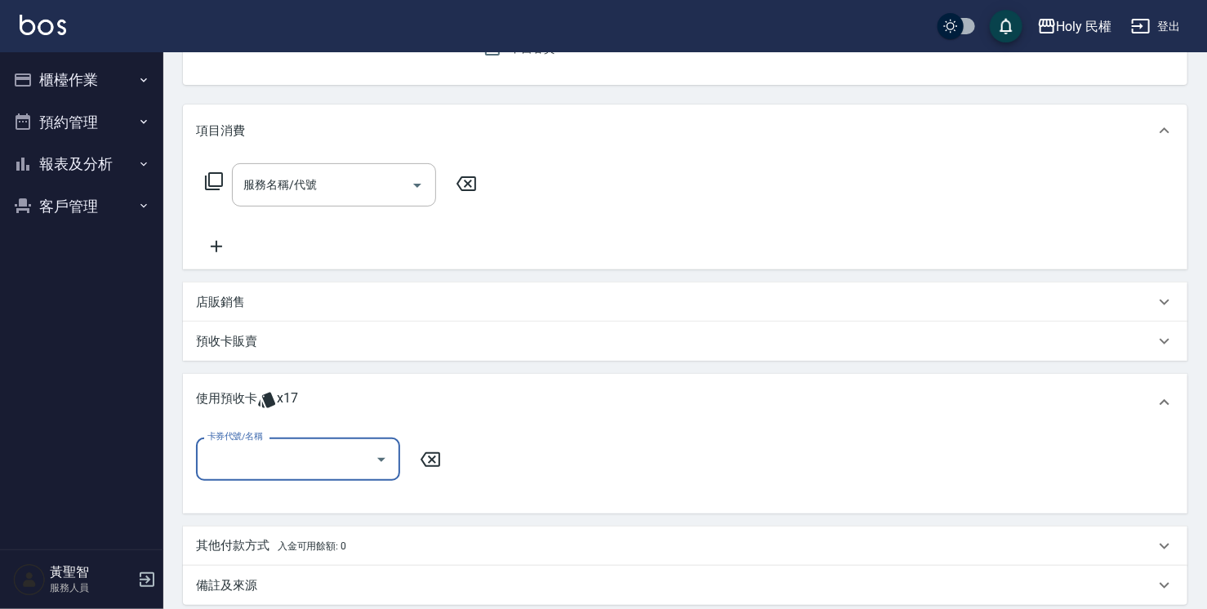
scroll to position [0, 0]
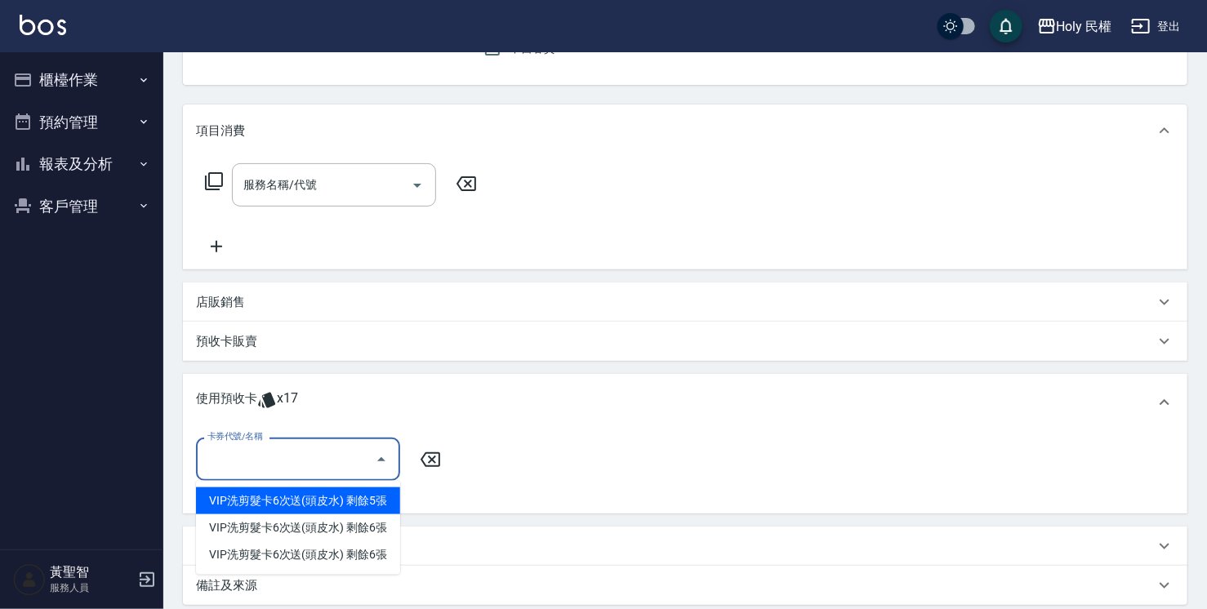
click at [315, 458] on input "卡券代號/名稱" at bounding box center [285, 459] width 165 height 29
click at [357, 496] on div "VIP洗剪髮卡6次送(頭皮水) 剩餘5張" at bounding box center [298, 501] width 204 height 27
type input "VIP洗剪髮卡6次送(頭皮水)"
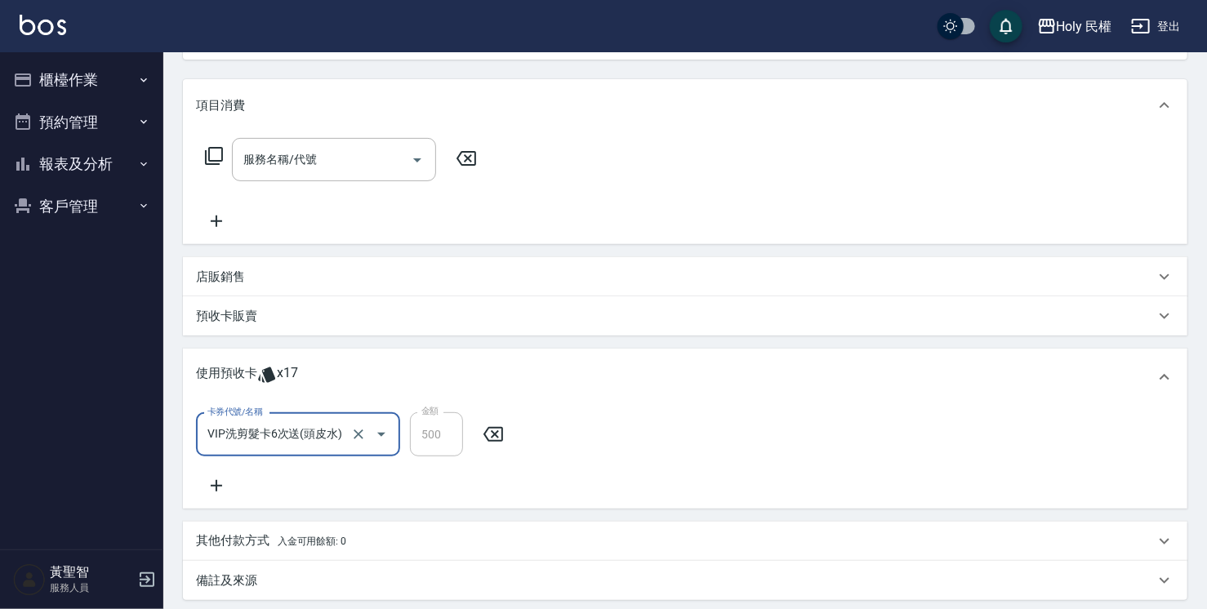
scroll to position [362, 0]
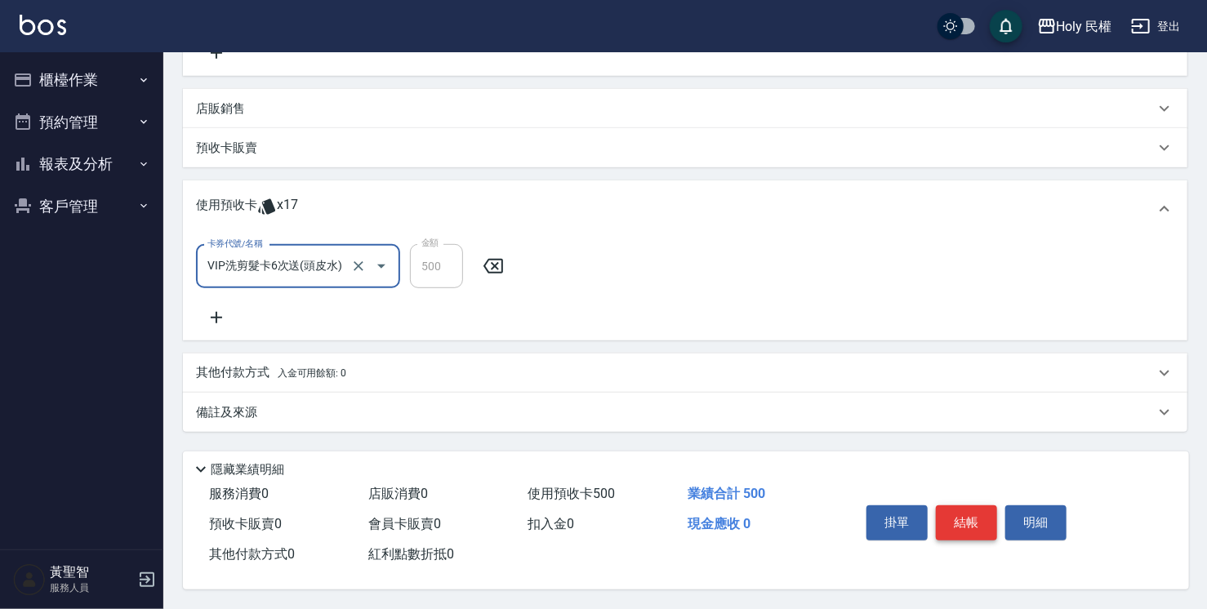
click at [971, 524] on button "結帳" at bounding box center [966, 523] width 61 height 34
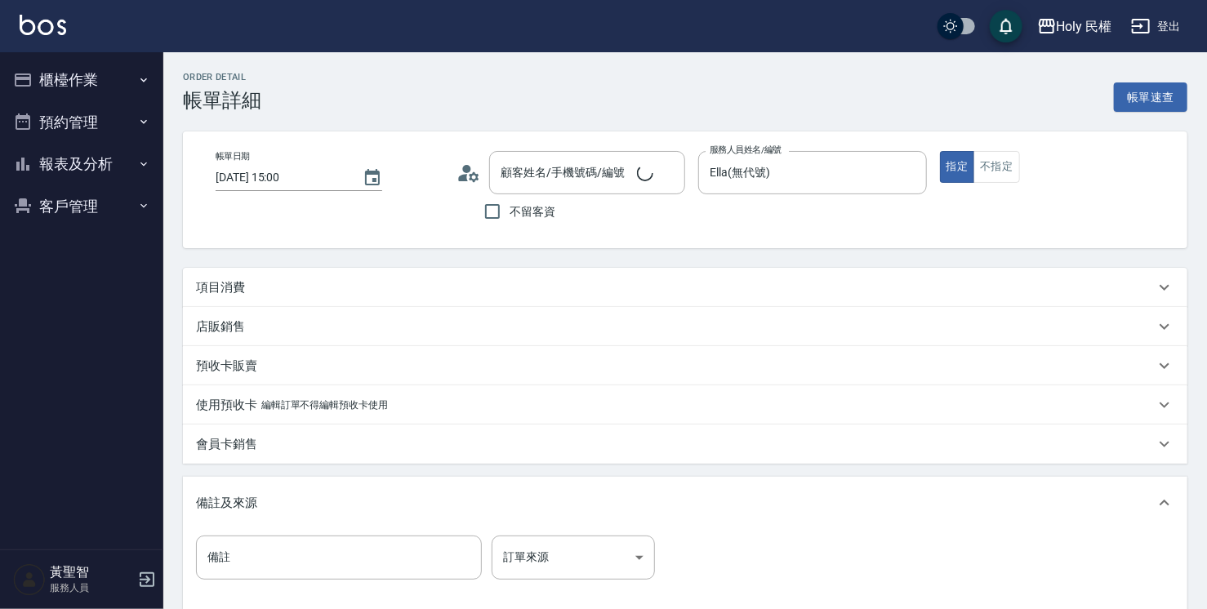
type input "[DATE] 15:00"
type input "Ella(無代號)"
click at [419, 288] on div "項目消費" at bounding box center [675, 287] width 959 height 17
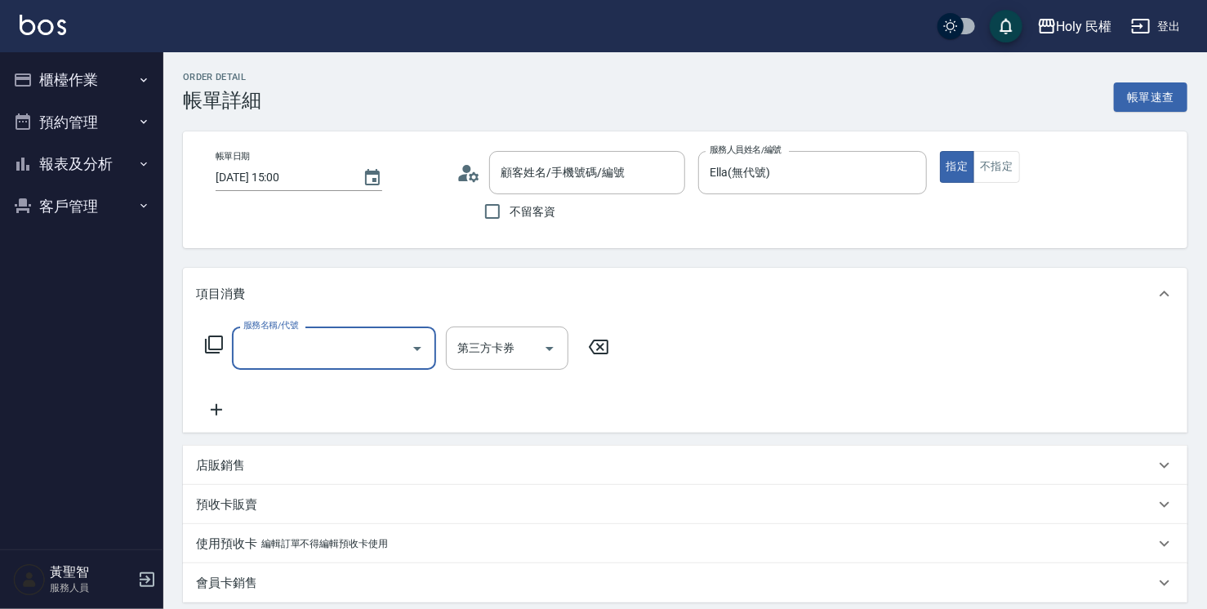
type input "高毅騰/0973679208/null"
click at [360, 337] on input "服務名稱/代號" at bounding box center [321, 348] width 165 height 29
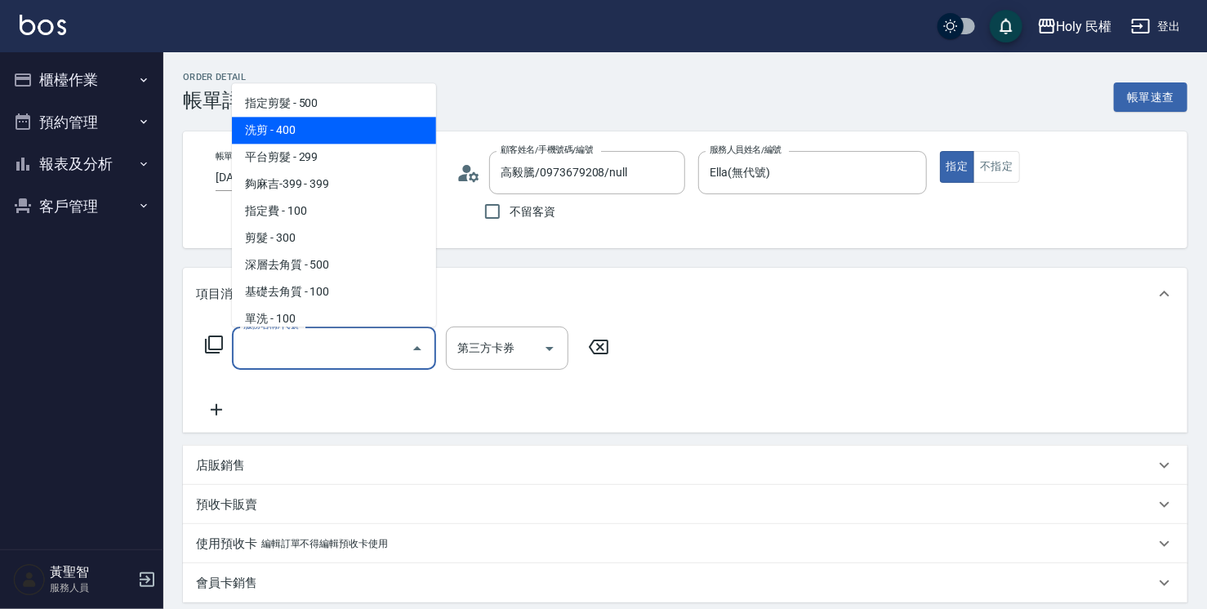
click at [354, 132] on span "洗剪 - 400" at bounding box center [334, 130] width 204 height 27
type input "洗剪(3)"
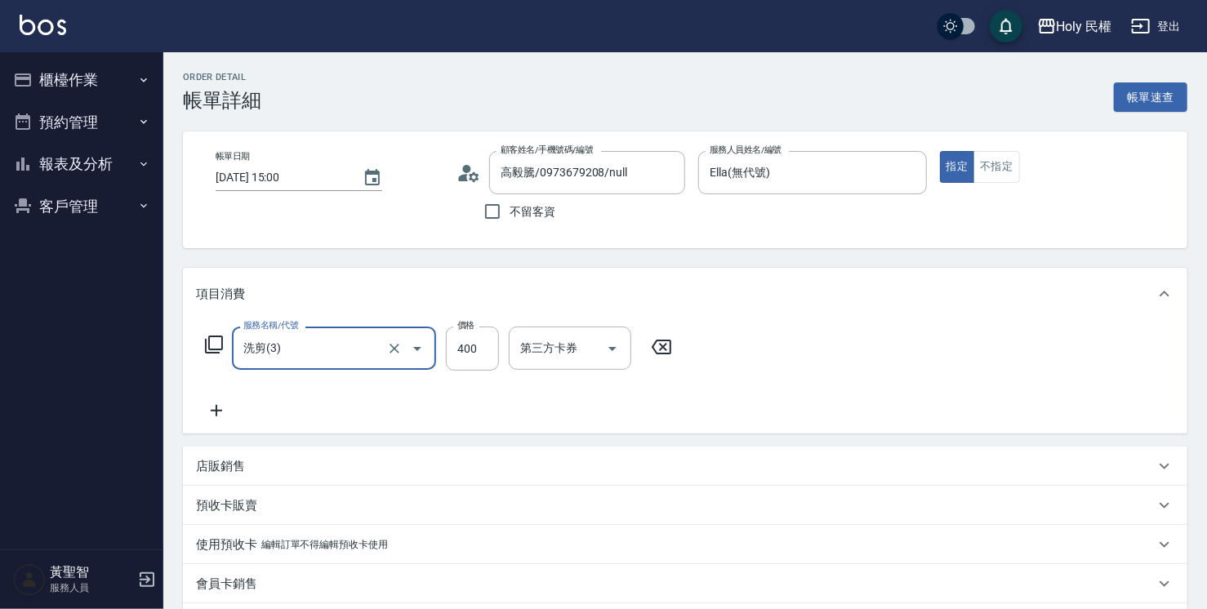
scroll to position [327, 0]
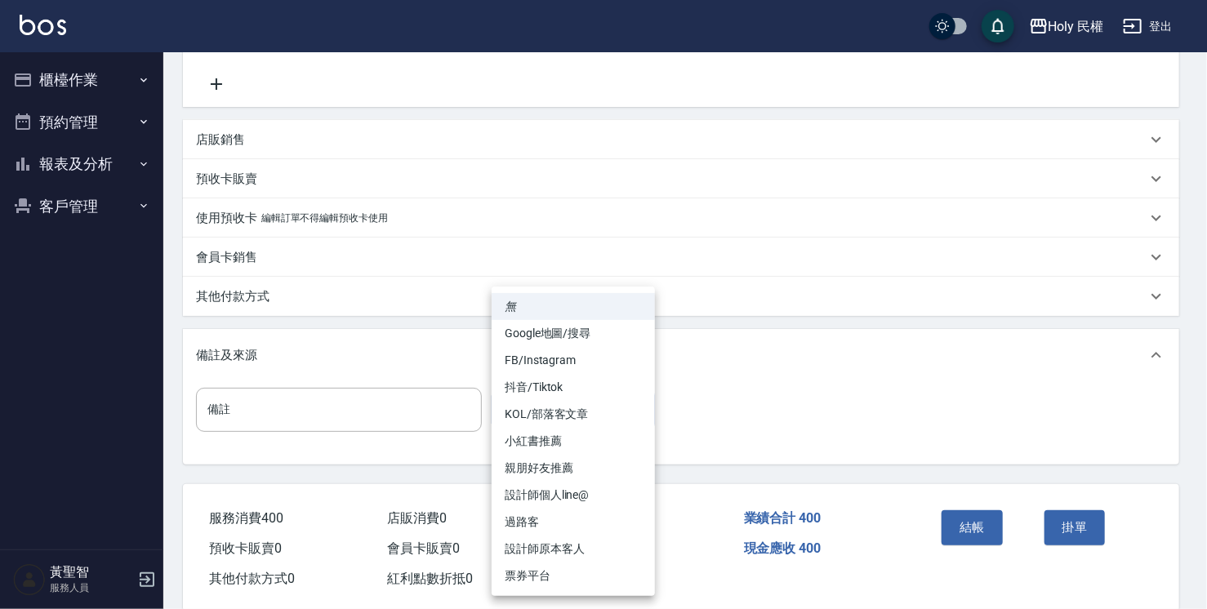
click at [559, 430] on body "Holy 民權 登出 櫃檯作業 打帳單 帳單列表 營業儀表板 現場電腦打卡 預約管理 預約管理 單日預約紀錄 單週預約紀錄 報表及分析 報表目錄 店家日報表 …" at bounding box center [603, 153] width 1207 height 961
click at [572, 551] on li "設計師原本客人" at bounding box center [573, 549] width 163 height 27
type input "設計師原本客人"
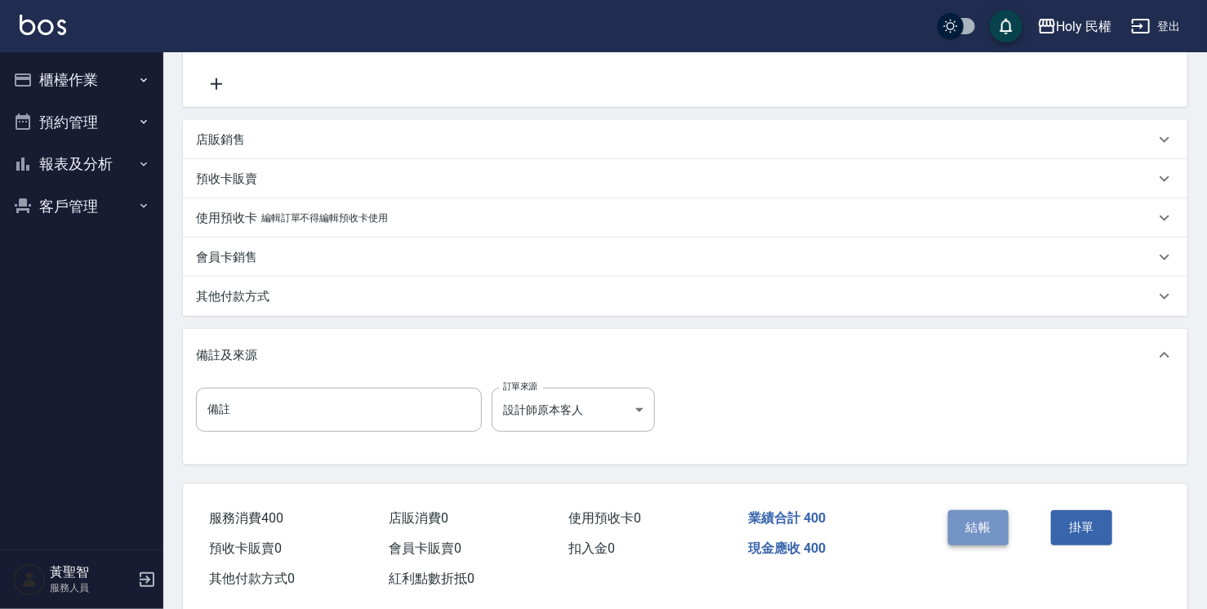
click at [986, 519] on button "結帳" at bounding box center [978, 527] width 61 height 34
